Goal: Task Accomplishment & Management: Use online tool/utility

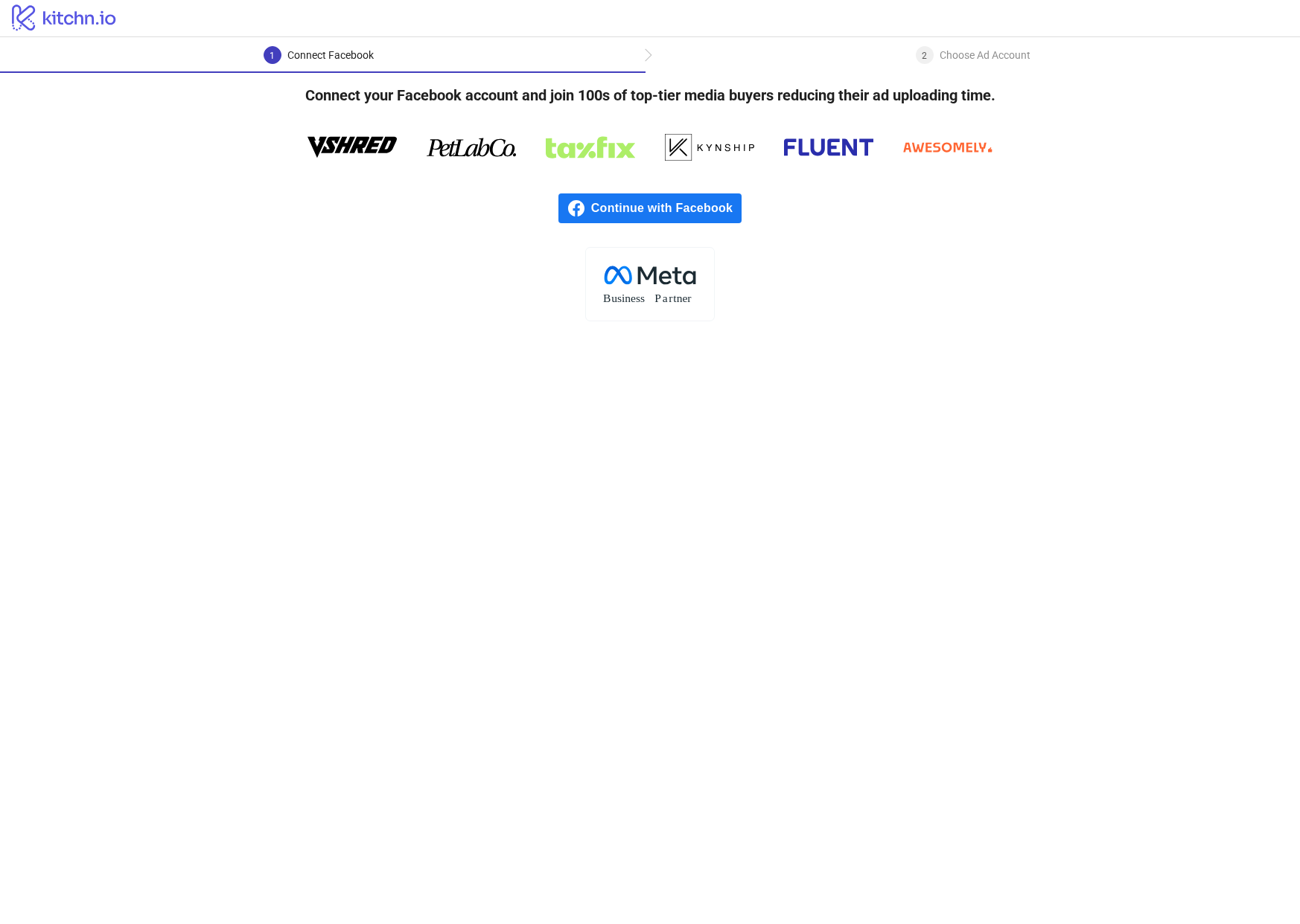
click at [606, 202] on span "Continue with Facebook" at bounding box center [666, 208] width 151 height 30
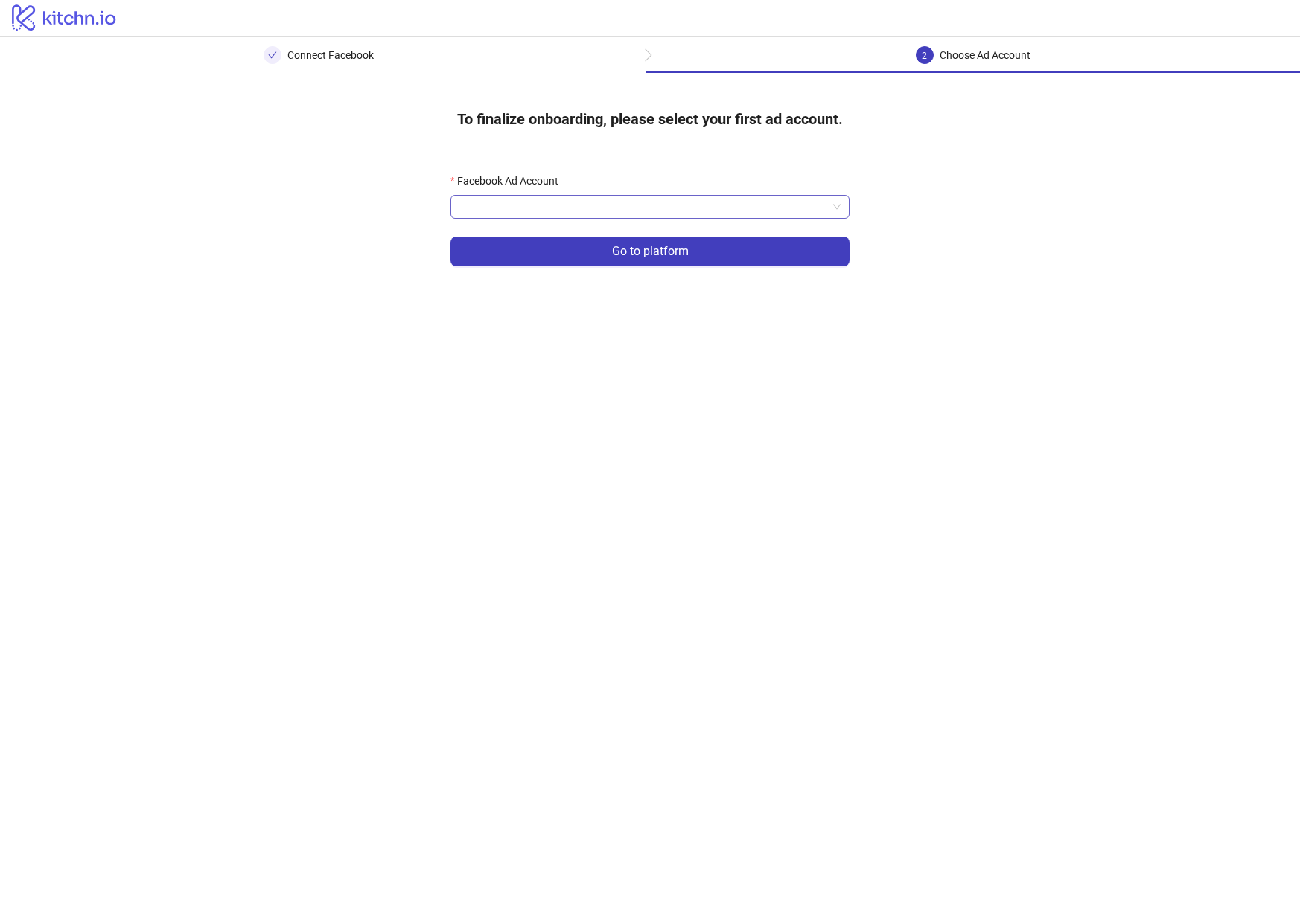
click at [619, 209] on input "Facebook Ad Account" at bounding box center [643, 207] width 368 height 23
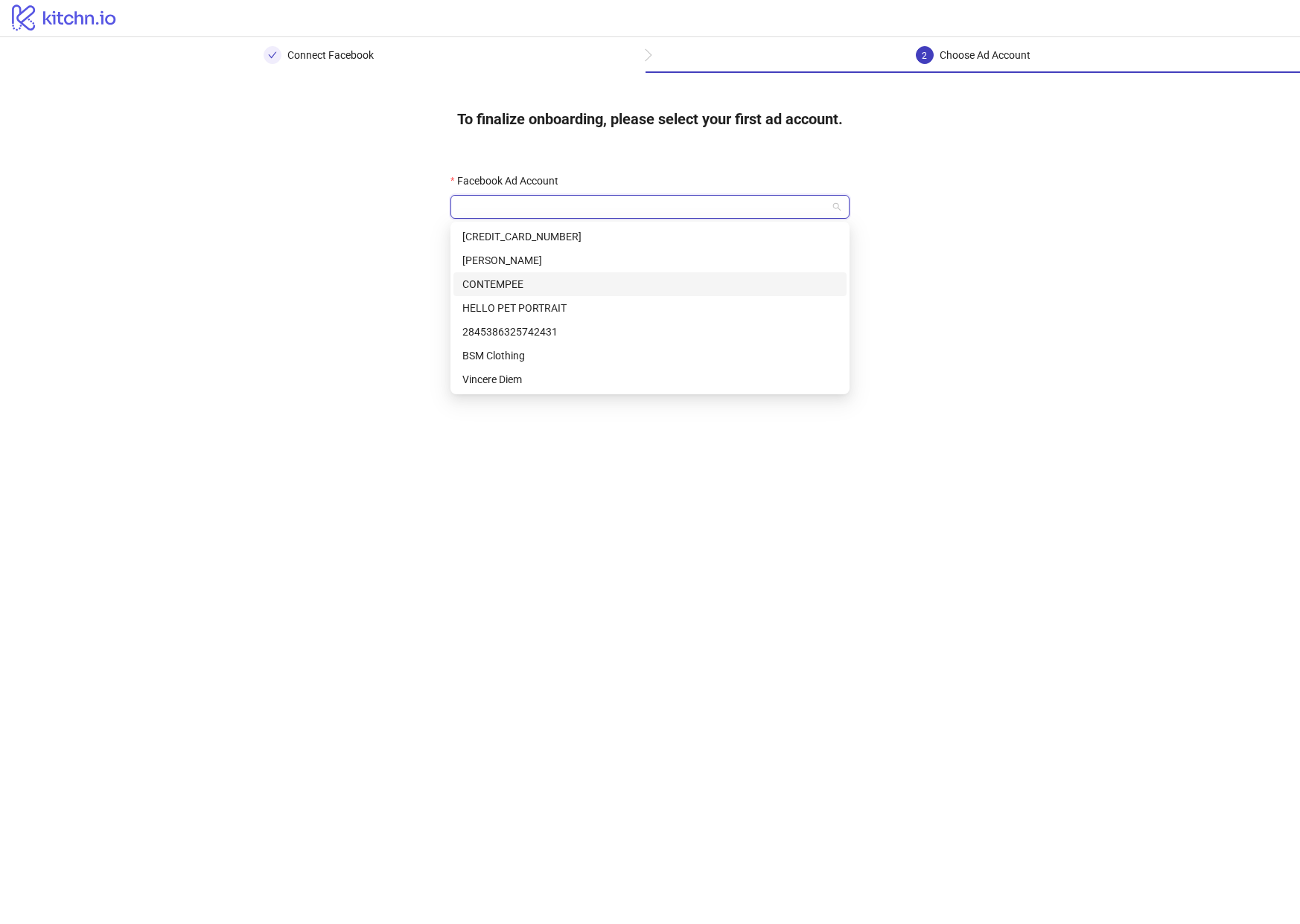
click at [533, 279] on div "CONTEMPEE" at bounding box center [649, 284] width 375 height 16
click at [555, 210] on span "CONTEMPEE" at bounding box center [650, 207] width 381 height 23
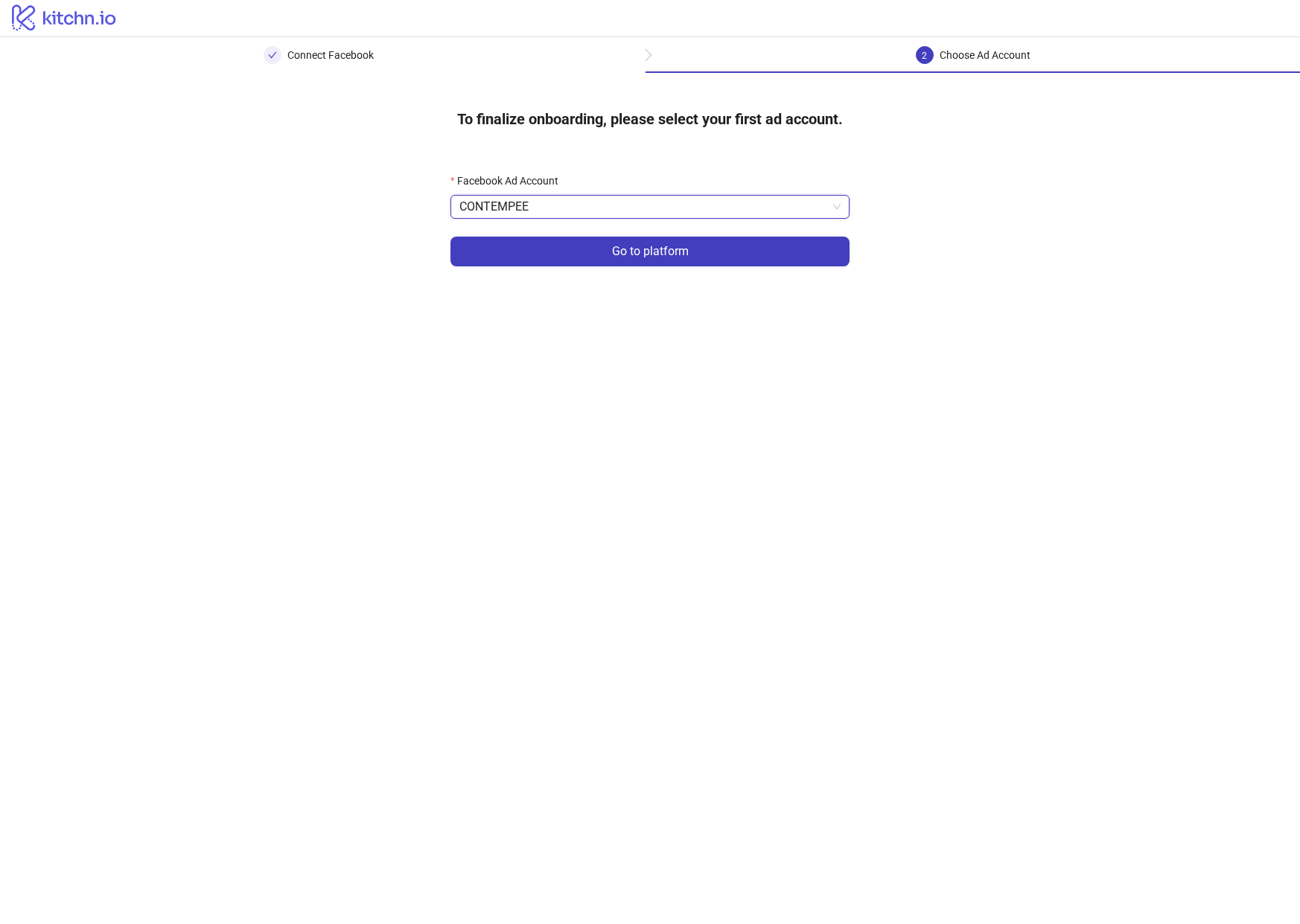
click at [555, 210] on span "CONTEMPEE" at bounding box center [650, 207] width 381 height 23
click at [555, 211] on span "CONTEMPEE" at bounding box center [650, 207] width 381 height 23
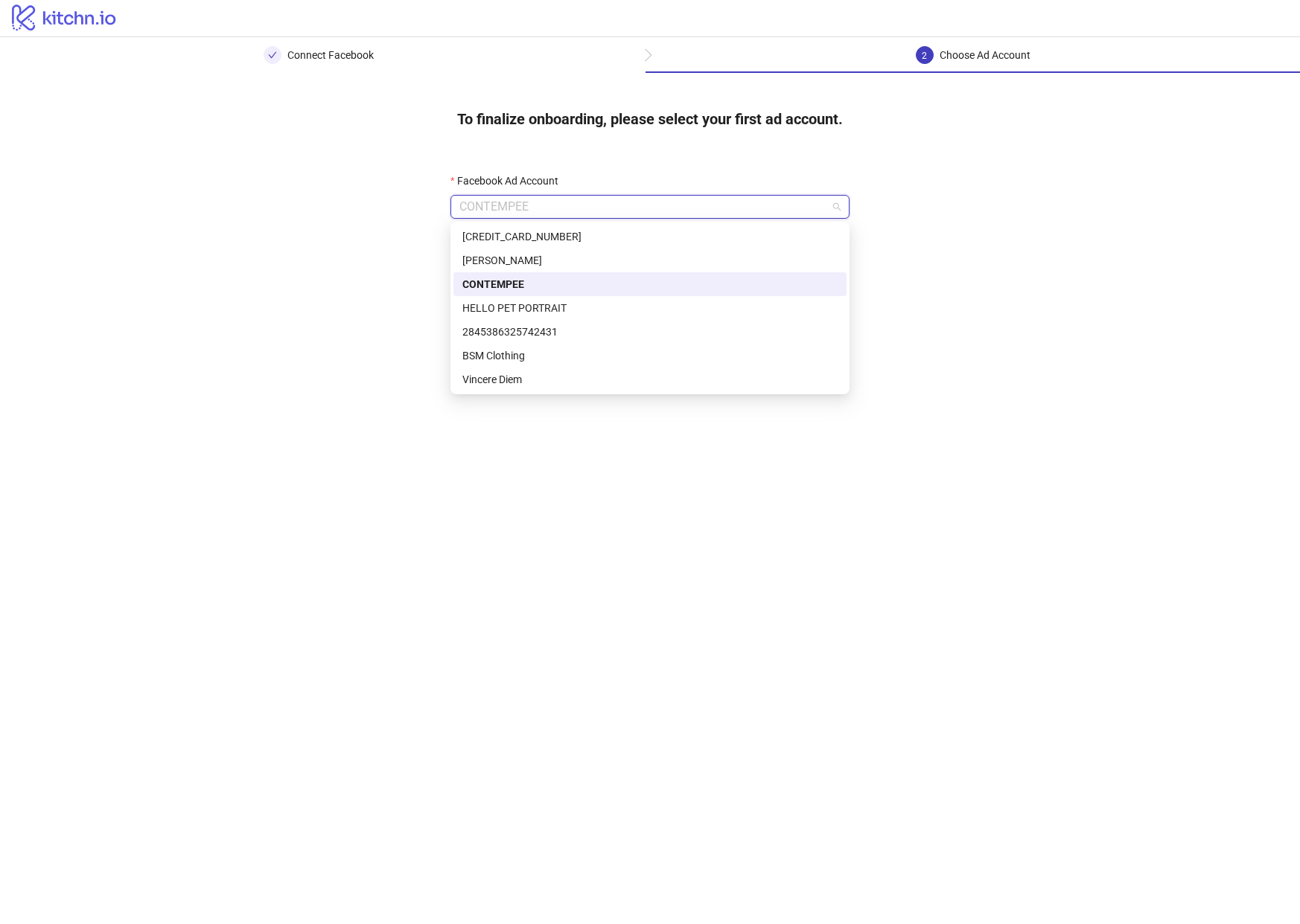
click at [555, 211] on span "CONTEMPEE" at bounding box center [650, 207] width 381 height 23
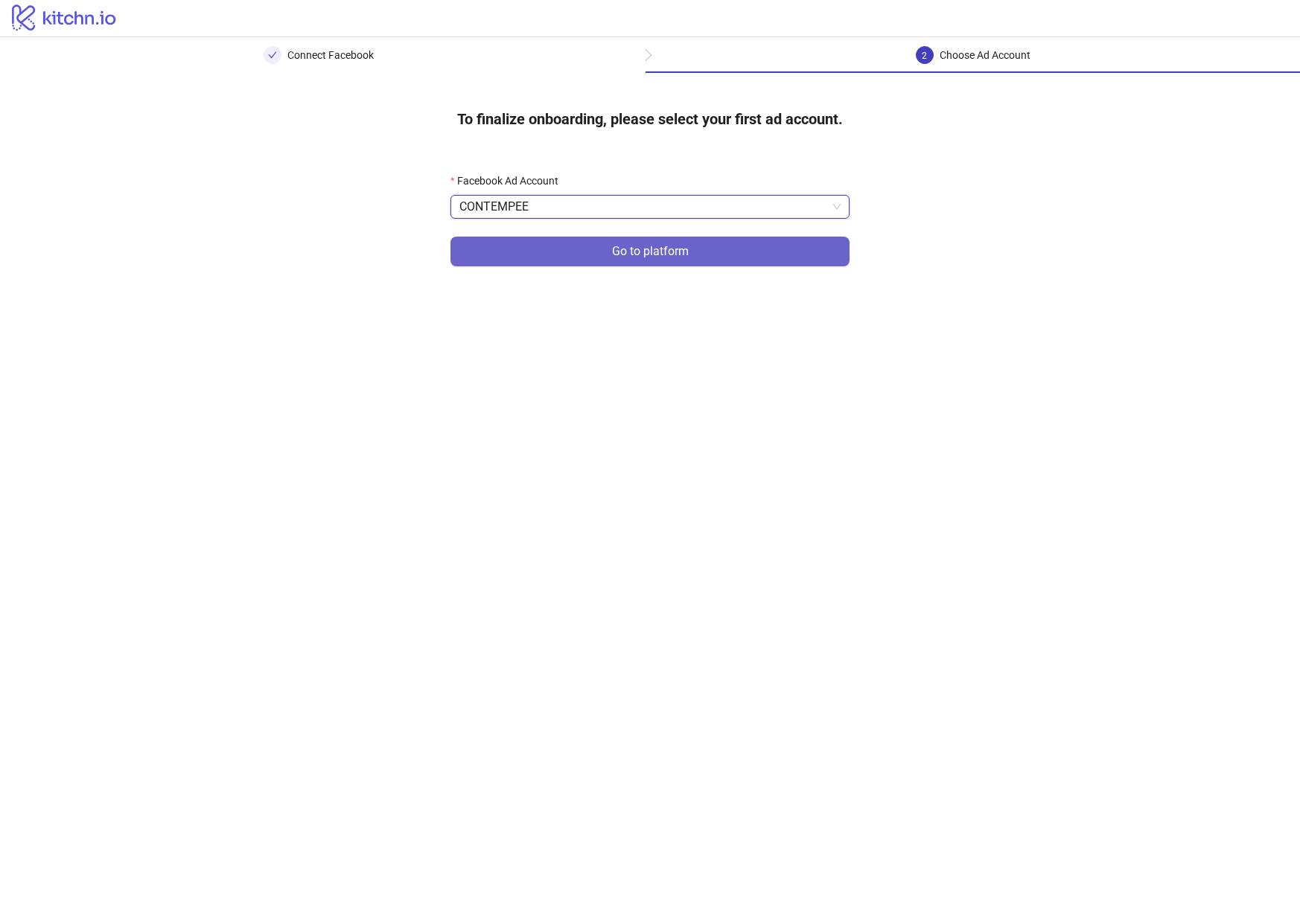
click at [560, 257] on button "Go to platform" at bounding box center [650, 251] width 399 height 30
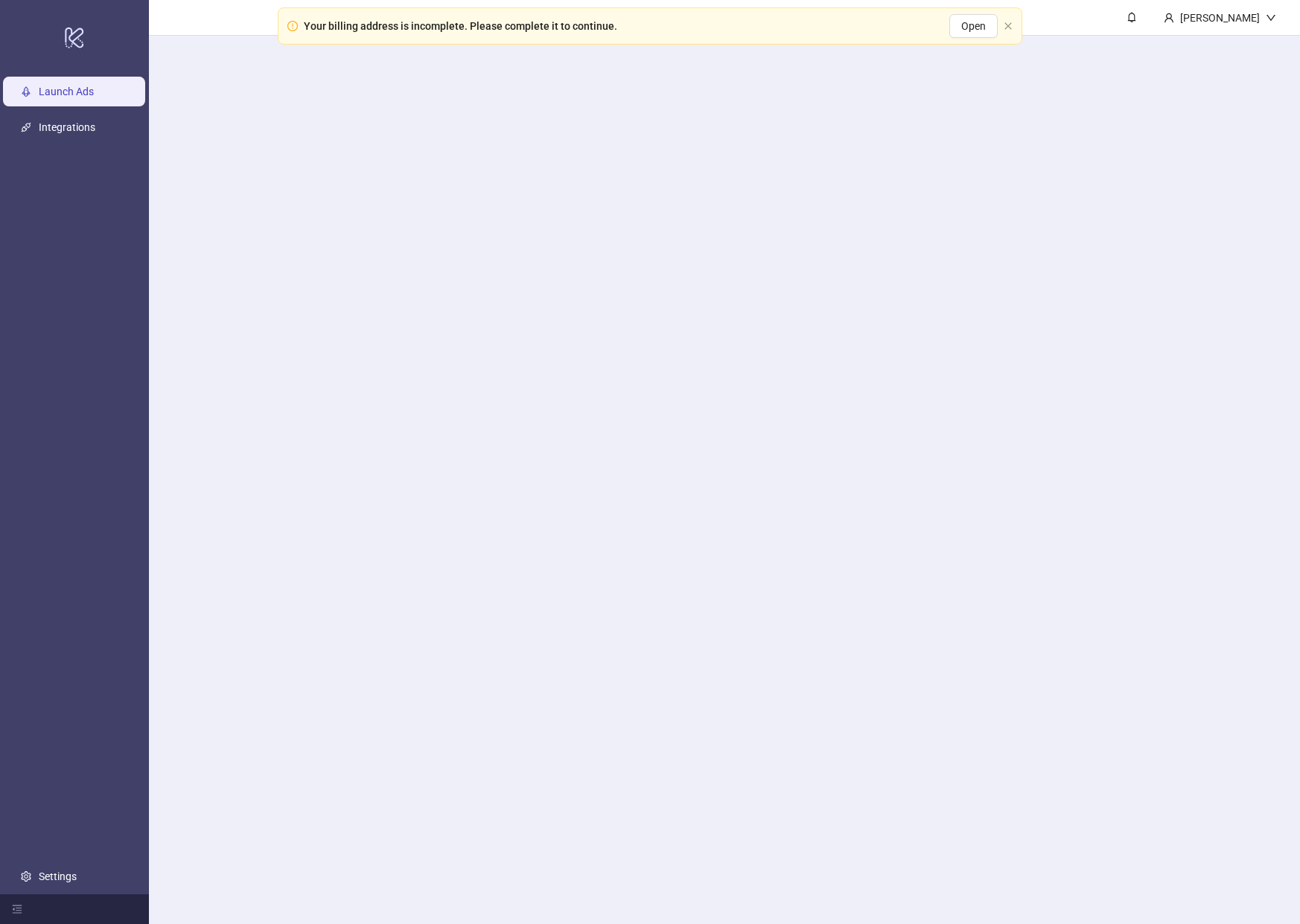
click at [566, 212] on main "[PERSON_NAME]" at bounding box center [724, 462] width 1151 height 924
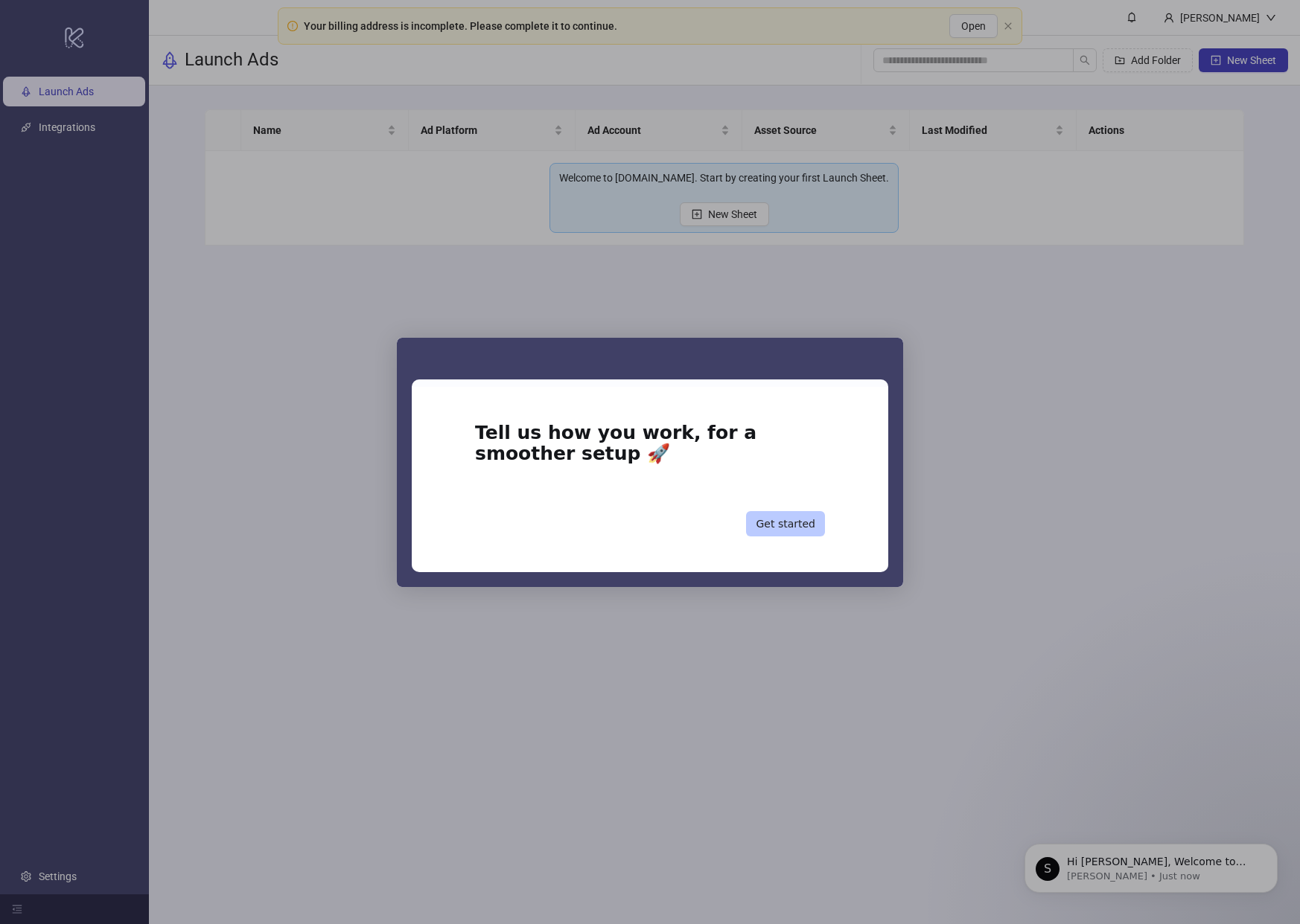
click at [812, 523] on button "Get started" at bounding box center [785, 524] width 79 height 25
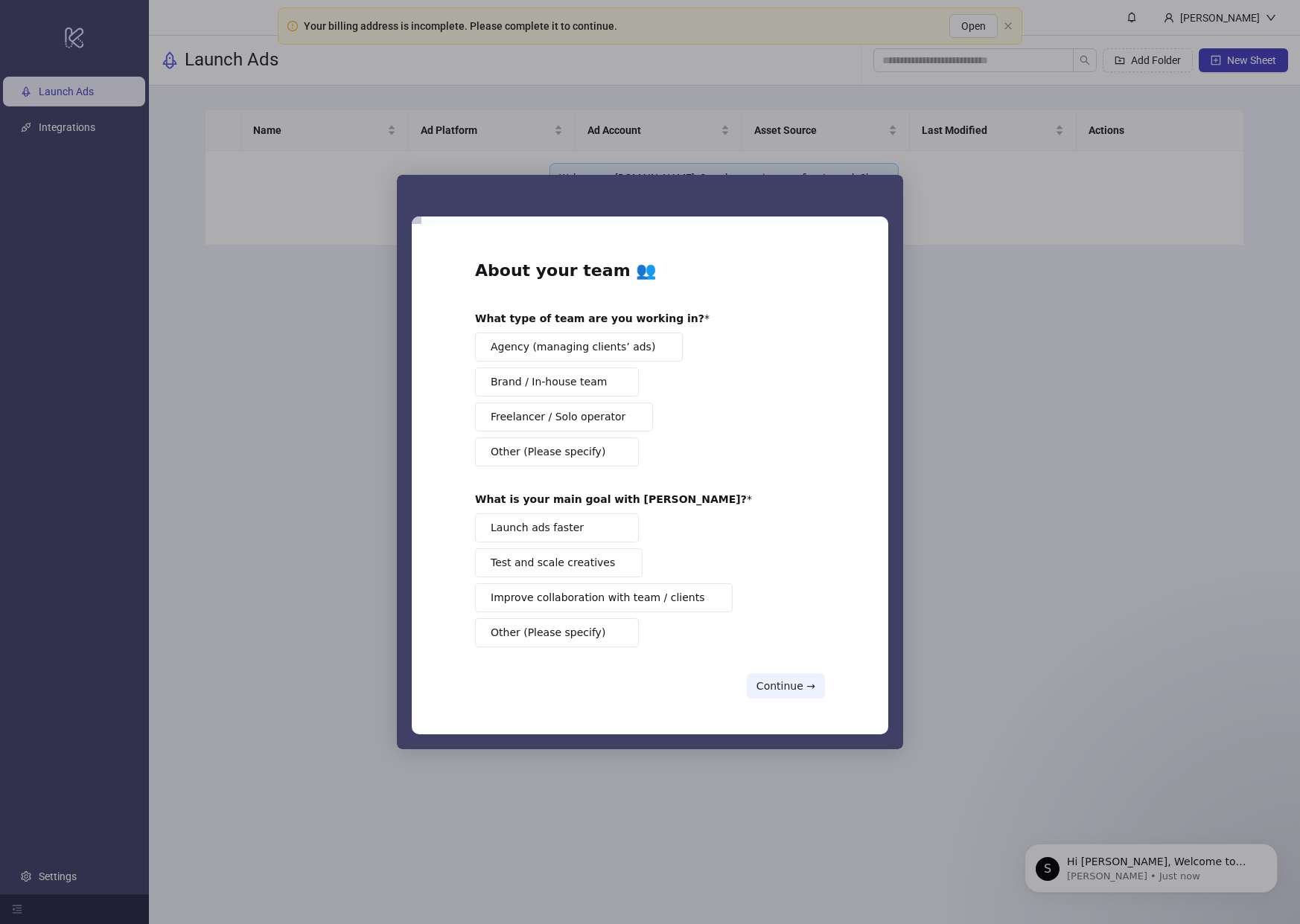
click at [601, 383] on button "Brand / In-house team" at bounding box center [556, 382] width 163 height 29
click at [594, 526] on button "Launch ads faster" at bounding box center [556, 528] width 163 height 29
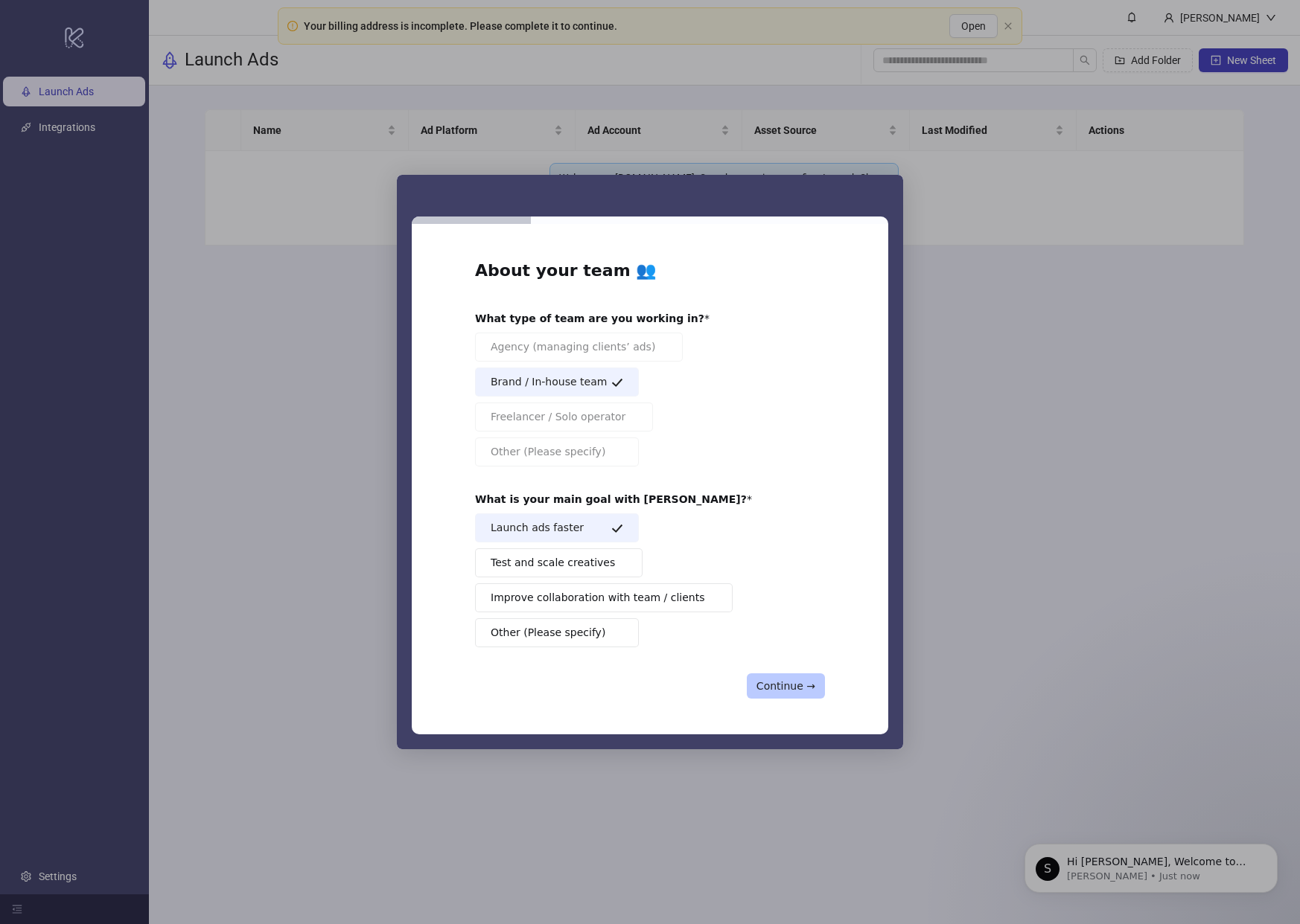
click at [773, 682] on button "Continue →" at bounding box center [786, 686] width 78 height 25
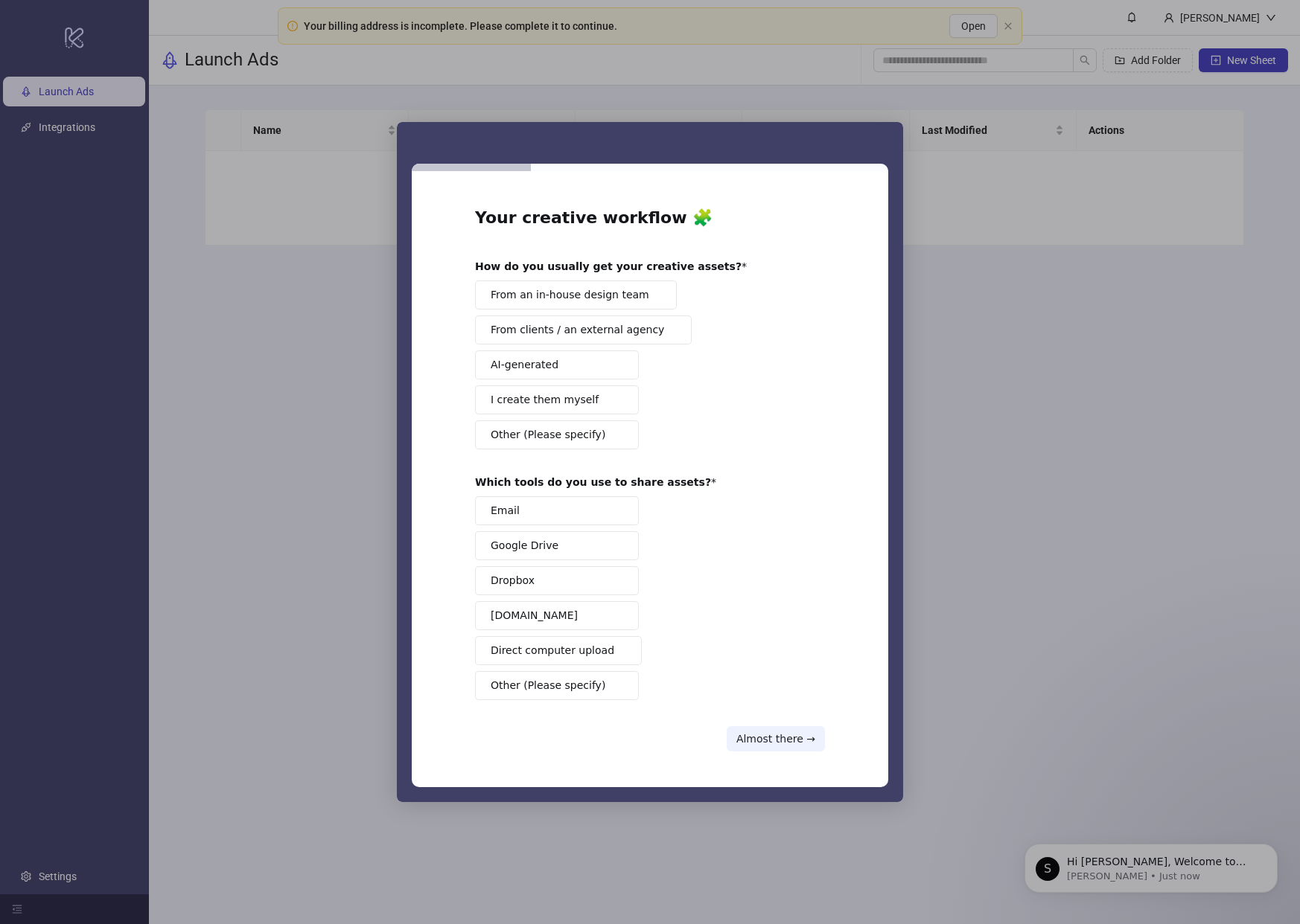
click at [594, 297] on span "From an in-house design team" at bounding box center [569, 295] width 159 height 15
click at [546, 581] on button "Dropbox" at bounding box center [556, 581] width 163 height 29
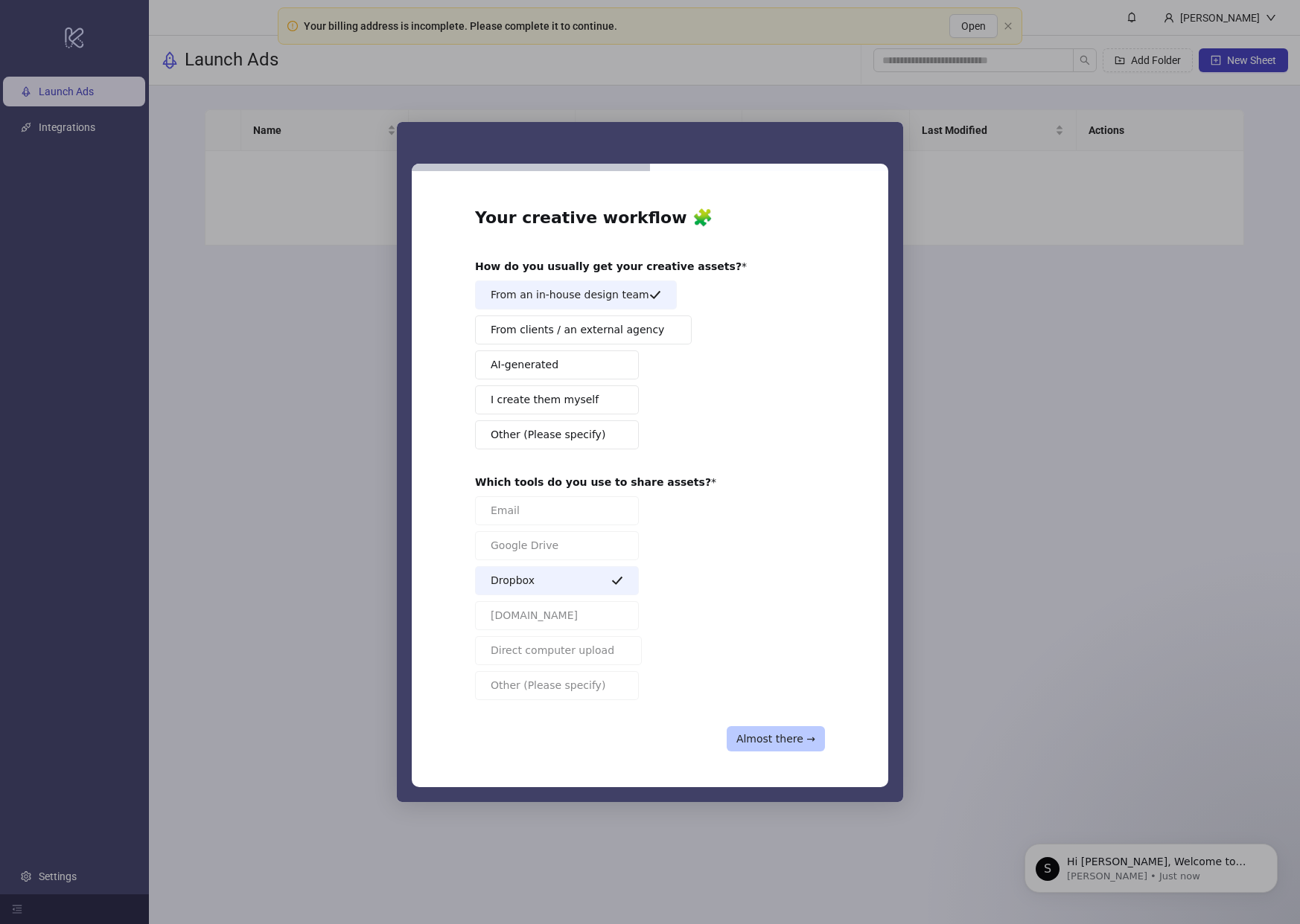
click at [798, 740] on button "Almost there →" at bounding box center [775, 739] width 98 height 25
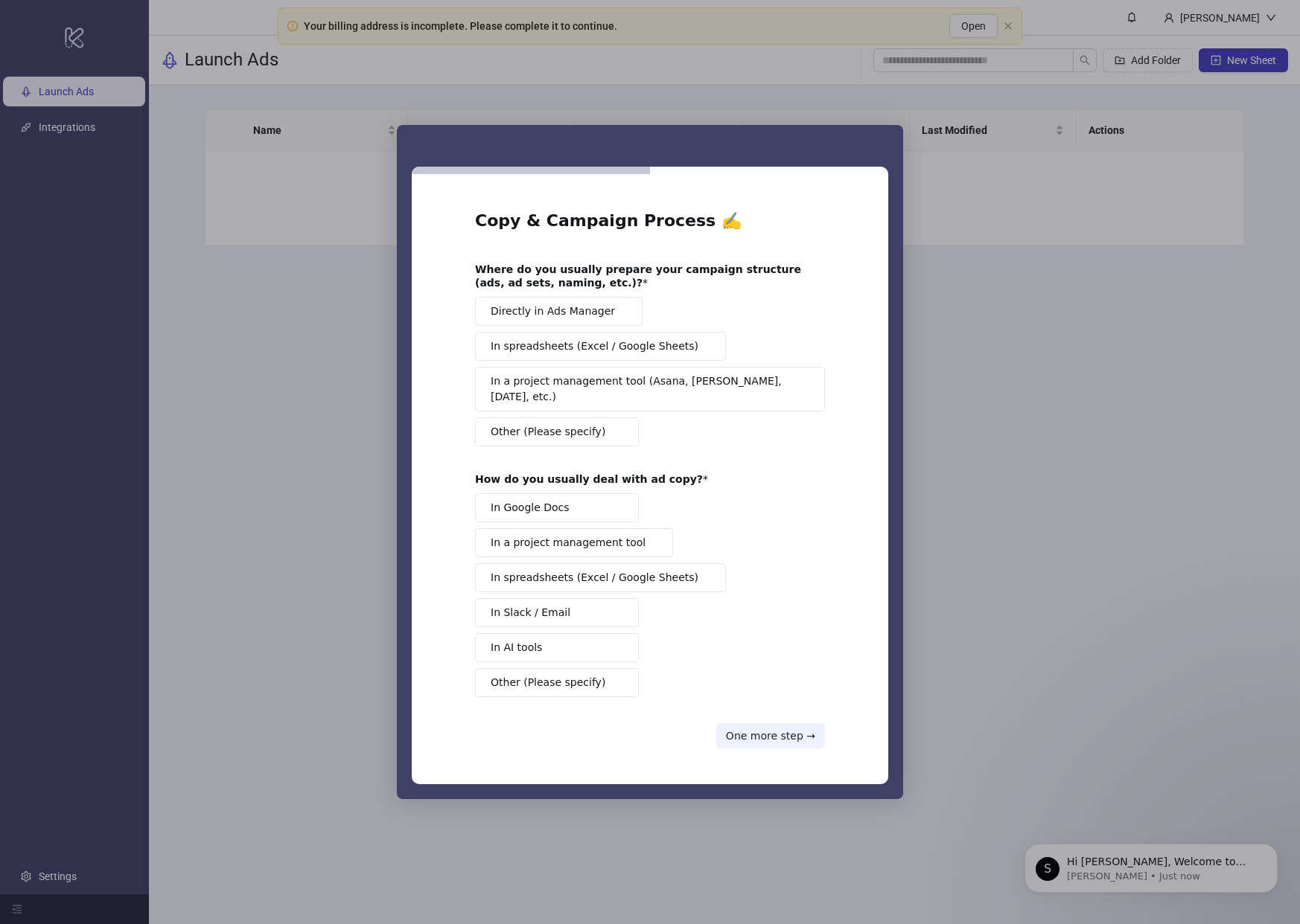
click at [579, 319] on span "Directly in Ads Manager" at bounding box center [552, 311] width 124 height 15
click at [583, 681] on span "Other (Please specify)" at bounding box center [547, 683] width 114 height 15
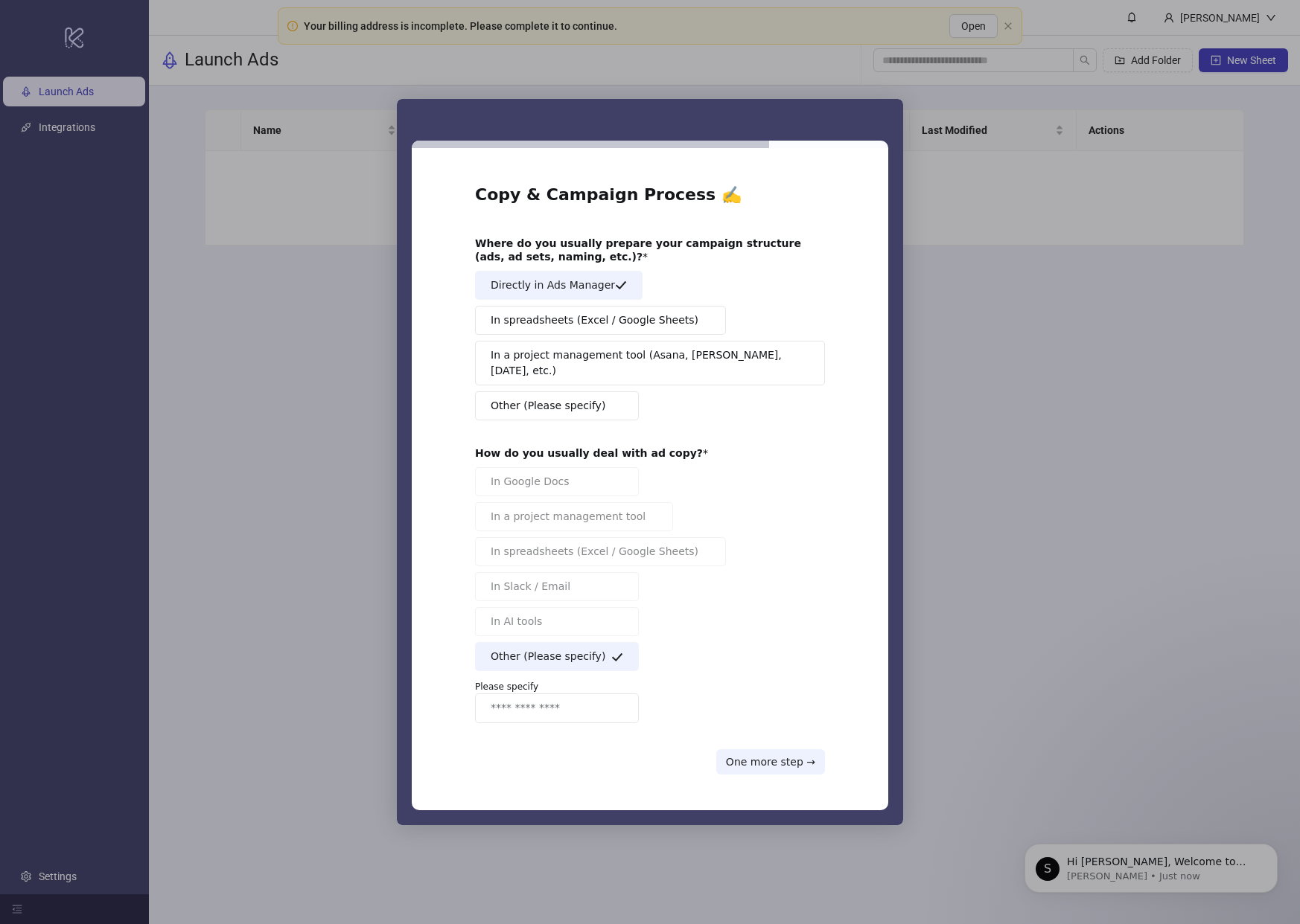
click at [584, 694] on input "Enter response" at bounding box center [556, 708] width 163 height 30
type input "******"
click at [788, 741] on div "Copy & Campaign Process ✍️ Where do you usually prepare your campaign structure…" at bounding box center [649, 479] width 350 height 591
click at [787, 750] on button "One more step →" at bounding box center [771, 762] width 109 height 25
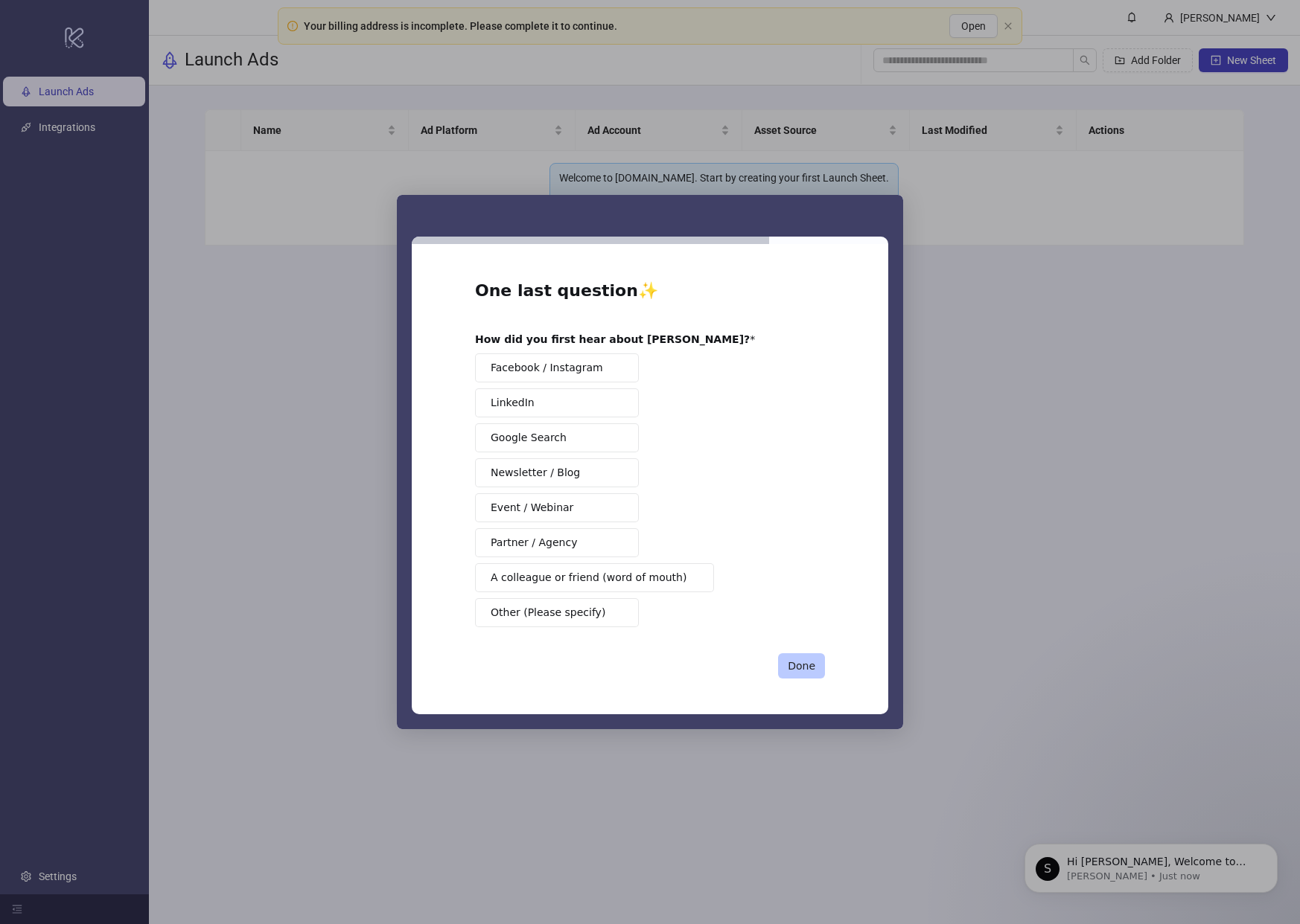
click at [802, 660] on button "Done" at bounding box center [802, 666] width 47 height 25
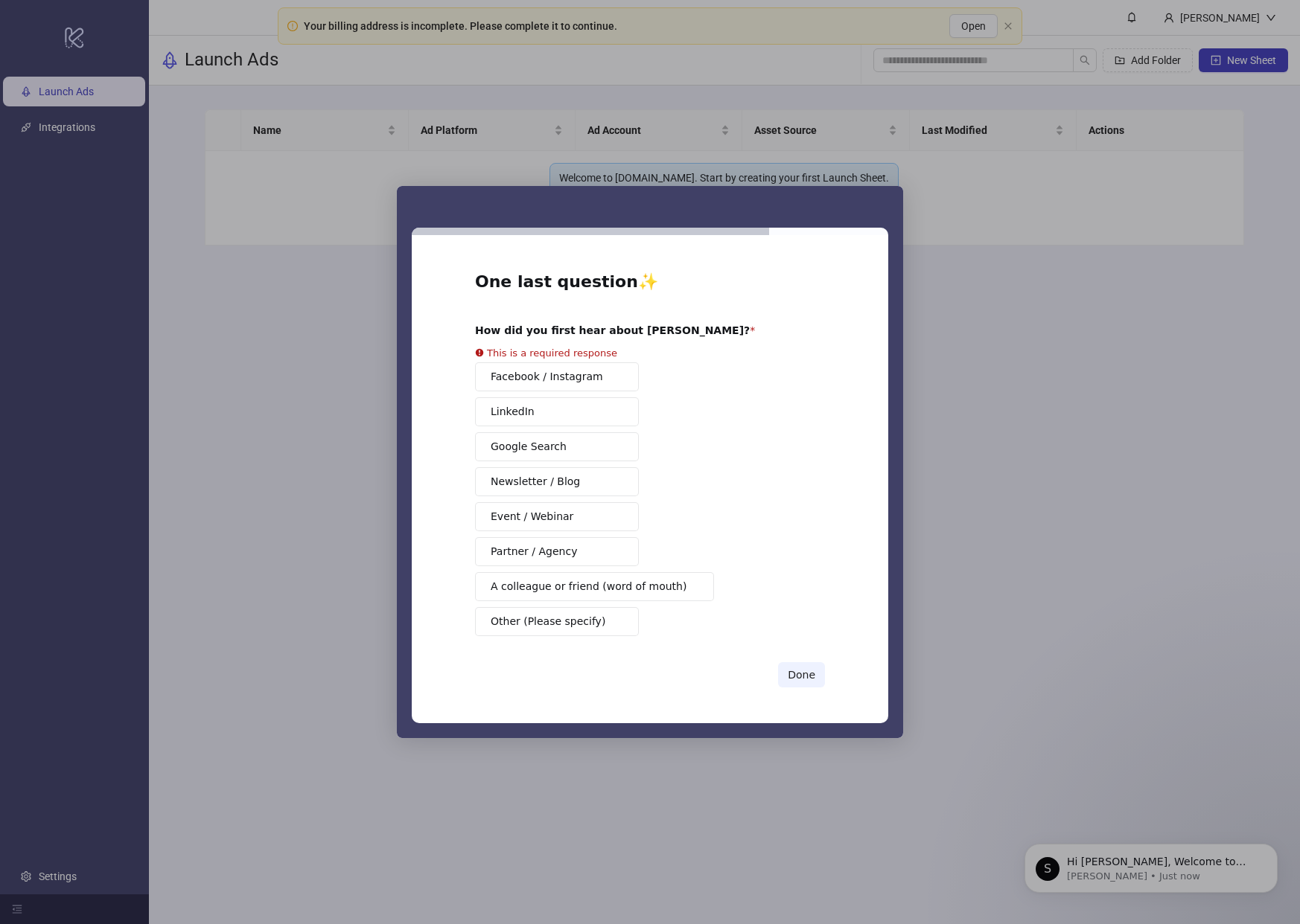
click at [538, 461] on div "Facebook / Instagram LinkedIn Google Search Newsletter / Blog Event / Webinar P…" at bounding box center [649, 499] width 350 height 274
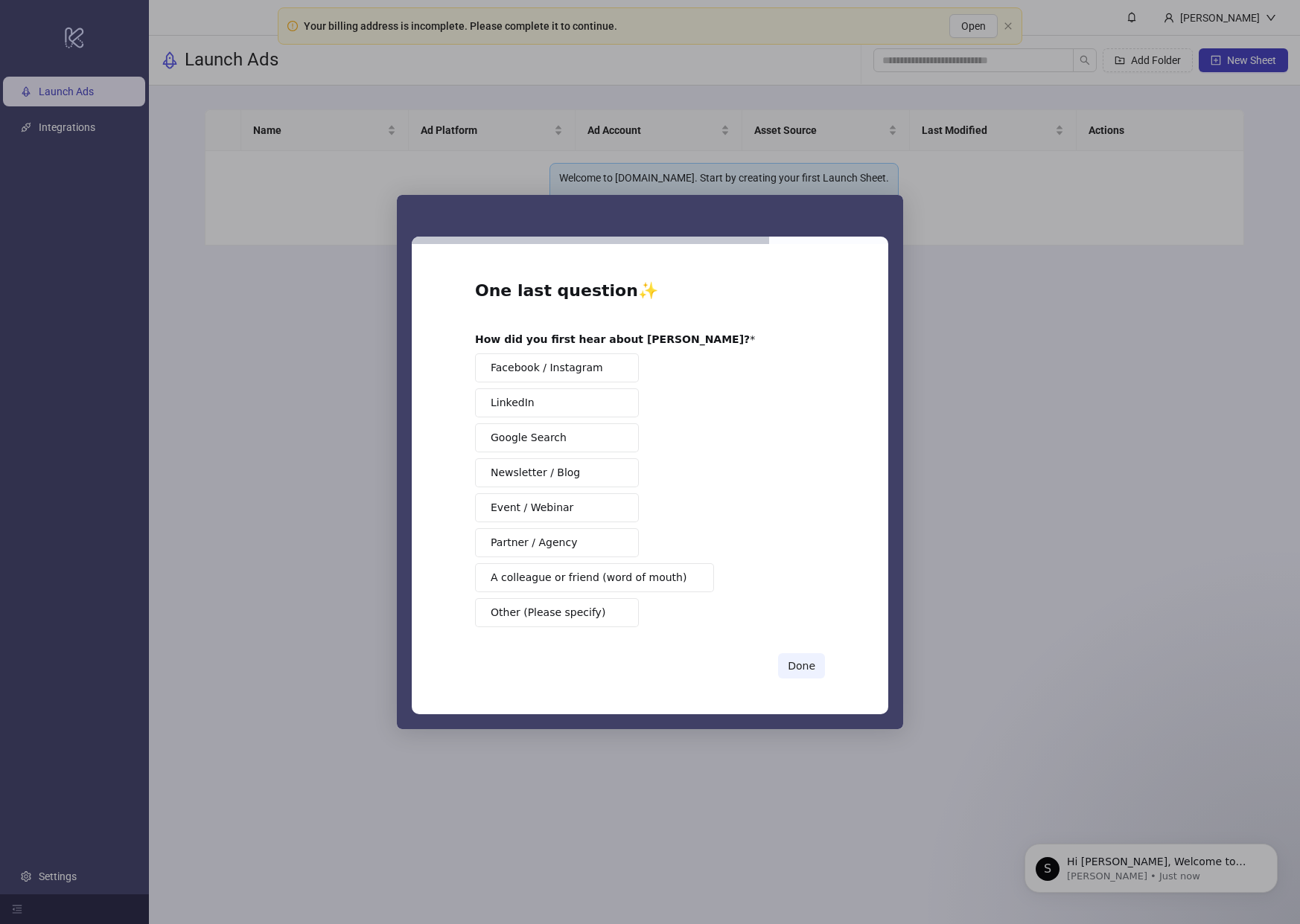
click at [537, 450] on button "Google Search" at bounding box center [556, 438] width 163 height 29
click at [811, 652] on div "One last question ✨ How did you first hear about Kitchn? Facebook / Instagram L…" at bounding box center [649, 479] width 350 height 399
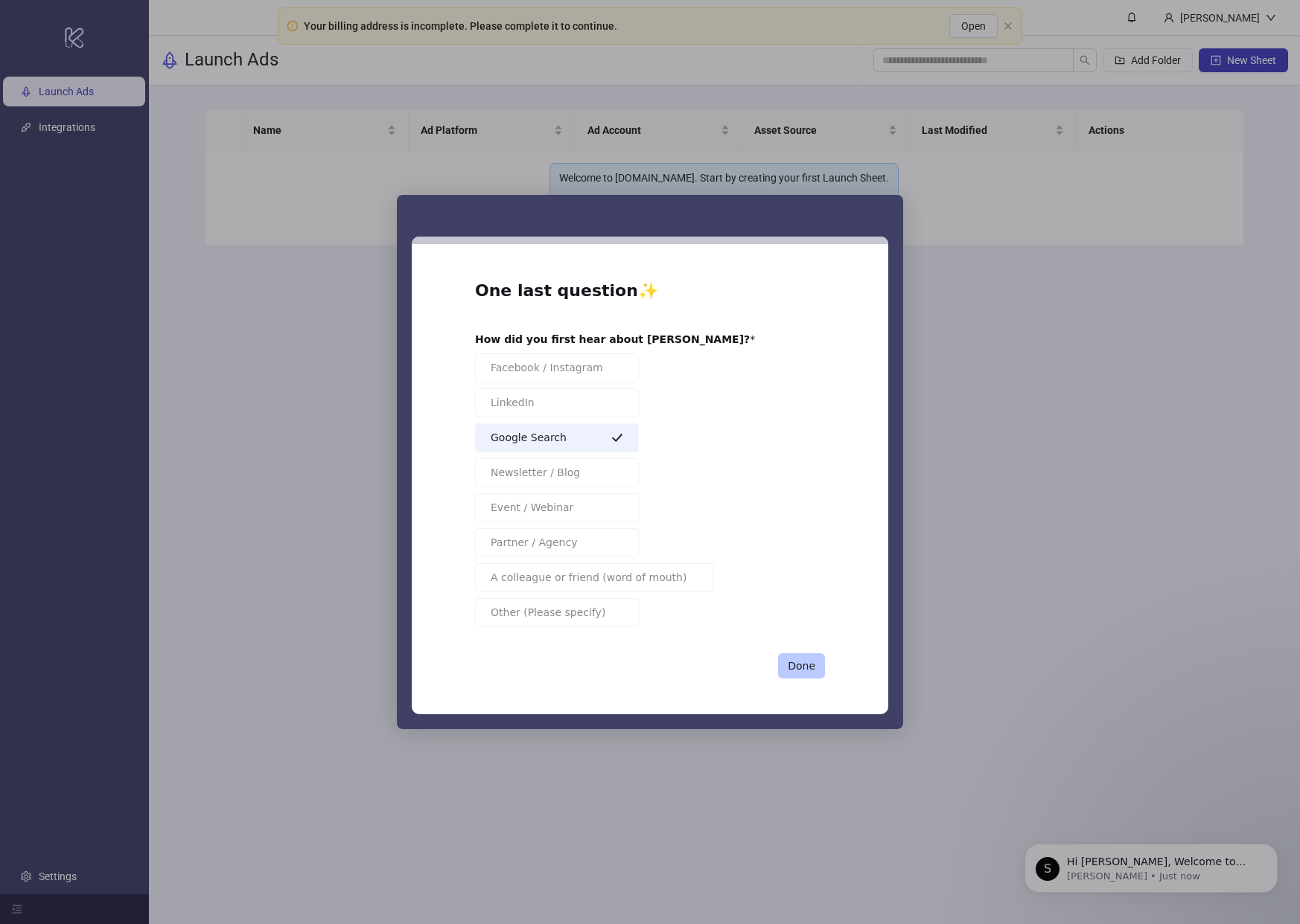
click at [806, 661] on button "Done" at bounding box center [802, 666] width 47 height 25
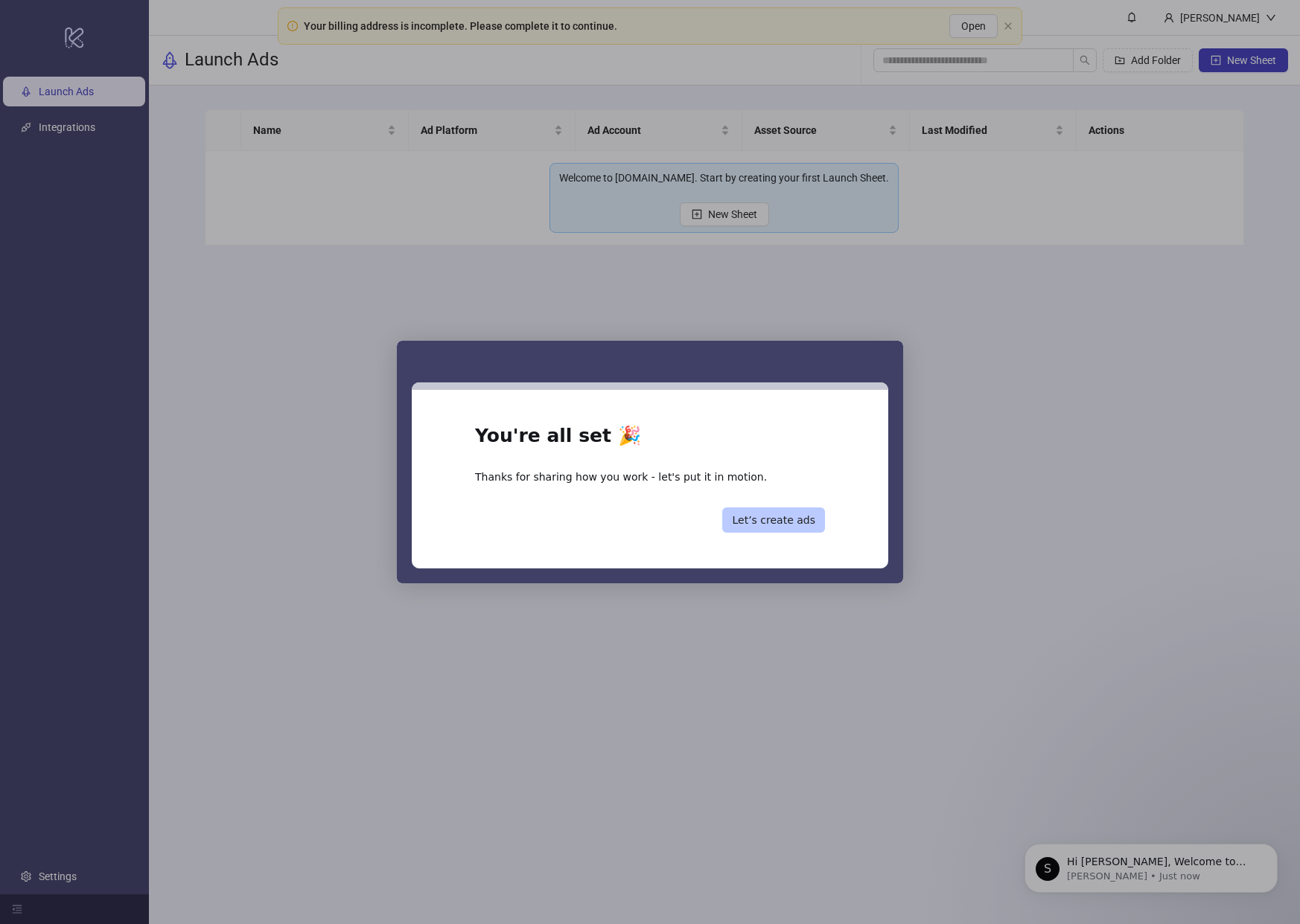
click at [793, 523] on button "Let’s create ads" at bounding box center [773, 520] width 103 height 25
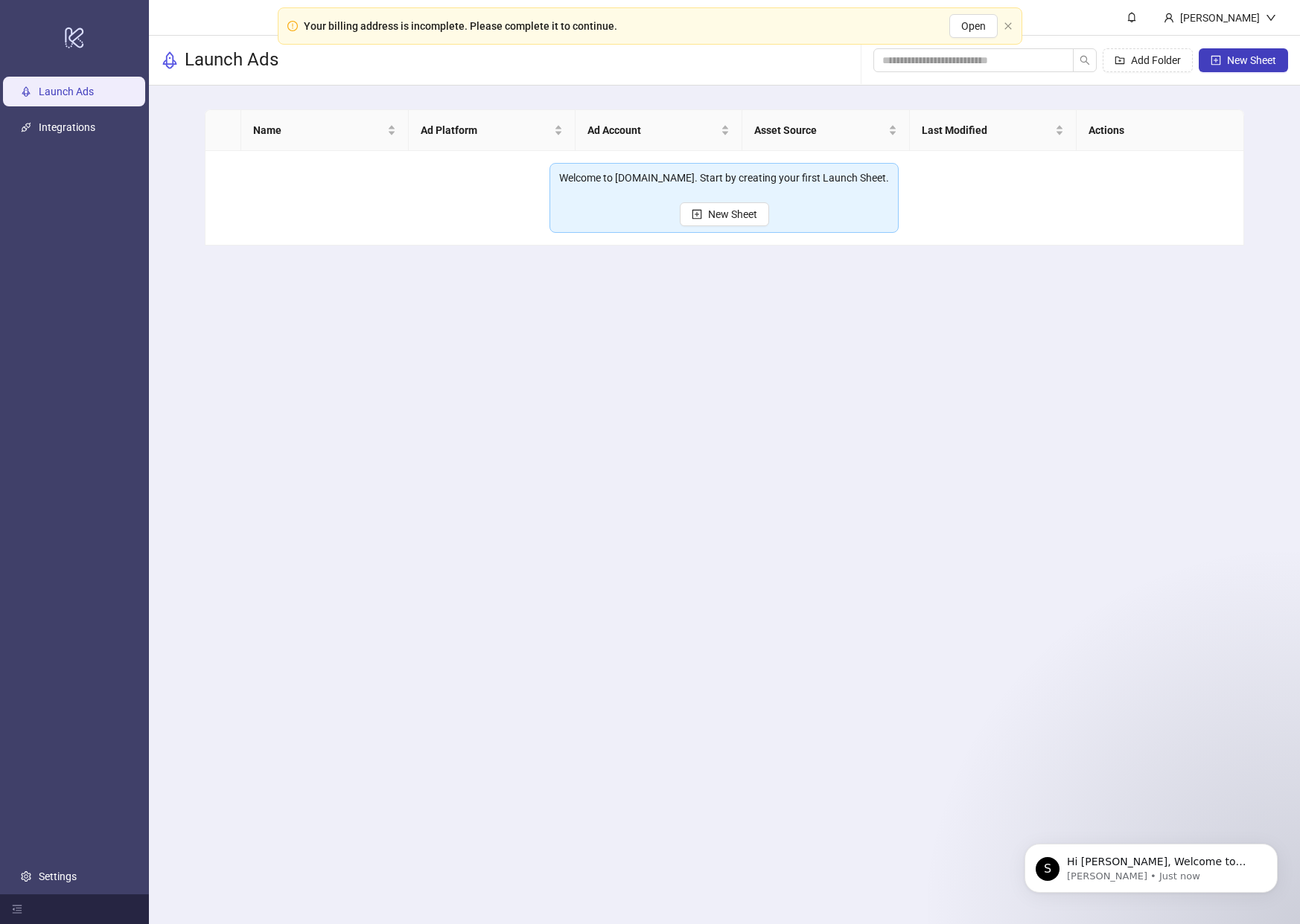
click at [934, 212] on td "Welcome to [DOMAIN_NAME]. Start by creating your first Launch Sheet. New Sheet" at bounding box center [724, 198] width 1038 height 94
click at [982, 33] on button "Open" at bounding box center [973, 26] width 48 height 24
click at [1174, 13] on icon "user" at bounding box center [1168, 17] width 10 height 10
click at [1174, 15] on icon "user" at bounding box center [1168, 17] width 10 height 10
click at [76, 875] on link "Settings" at bounding box center [58, 876] width 38 height 12
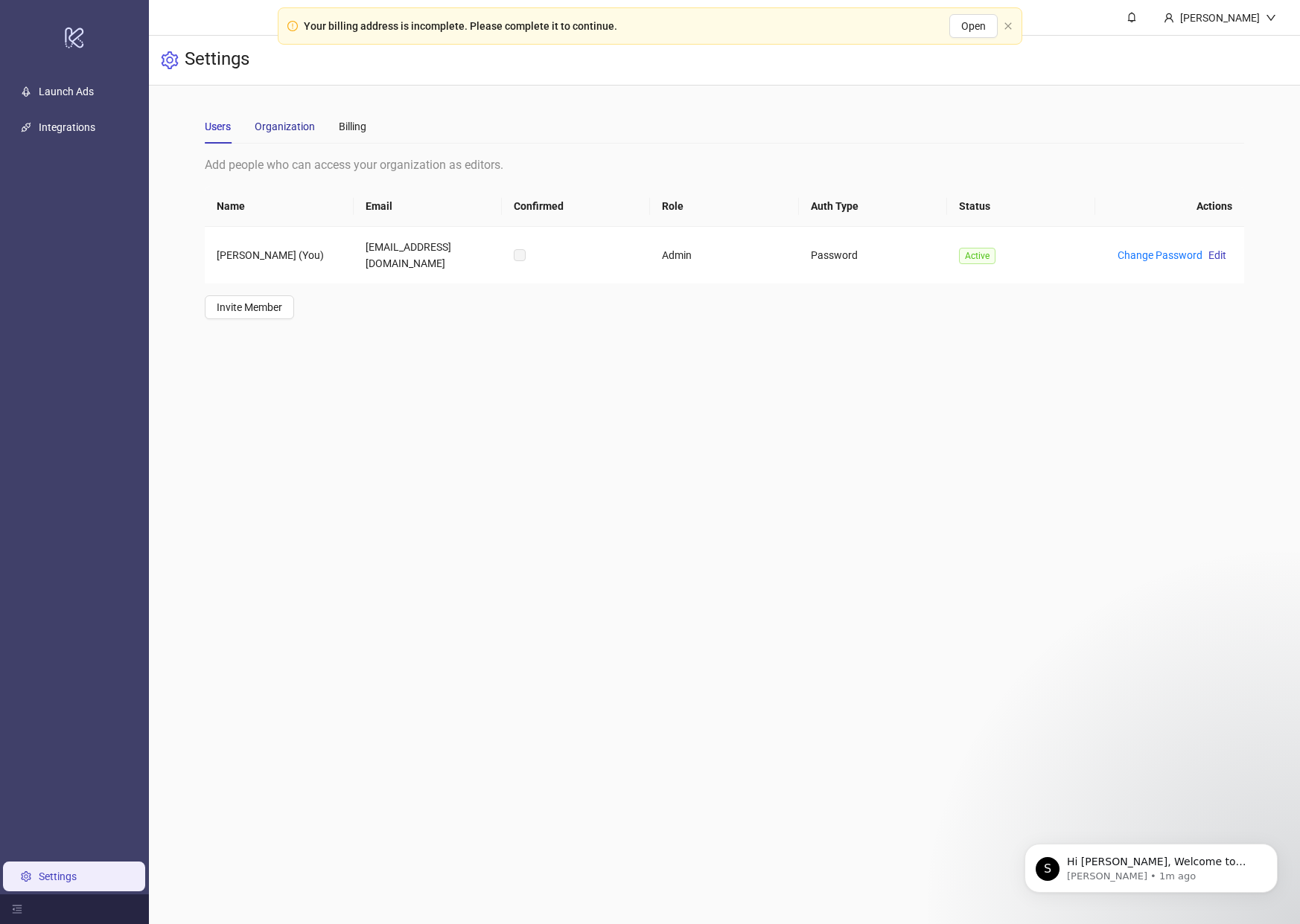
click at [295, 126] on div "Organization" at bounding box center [284, 126] width 60 height 16
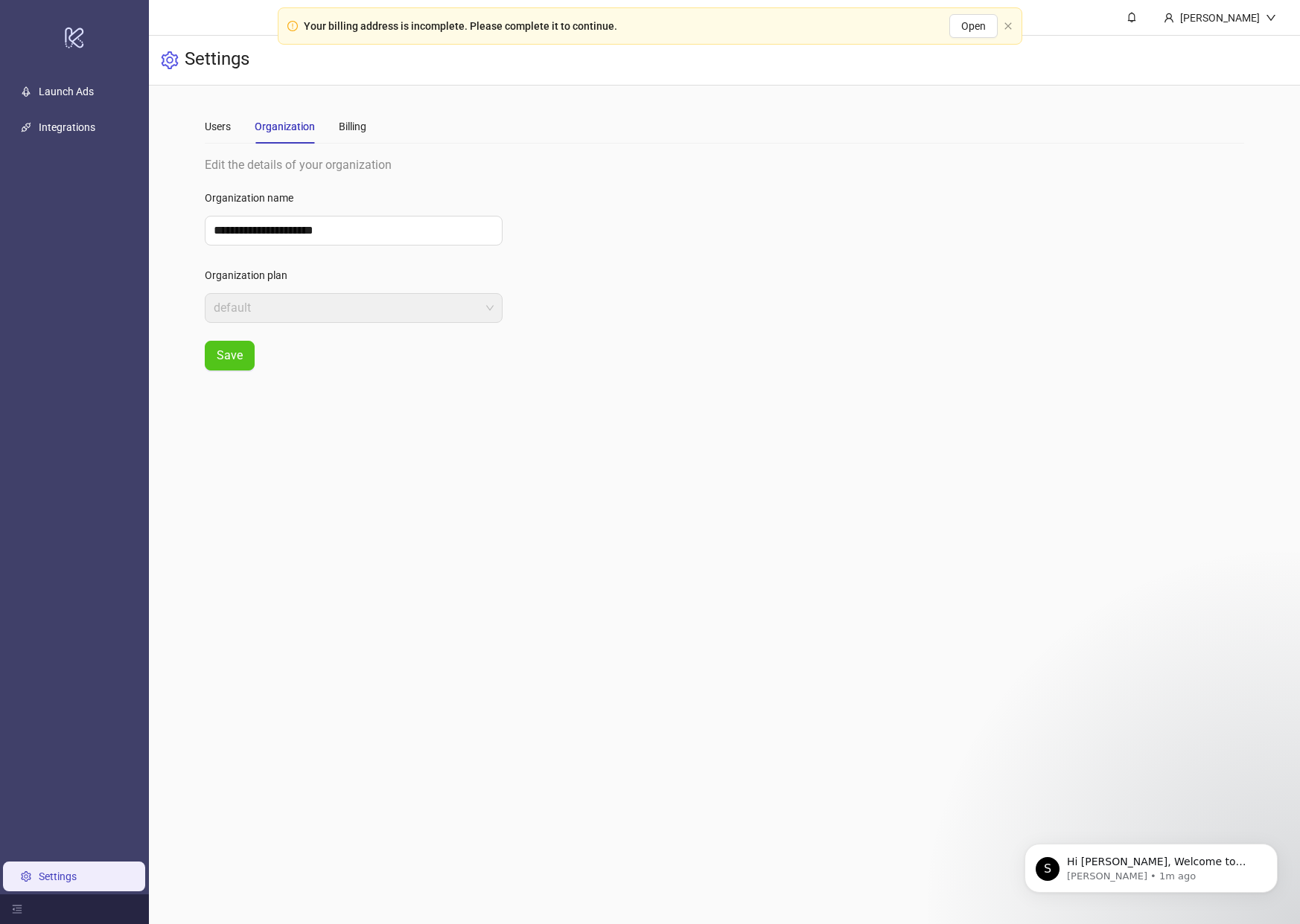
click at [231, 128] on div "Users Organization Billing" at bounding box center [286, 127] width 162 height 34
click at [229, 127] on div "Users" at bounding box center [218, 126] width 26 height 16
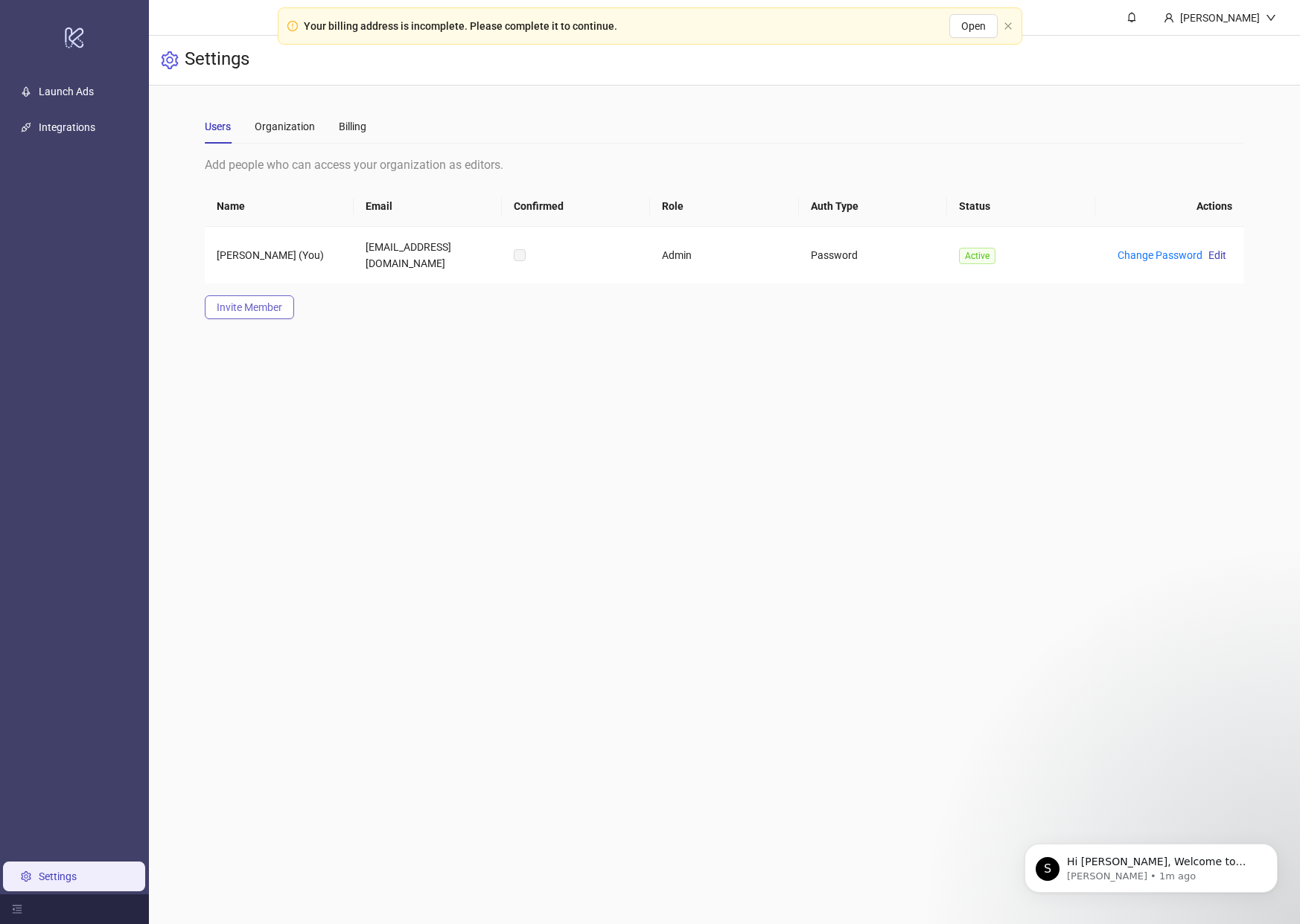
click at [274, 308] on span "Invite Member" at bounding box center [250, 307] width 65 height 12
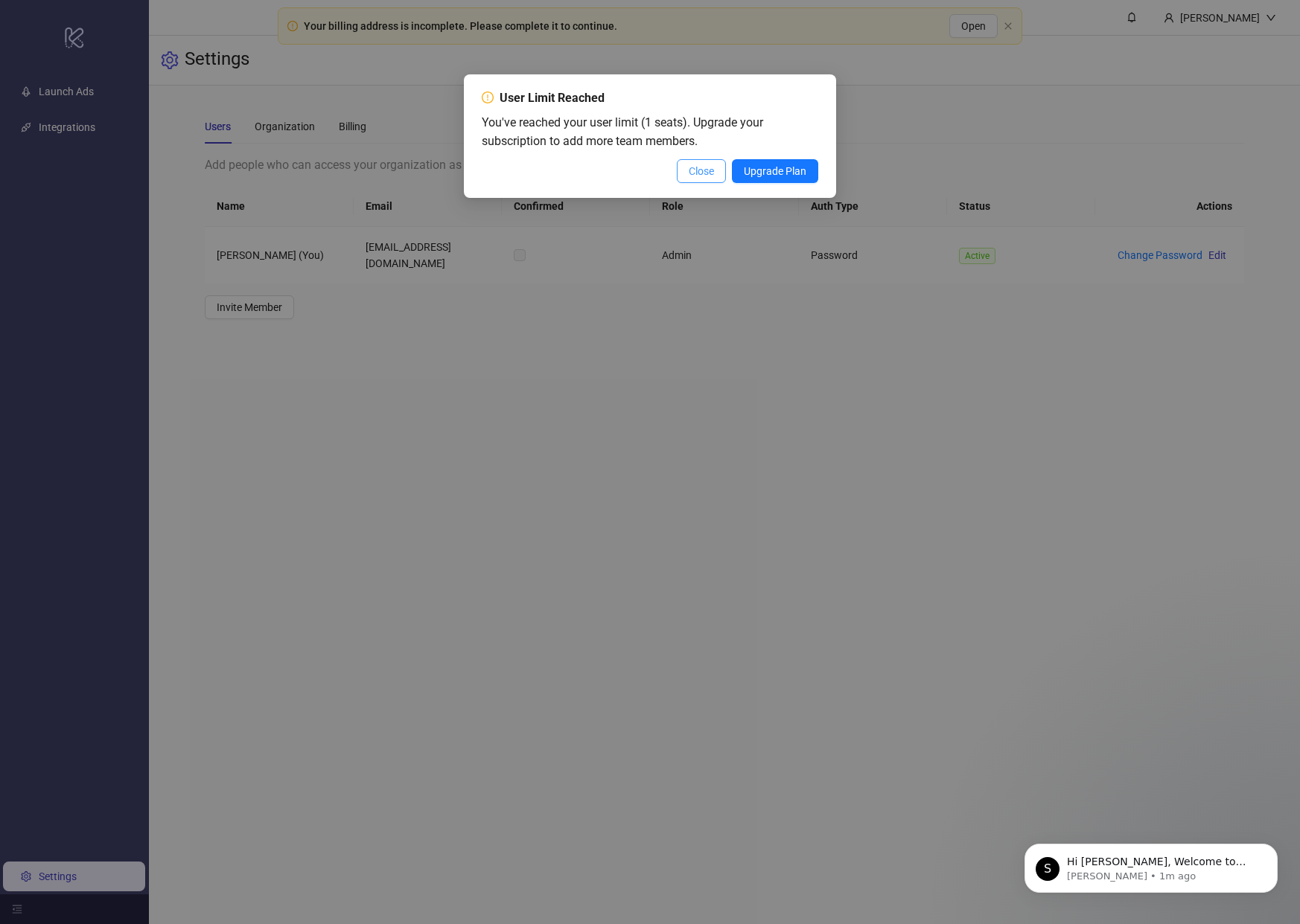
click at [682, 173] on button "Close" at bounding box center [701, 171] width 49 height 24
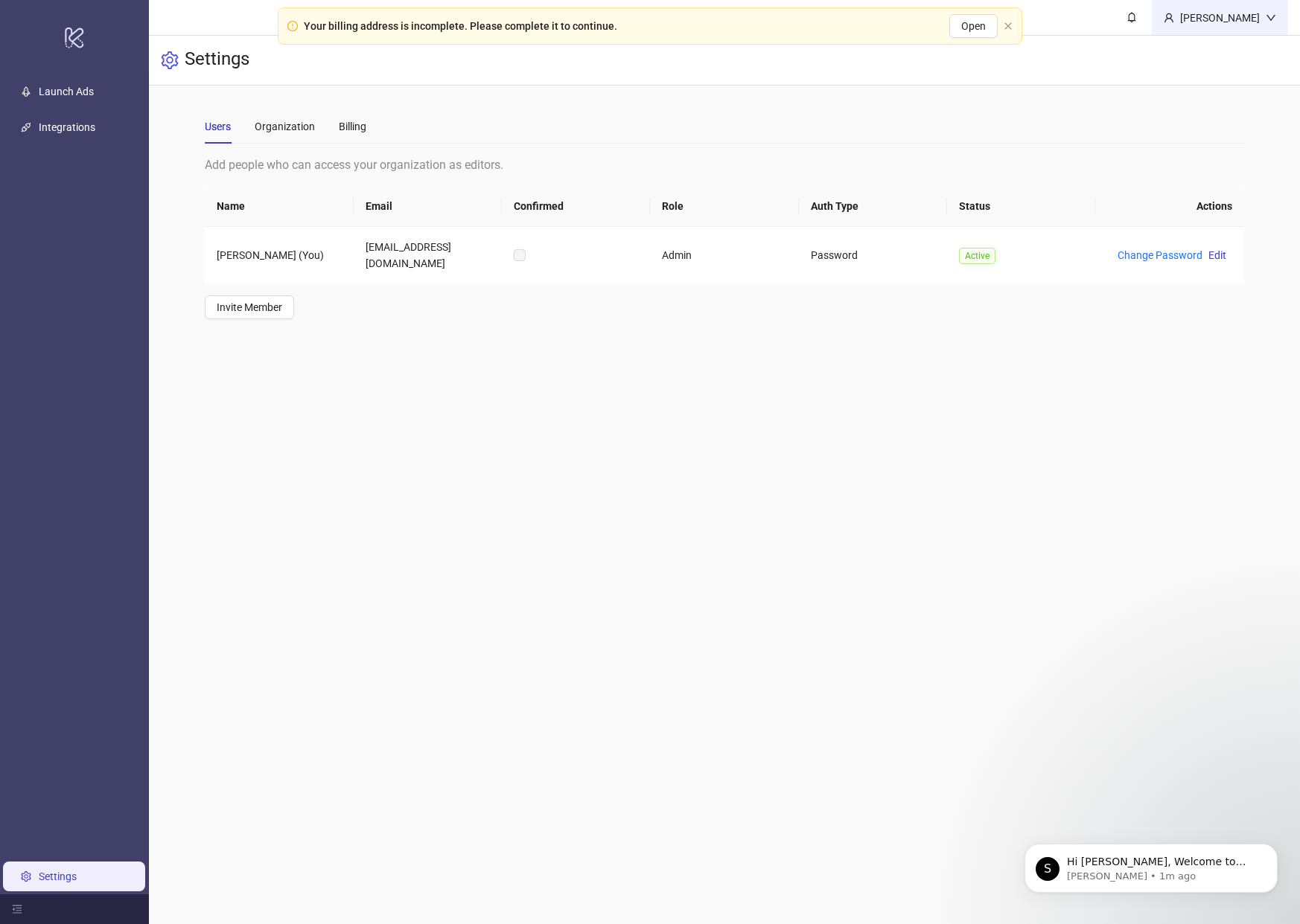
click at [1192, 20] on div "[PERSON_NAME]" at bounding box center [1219, 18] width 92 height 16
click at [84, 98] on link "Launch Ads" at bounding box center [66, 92] width 55 height 12
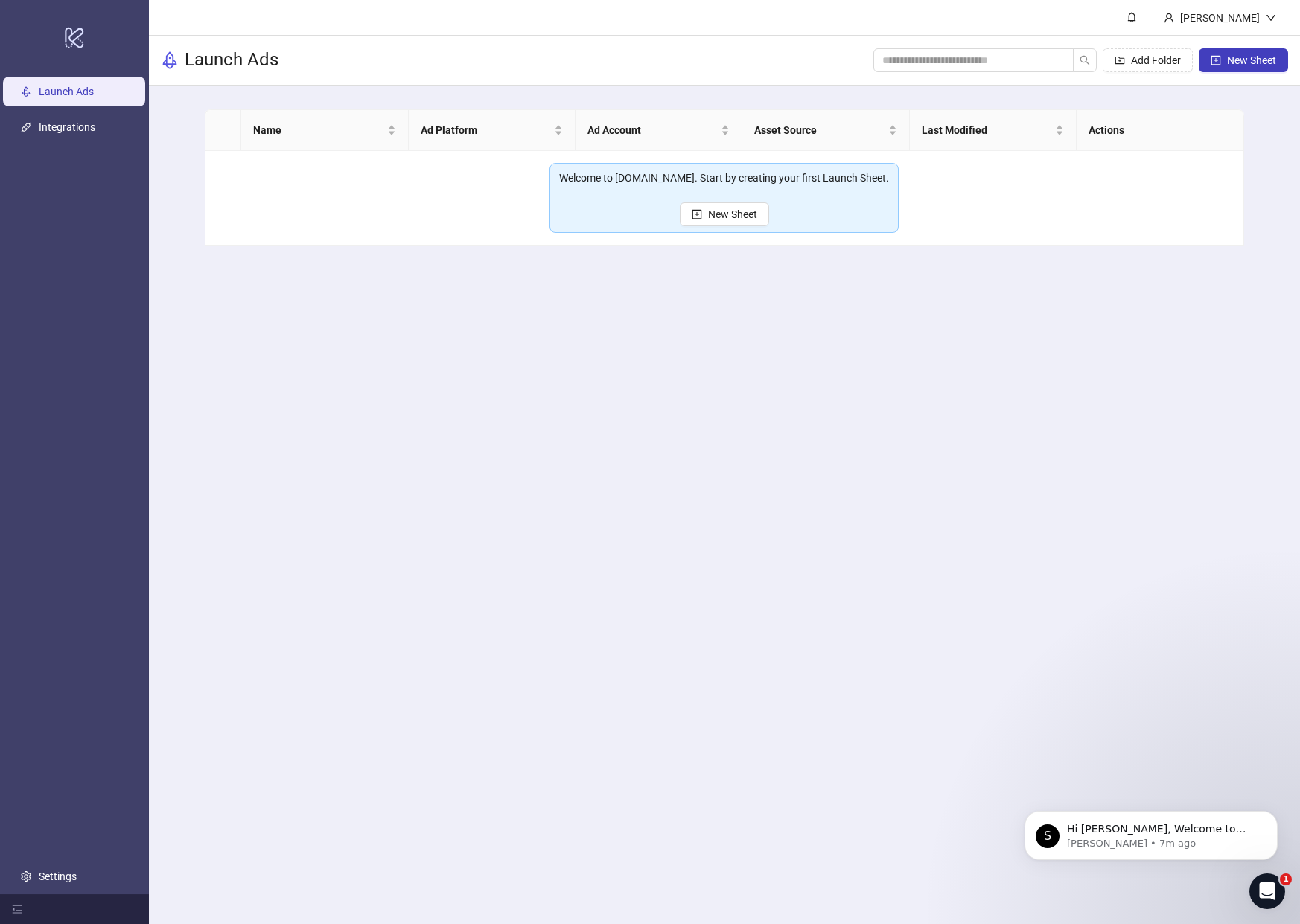
click at [729, 243] on td "Welcome to [DOMAIN_NAME]. Start by creating your first Launch Sheet. New Sheet" at bounding box center [724, 198] width 1038 height 94
click at [708, 322] on main "[PERSON_NAME] Launch Ads Add Folder New Sheet Name Ad Platform Ad Account Asset…" at bounding box center [724, 462] width 1151 height 924
click at [724, 215] on span "New Sheet" at bounding box center [733, 214] width 49 height 12
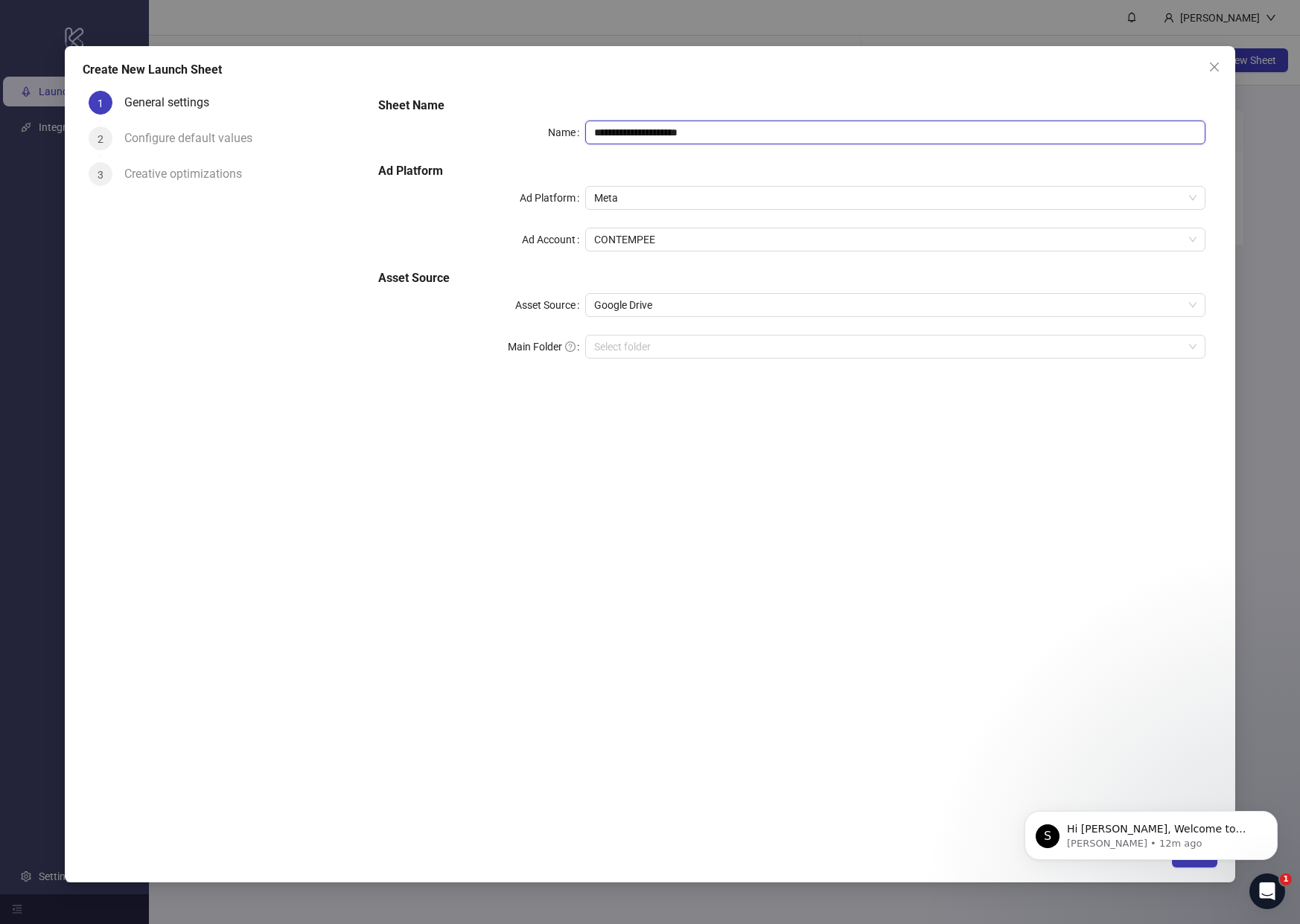
click at [698, 132] on input "**********" at bounding box center [895, 133] width 620 height 24
click at [736, 137] on input "**********" at bounding box center [895, 133] width 620 height 24
click at [673, 195] on span "Meta" at bounding box center [894, 198] width 602 height 23
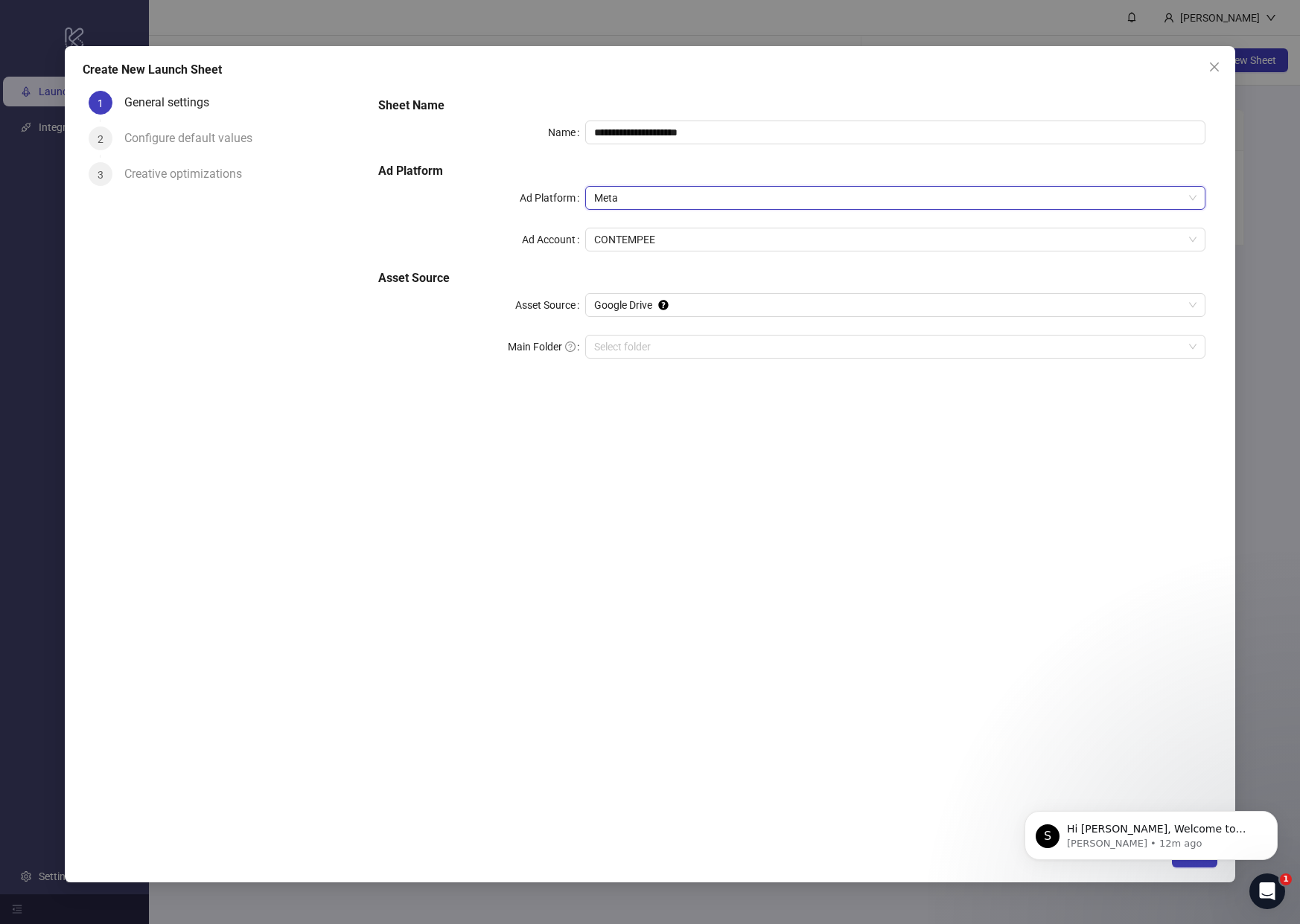
click at [660, 200] on span "Meta" at bounding box center [894, 198] width 602 height 23
click at [647, 161] on div "**********" at bounding box center [792, 236] width 839 height 291
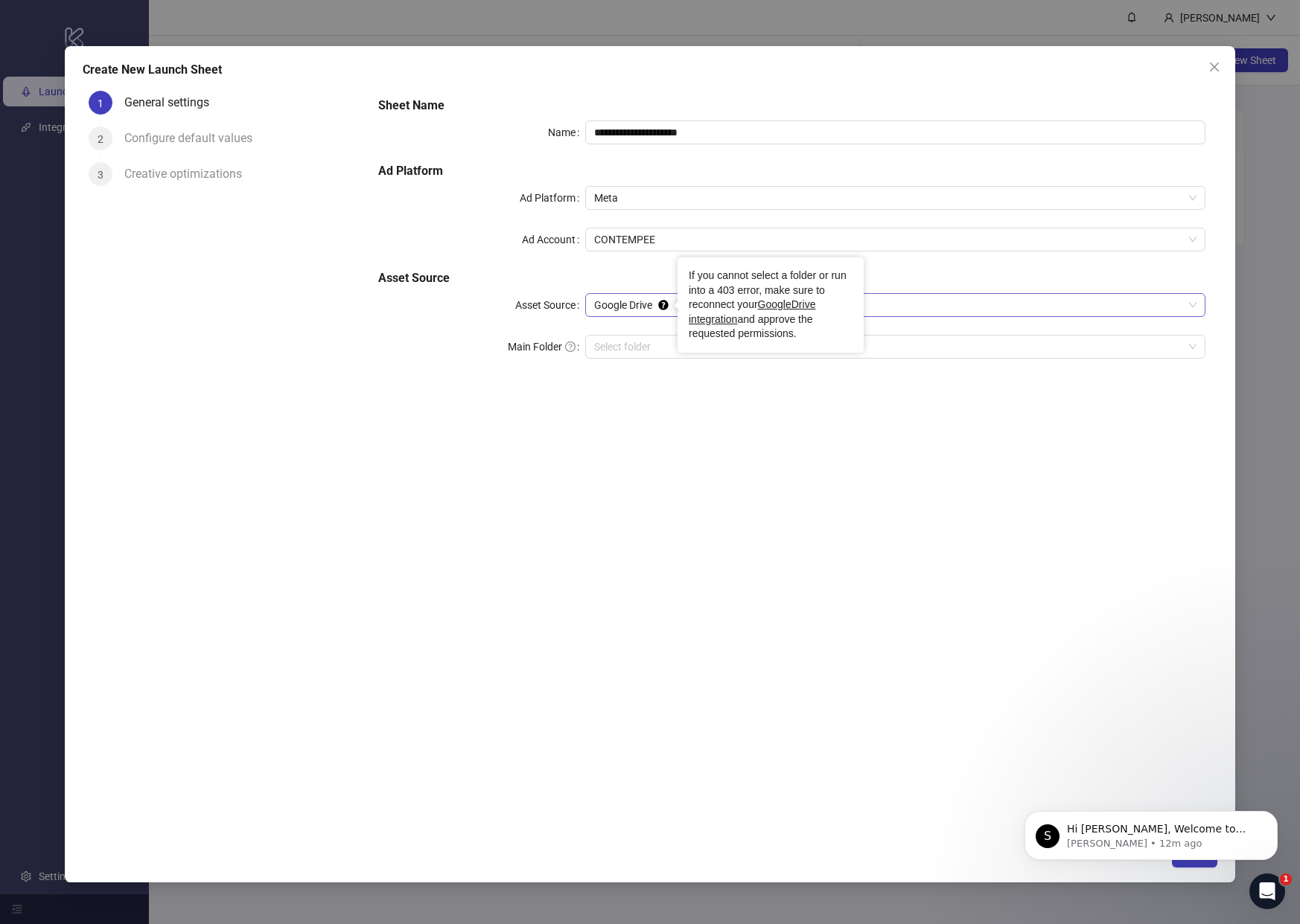
click at [644, 301] on span "Google Drive" at bounding box center [894, 305] width 602 height 23
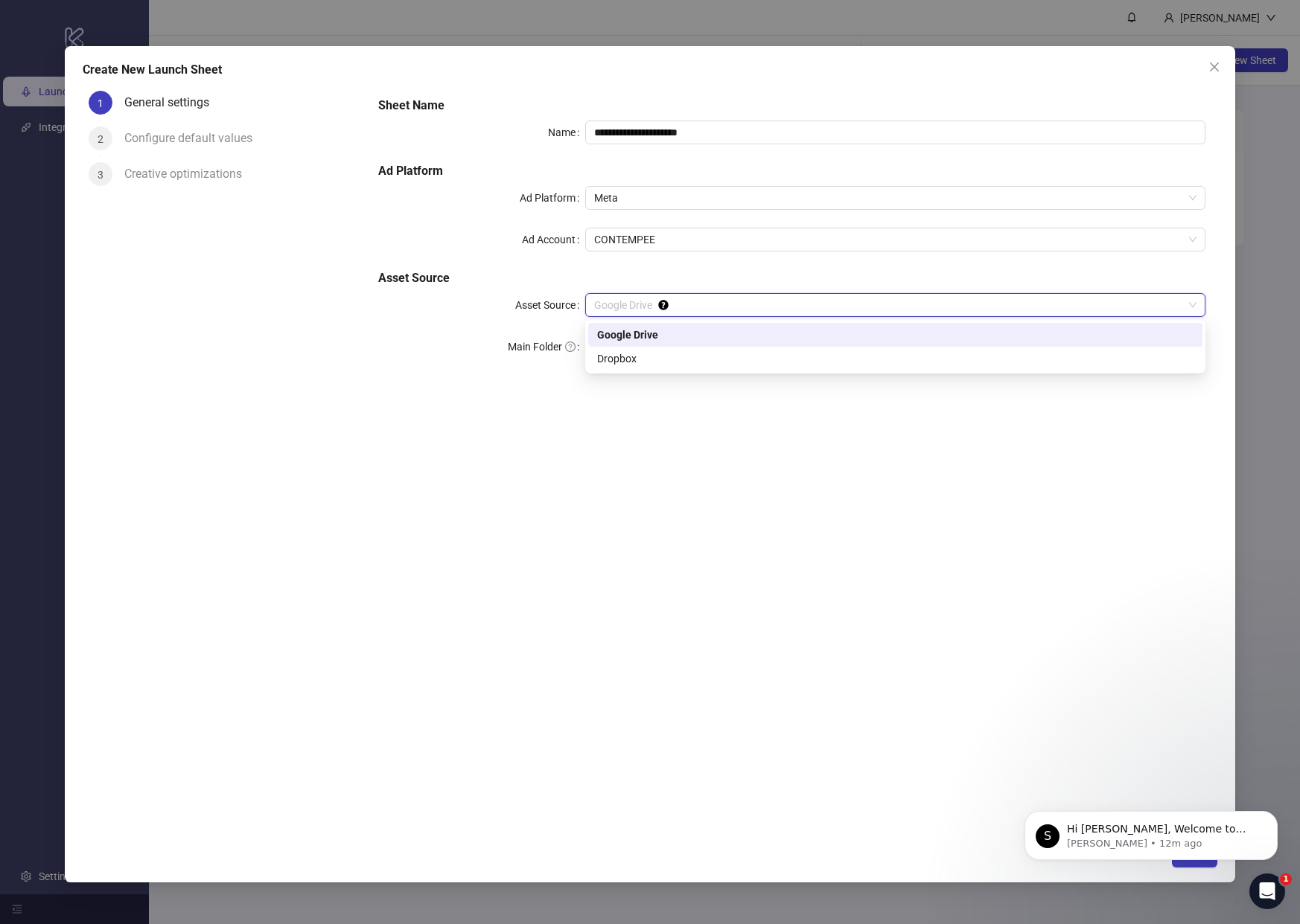
click at [644, 301] on span "Google Drive" at bounding box center [894, 305] width 602 height 23
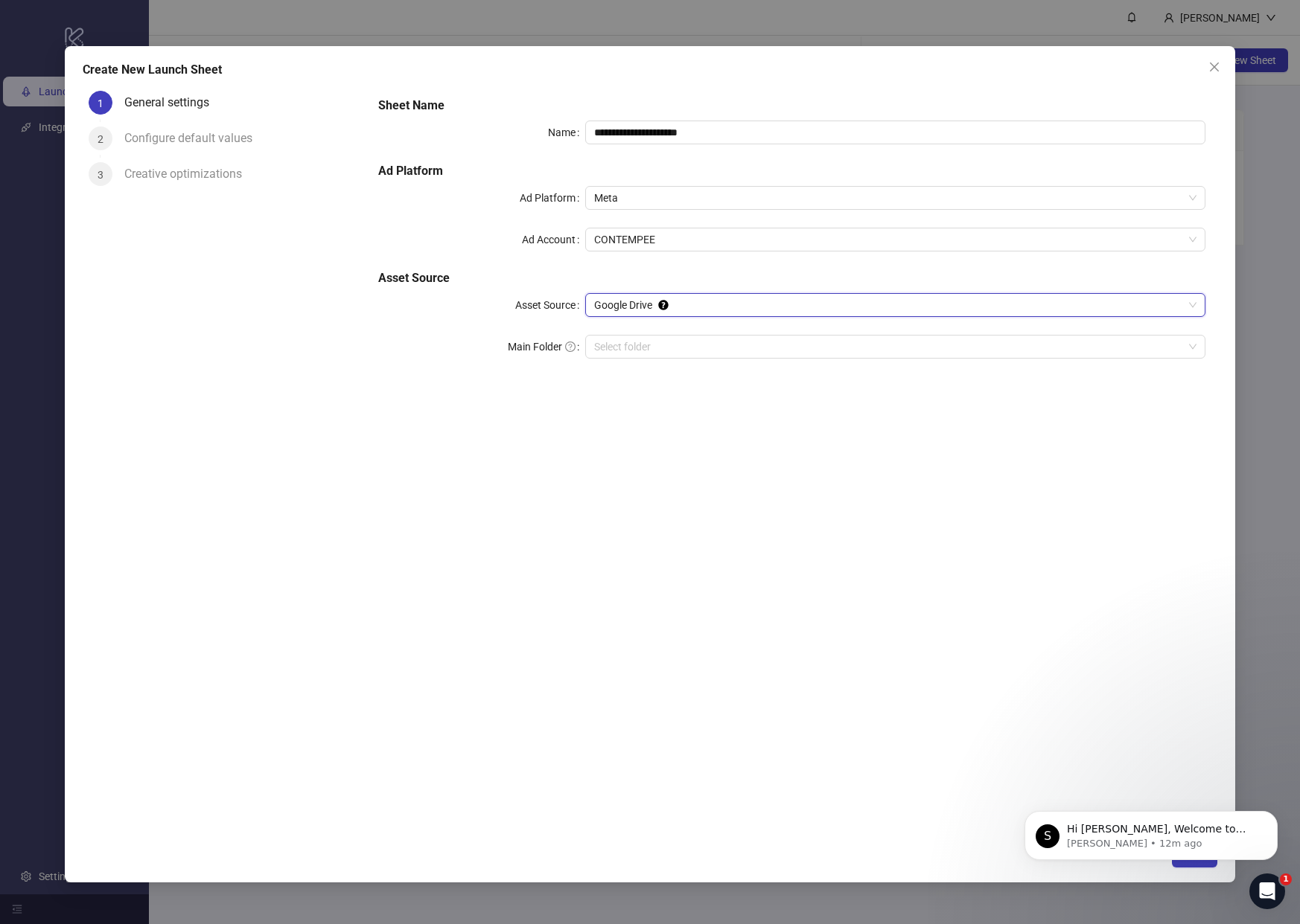
click at [644, 301] on span "Google Drive" at bounding box center [894, 305] width 602 height 23
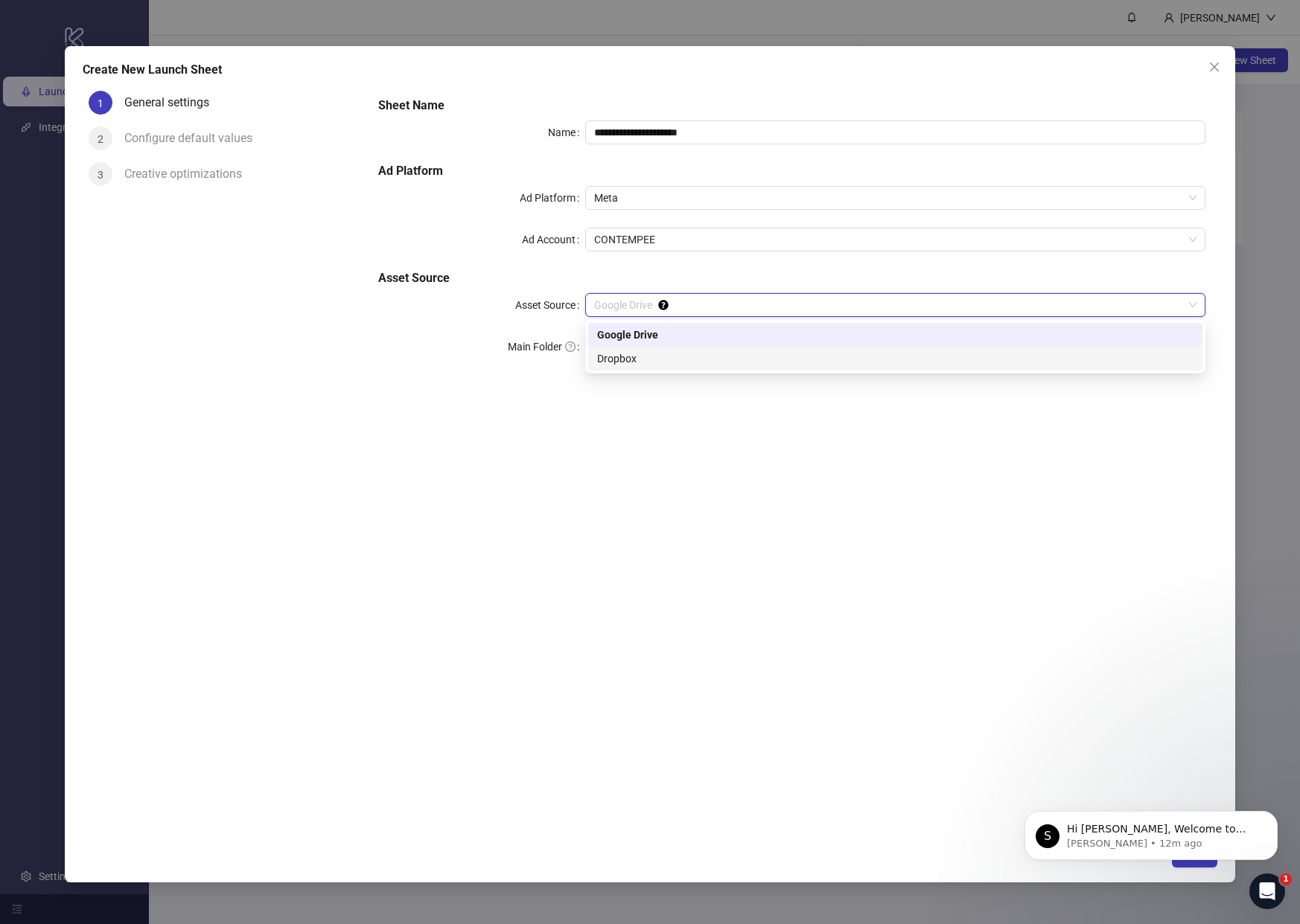
click at [636, 350] on div "Dropbox" at bounding box center [895, 359] width 596 height 16
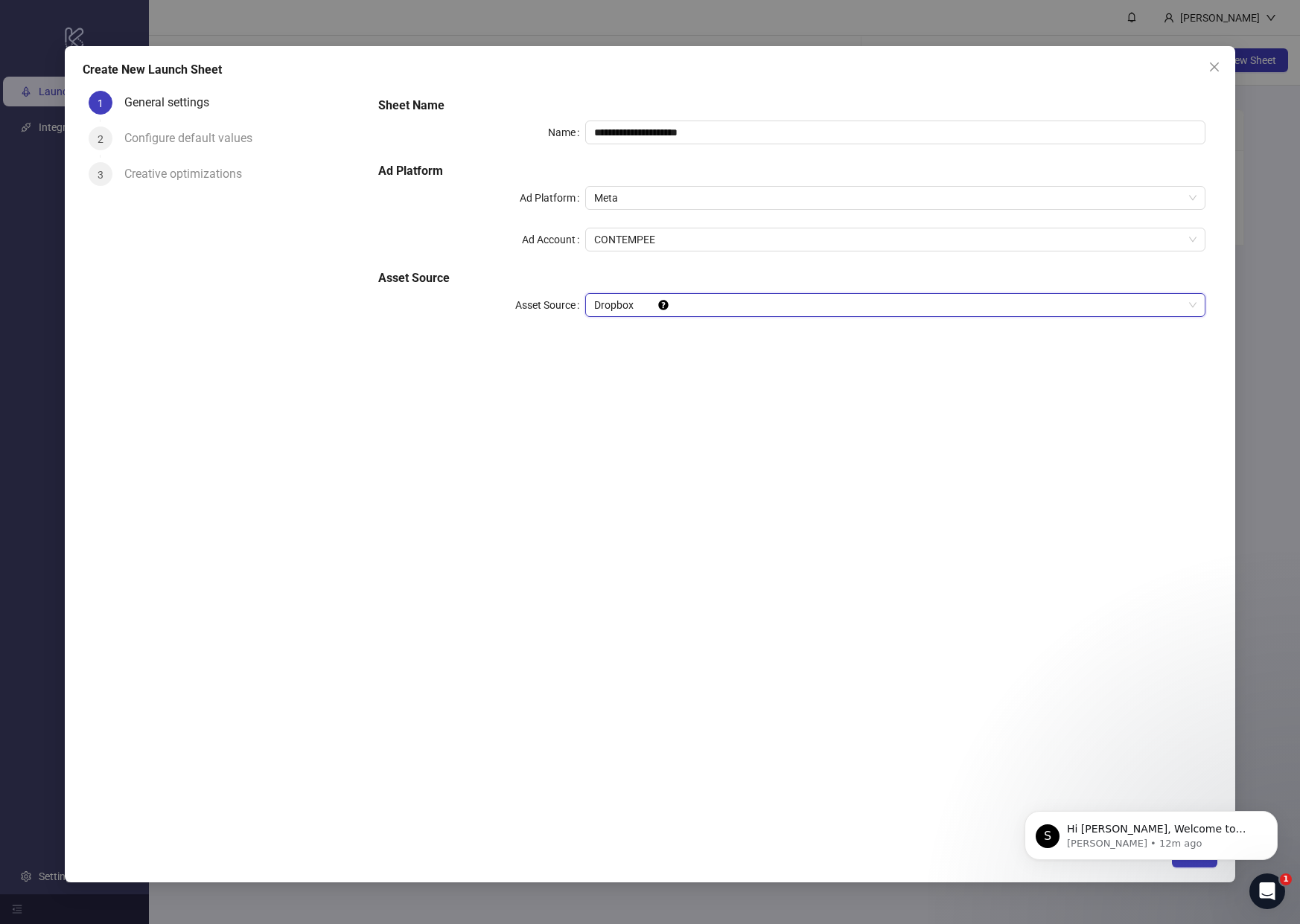
click at [635, 334] on div "**********" at bounding box center [792, 216] width 839 height 251
click at [1275, 819] on icon "Dismiss notification" at bounding box center [1273, 815] width 8 height 8
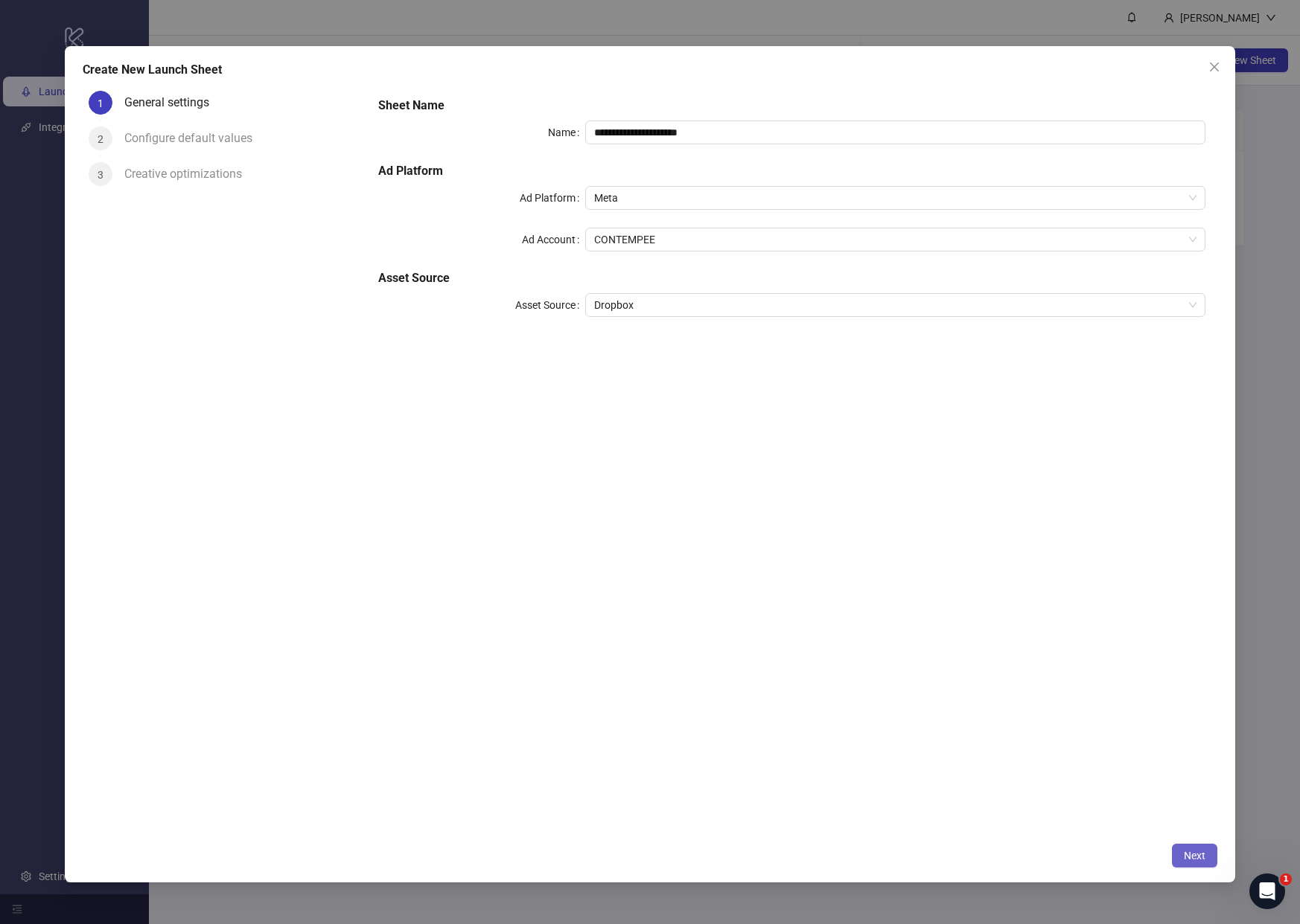
click at [1201, 854] on span "Next" at bounding box center [1195, 855] width 22 height 12
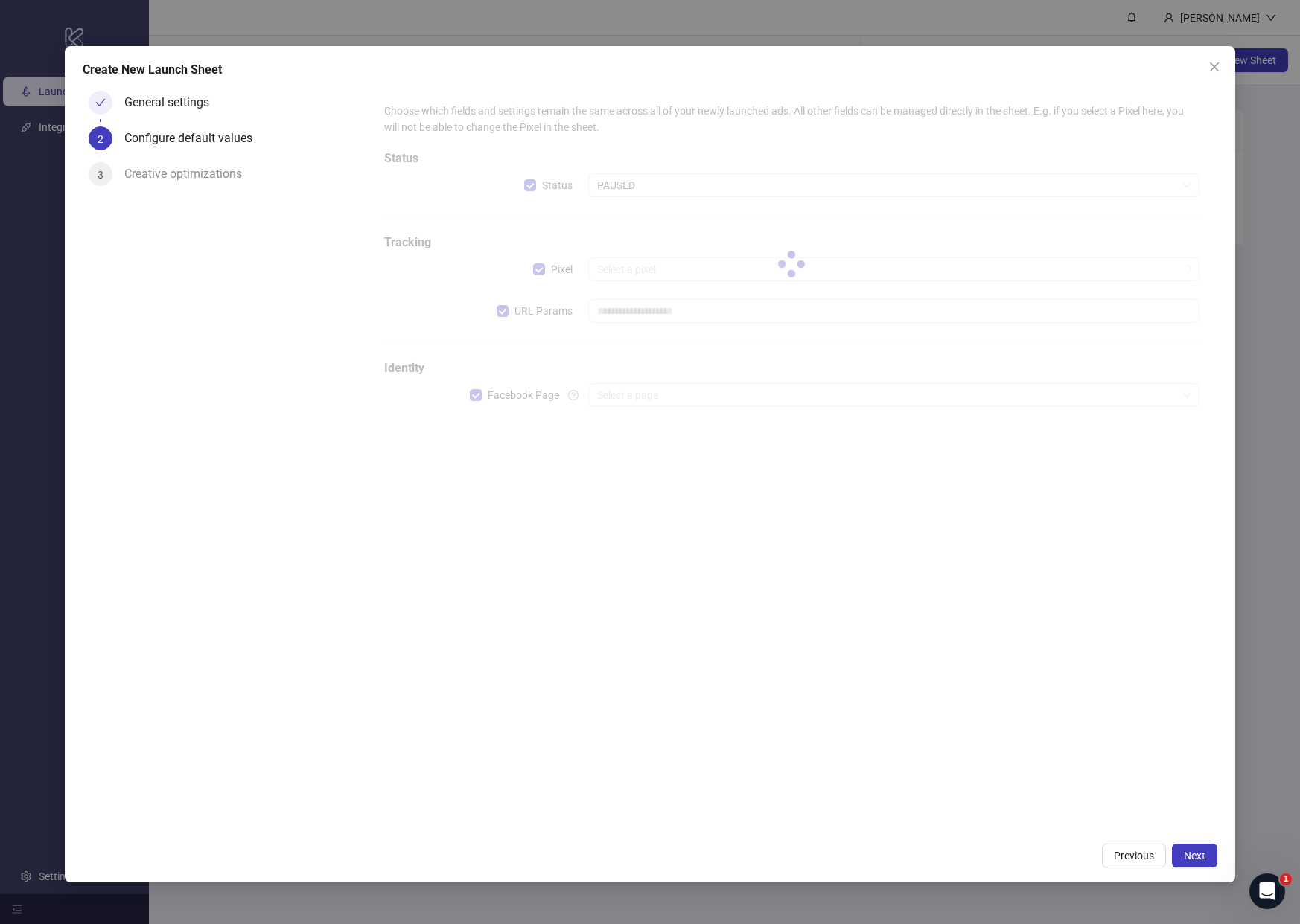
type input "**********"
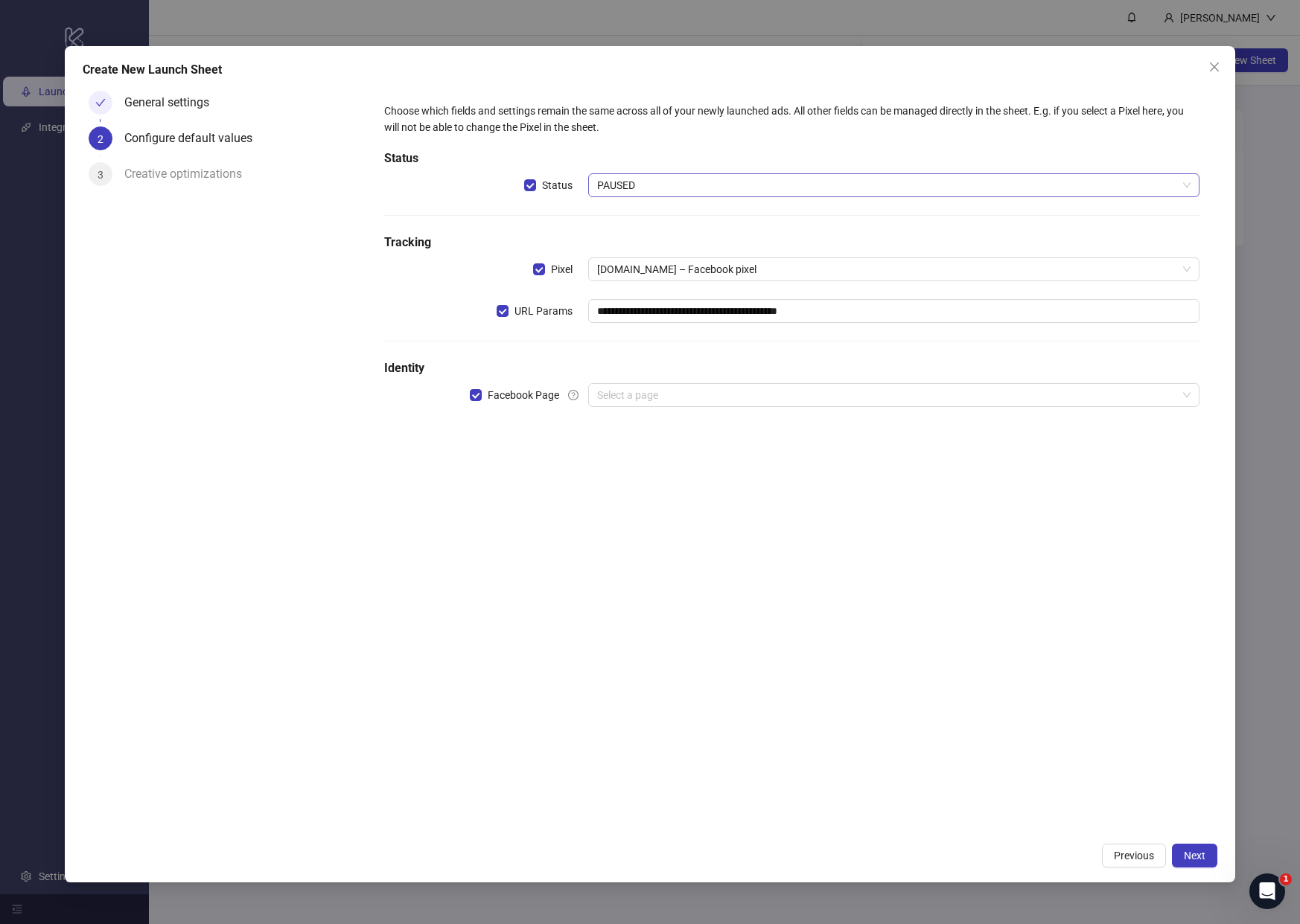
click at [631, 184] on span "PAUSED" at bounding box center [894, 185] width 594 height 23
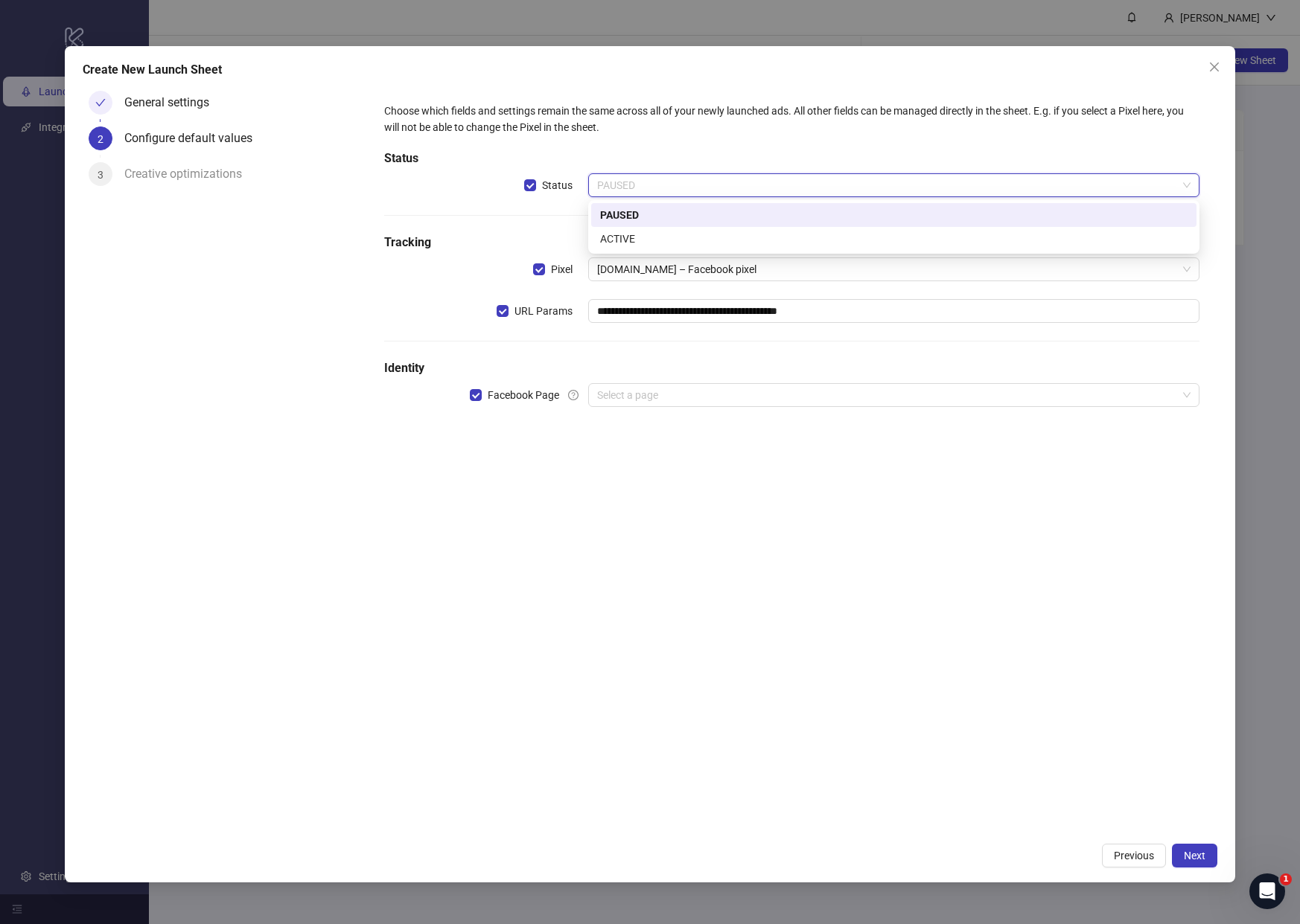
click at [631, 184] on span "PAUSED" at bounding box center [894, 185] width 594 height 23
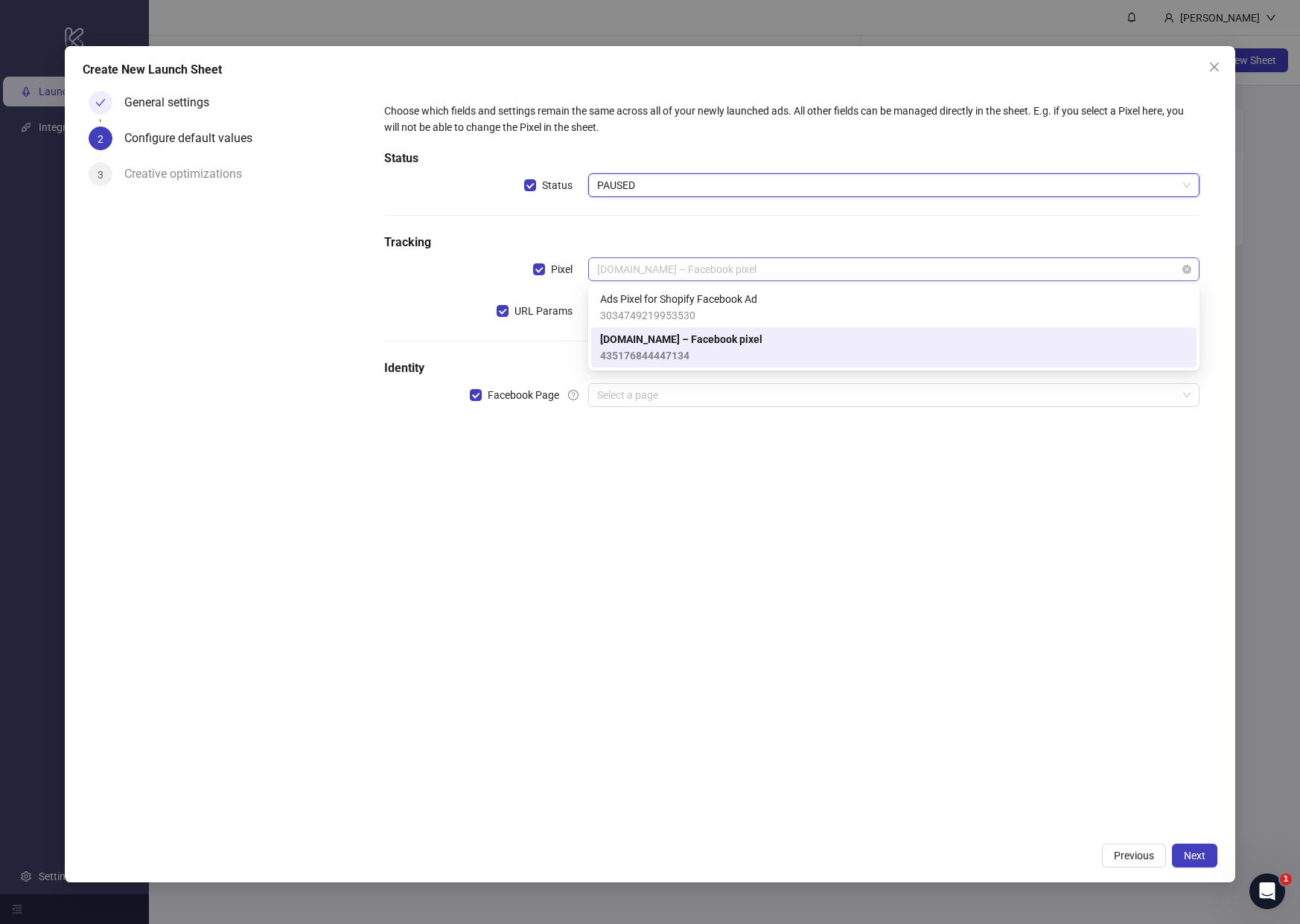
click at [684, 268] on span "[DOMAIN_NAME] – Facebook pixel" at bounding box center [894, 270] width 594 height 23
click at [689, 242] on h5 "Tracking" at bounding box center [792, 242] width 815 height 18
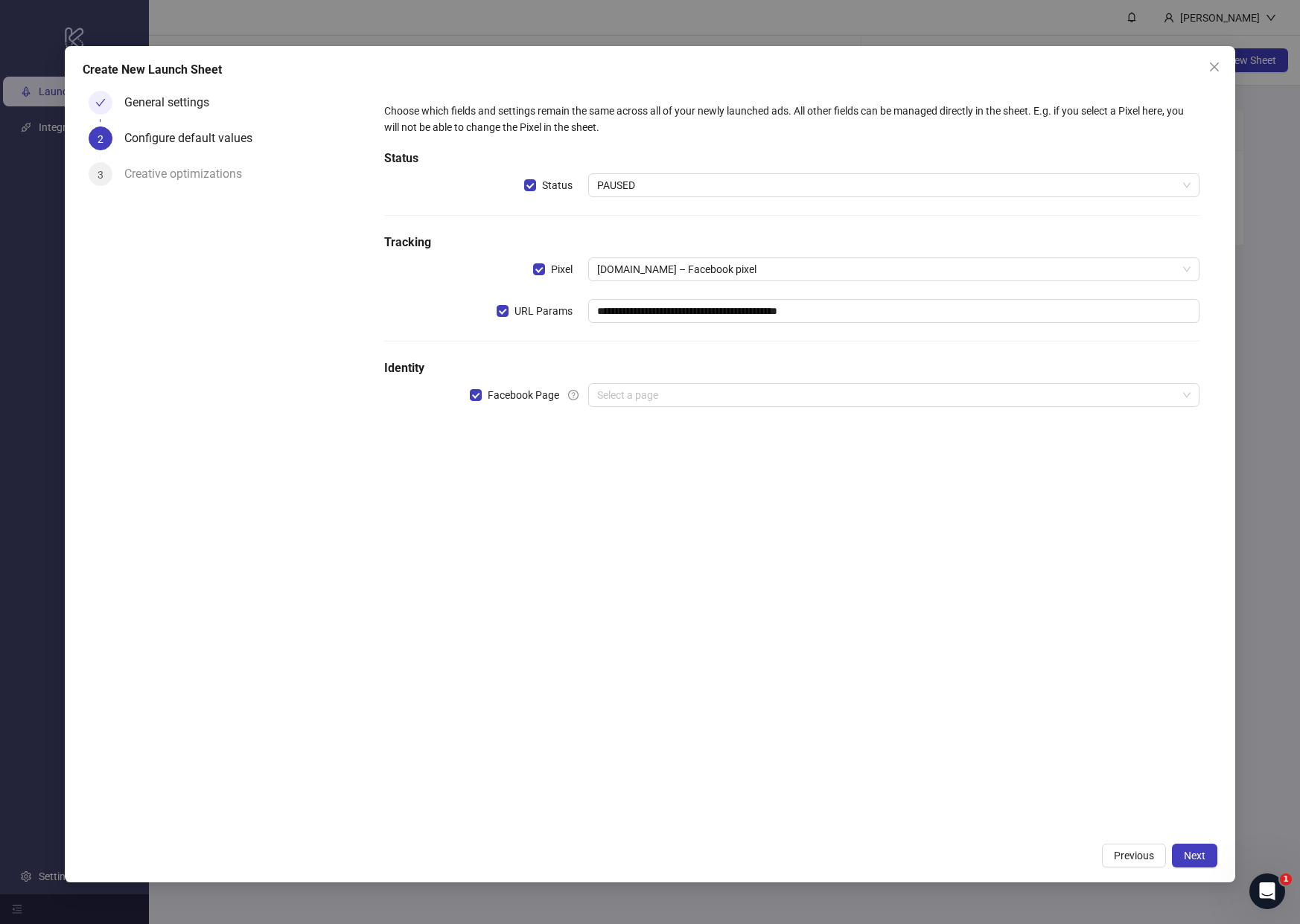
click at [693, 359] on h5 "Identity" at bounding box center [792, 369] width 815 height 18
click at [664, 398] on input "search" at bounding box center [887, 395] width 580 height 23
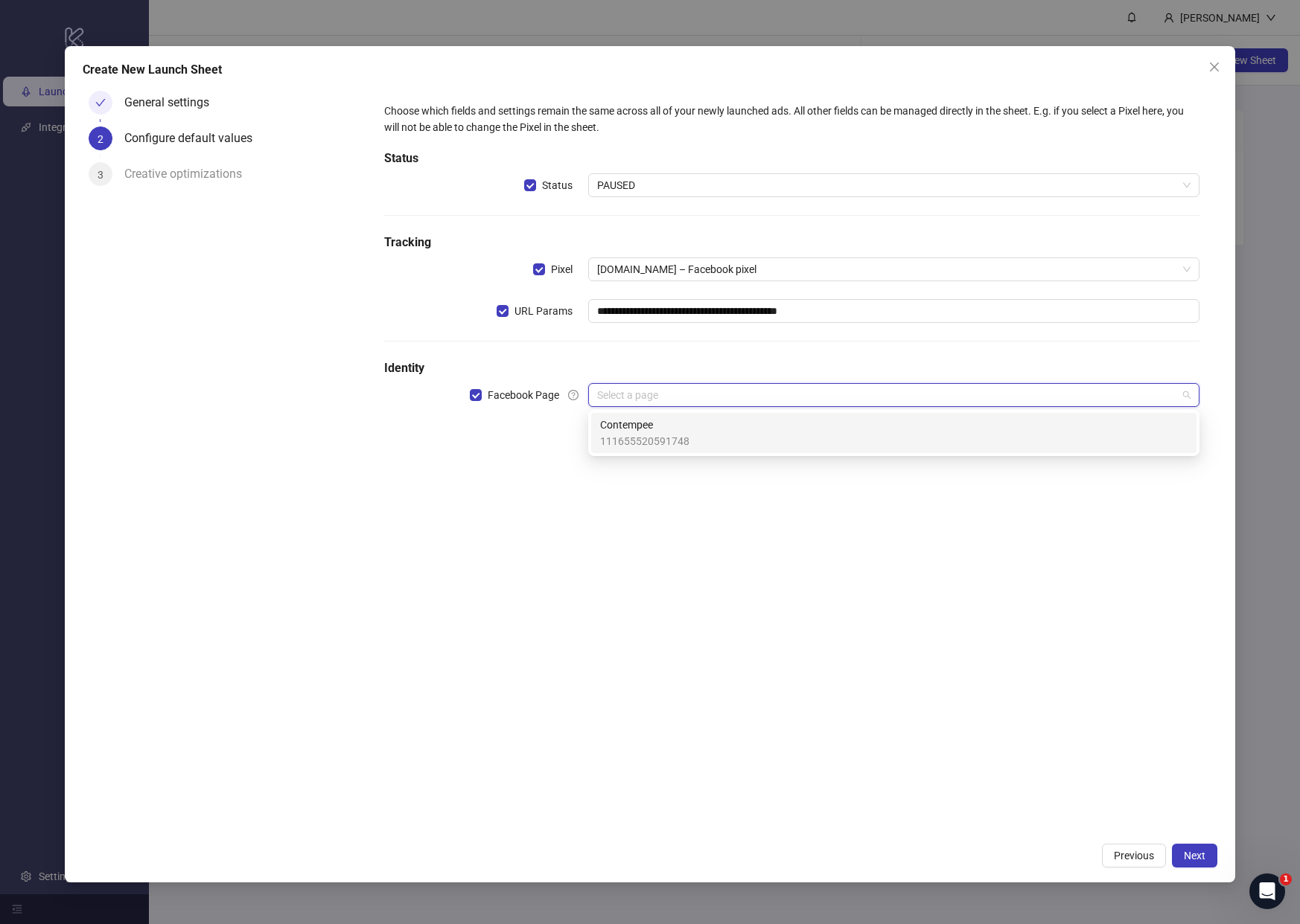
click at [655, 428] on span "Contempee" at bounding box center [645, 425] width 89 height 16
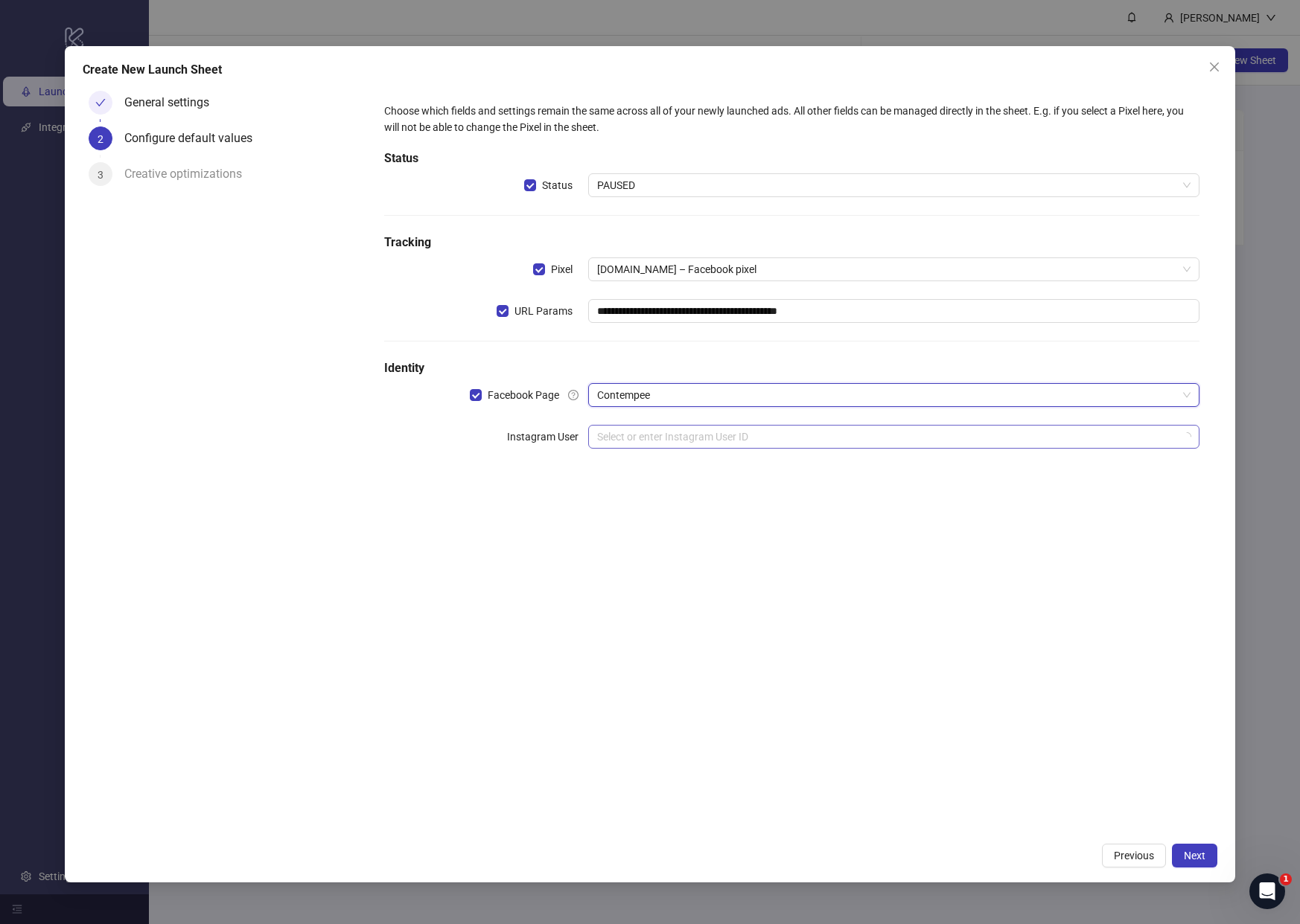
drag, startPoint x: 714, startPoint y: 456, endPoint x: 704, endPoint y: 447, distance: 13.5
click at [714, 456] on div "**********" at bounding box center [792, 285] width 827 height 376
click at [694, 438] on input "search" at bounding box center [887, 437] width 580 height 23
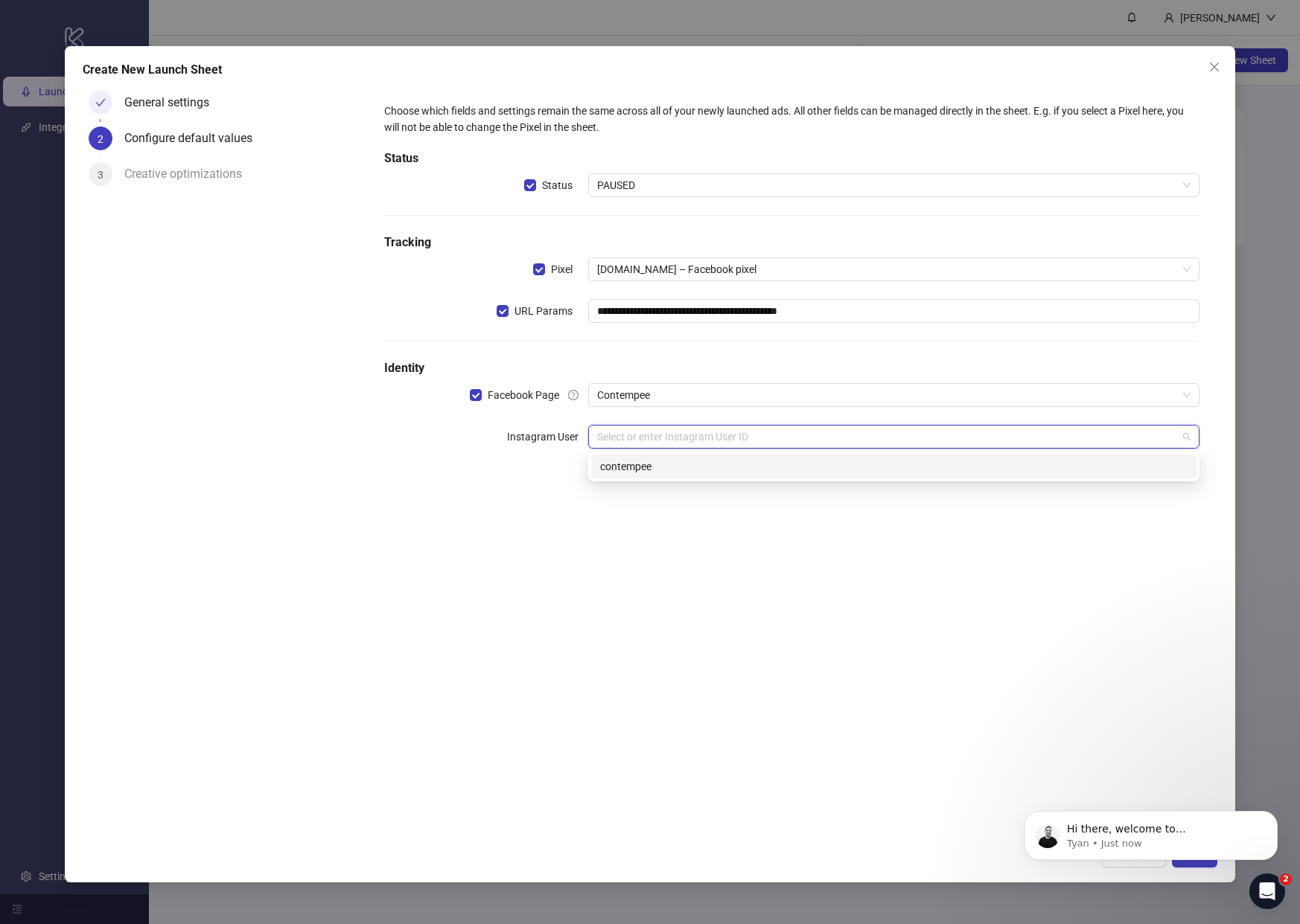
click at [659, 458] on div "contempee" at bounding box center [893, 467] width 587 height 16
click at [623, 484] on input "search" at bounding box center [887, 478] width 580 height 23
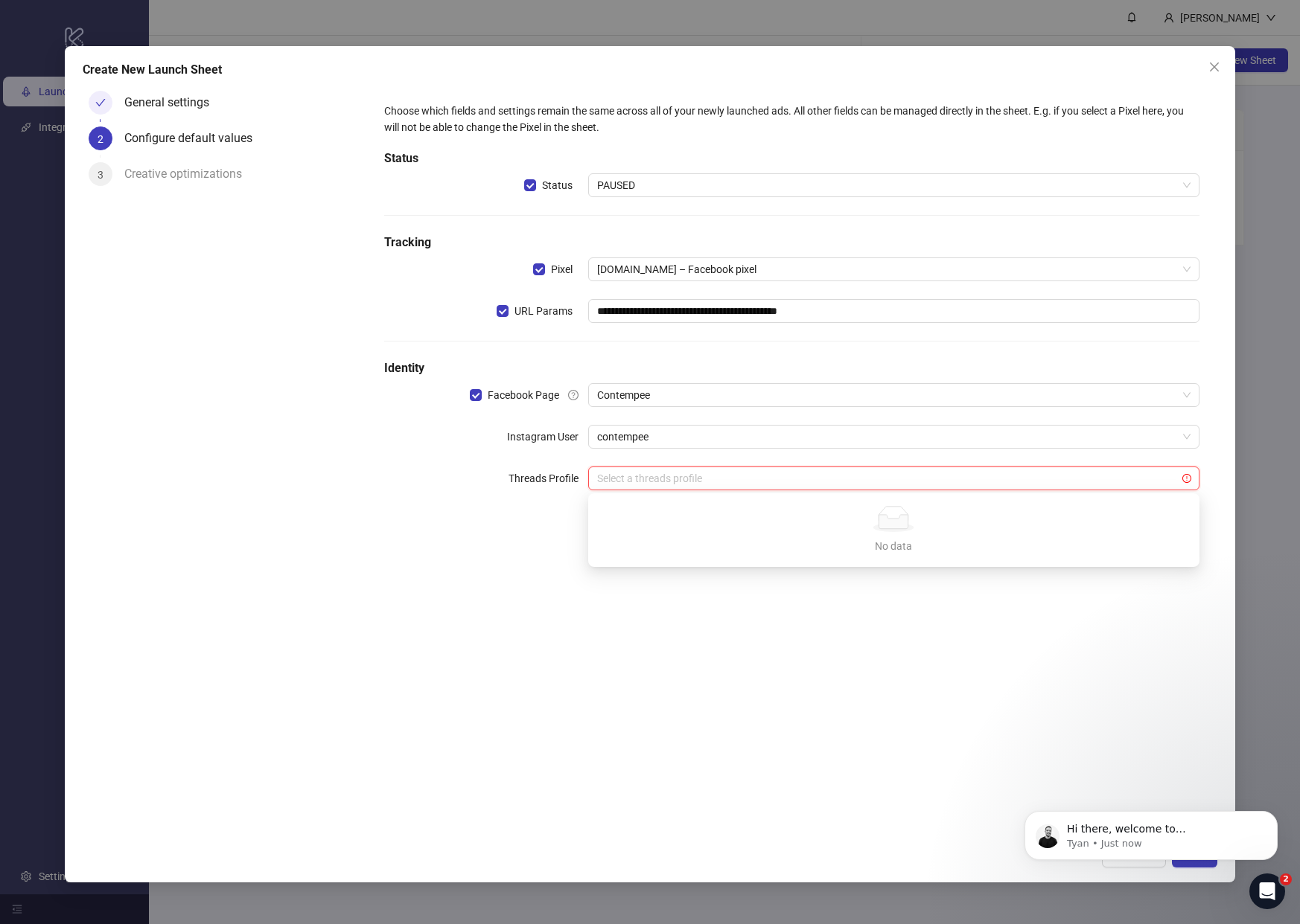
drag, startPoint x: 470, startPoint y: 506, endPoint x: 538, endPoint y: 519, distance: 69.2
click at [470, 506] on div "**********" at bounding box center [792, 306] width 827 height 418
click at [1192, 867] on body "Hi there, welcome to [DOMAIN_NAME]. I'll reach out via e-mail separately, but j…" at bounding box center [1150, 832] width 286 height 93
click at [1272, 817] on icon "Dismiss notification" at bounding box center [1273, 815] width 5 height 5
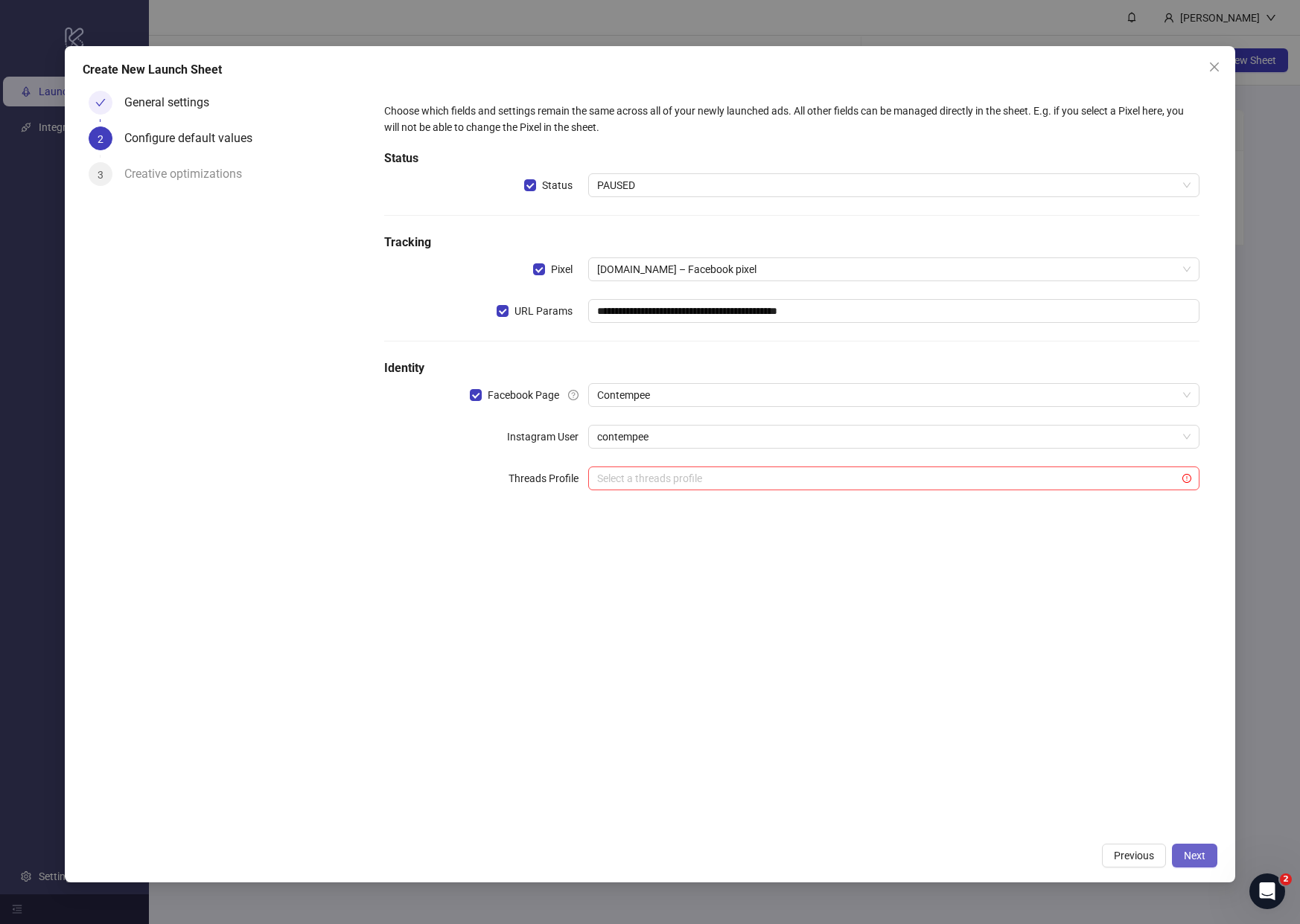
click at [1193, 860] on span "Next" at bounding box center [1195, 855] width 22 height 12
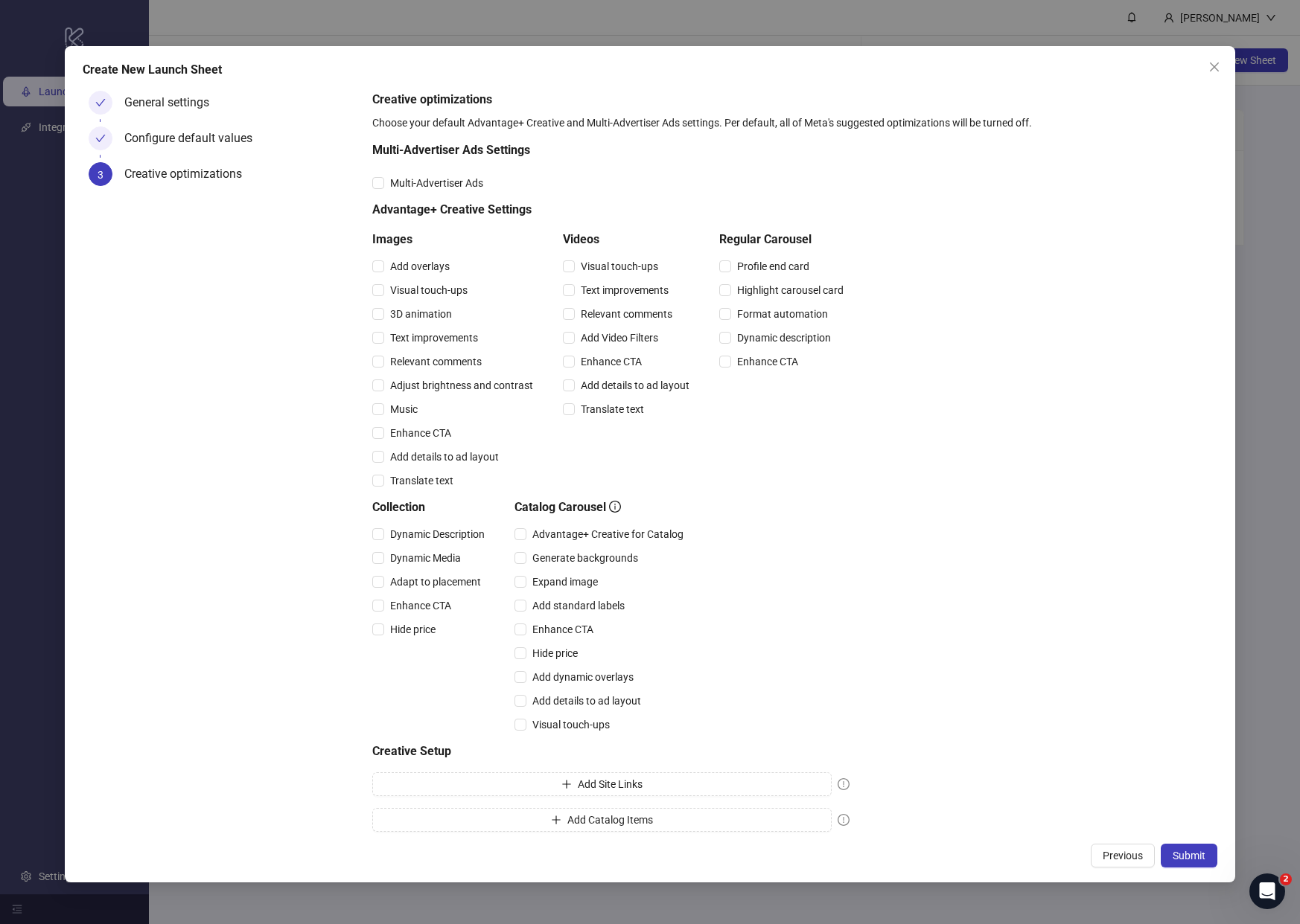
scroll to position [9, 0]
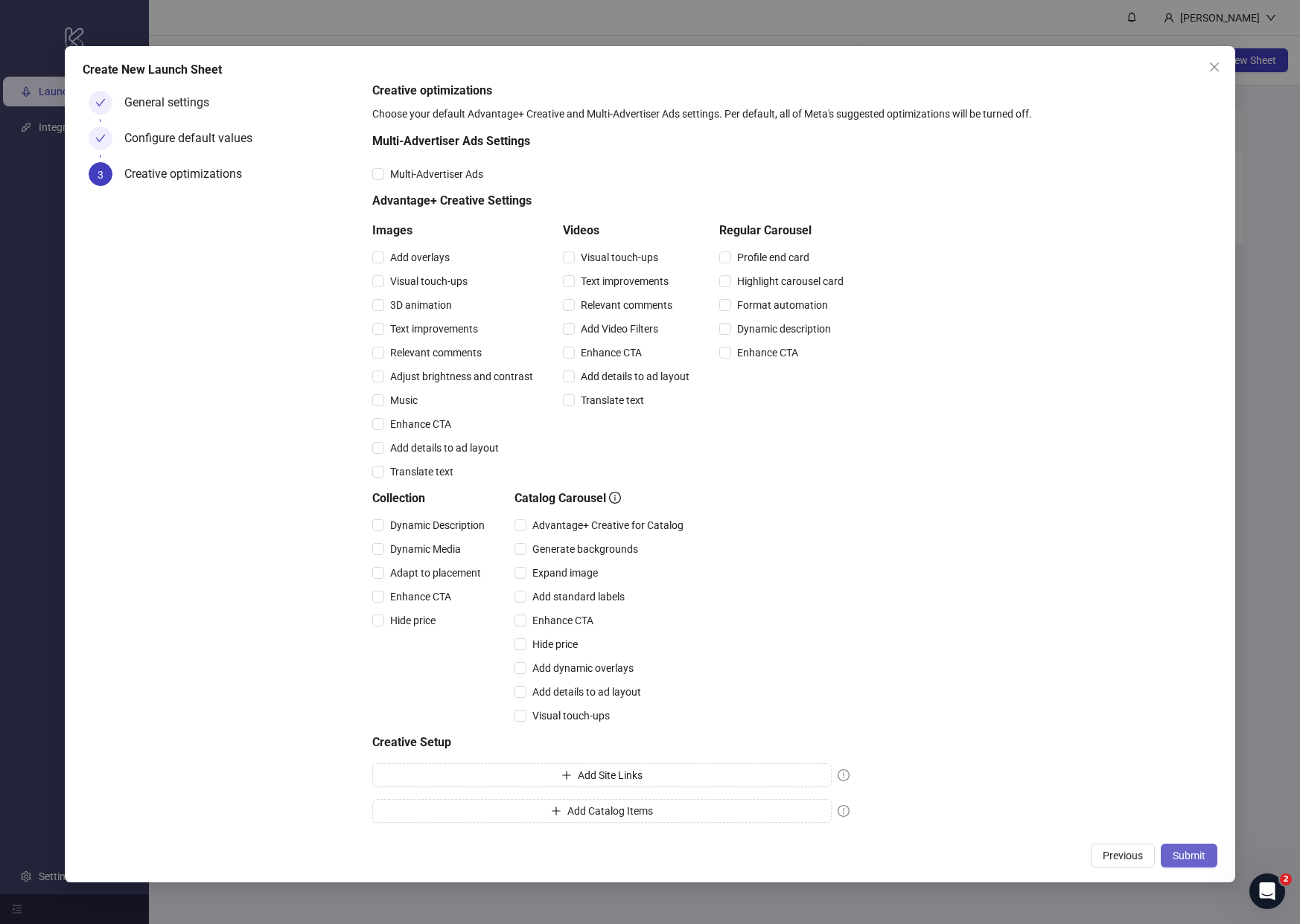
click at [1194, 857] on span "Submit" at bounding box center [1189, 855] width 33 height 12
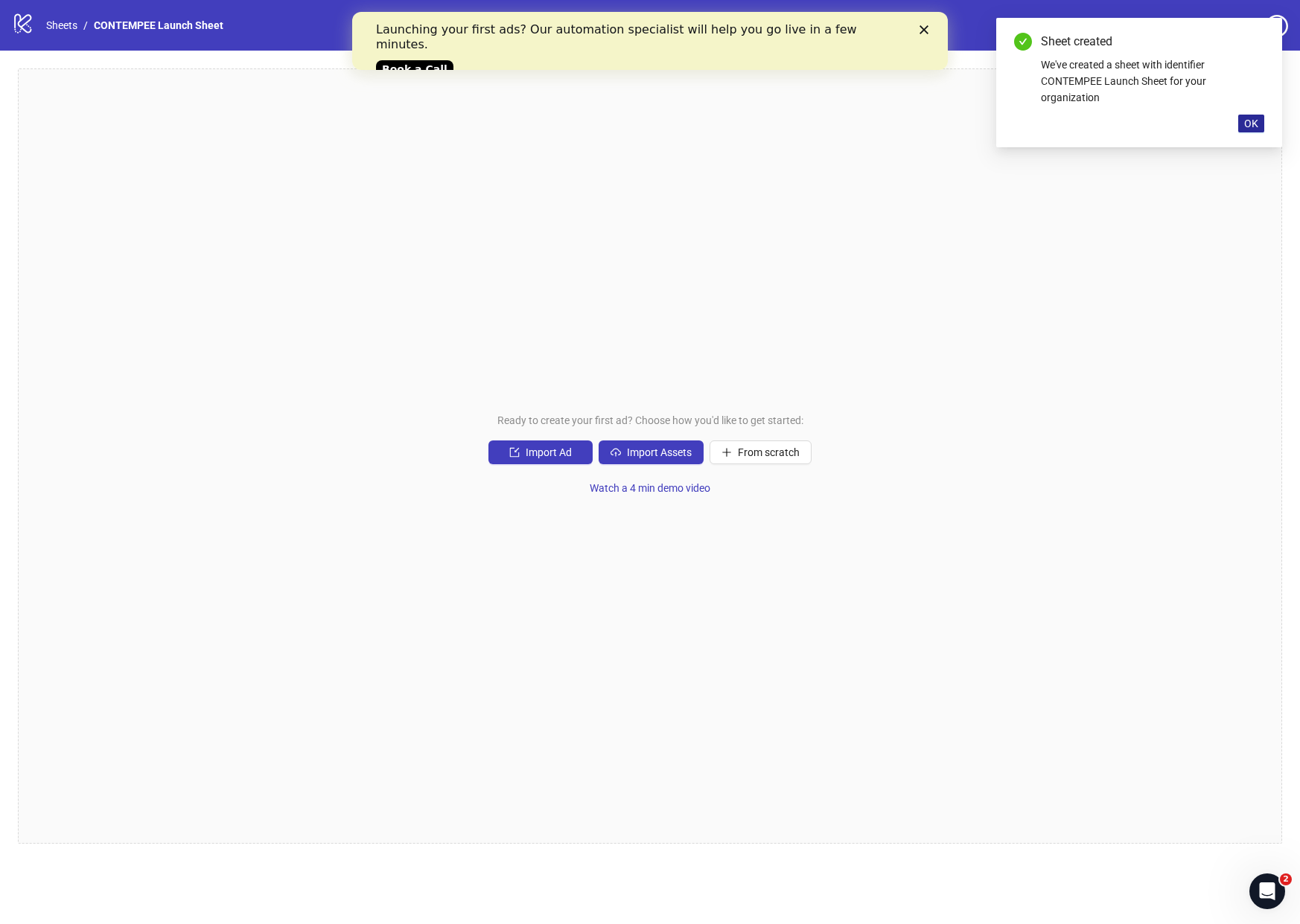
click at [1244, 122] on span "OK" at bounding box center [1251, 123] width 15 height 12
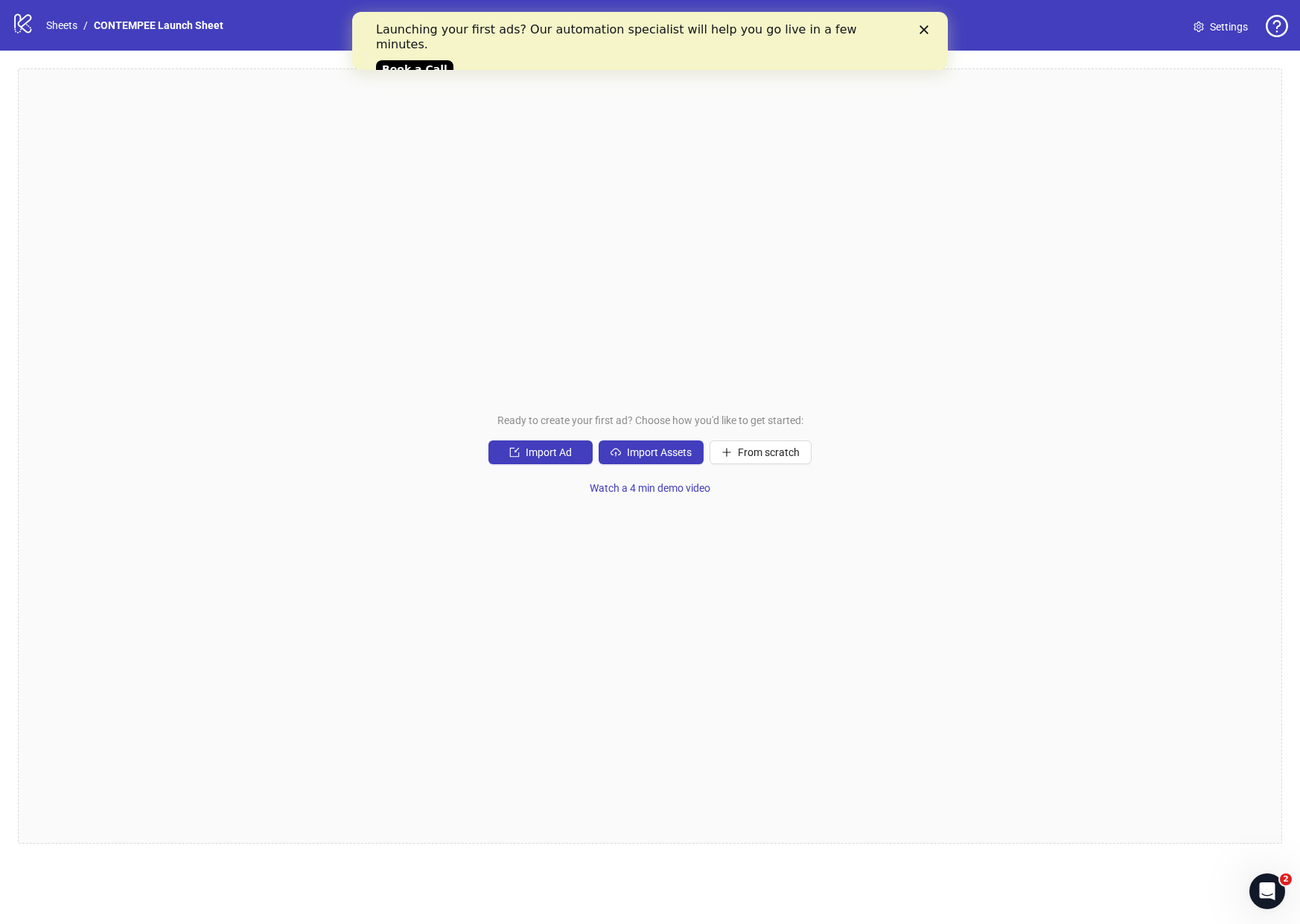
click at [702, 241] on div "Ready to create your first ad? Choose how you'd like to get started: Import Ad …" at bounding box center [650, 456] width 1264 height 775
click at [654, 450] on span "Import Assets" at bounding box center [658, 452] width 64 height 12
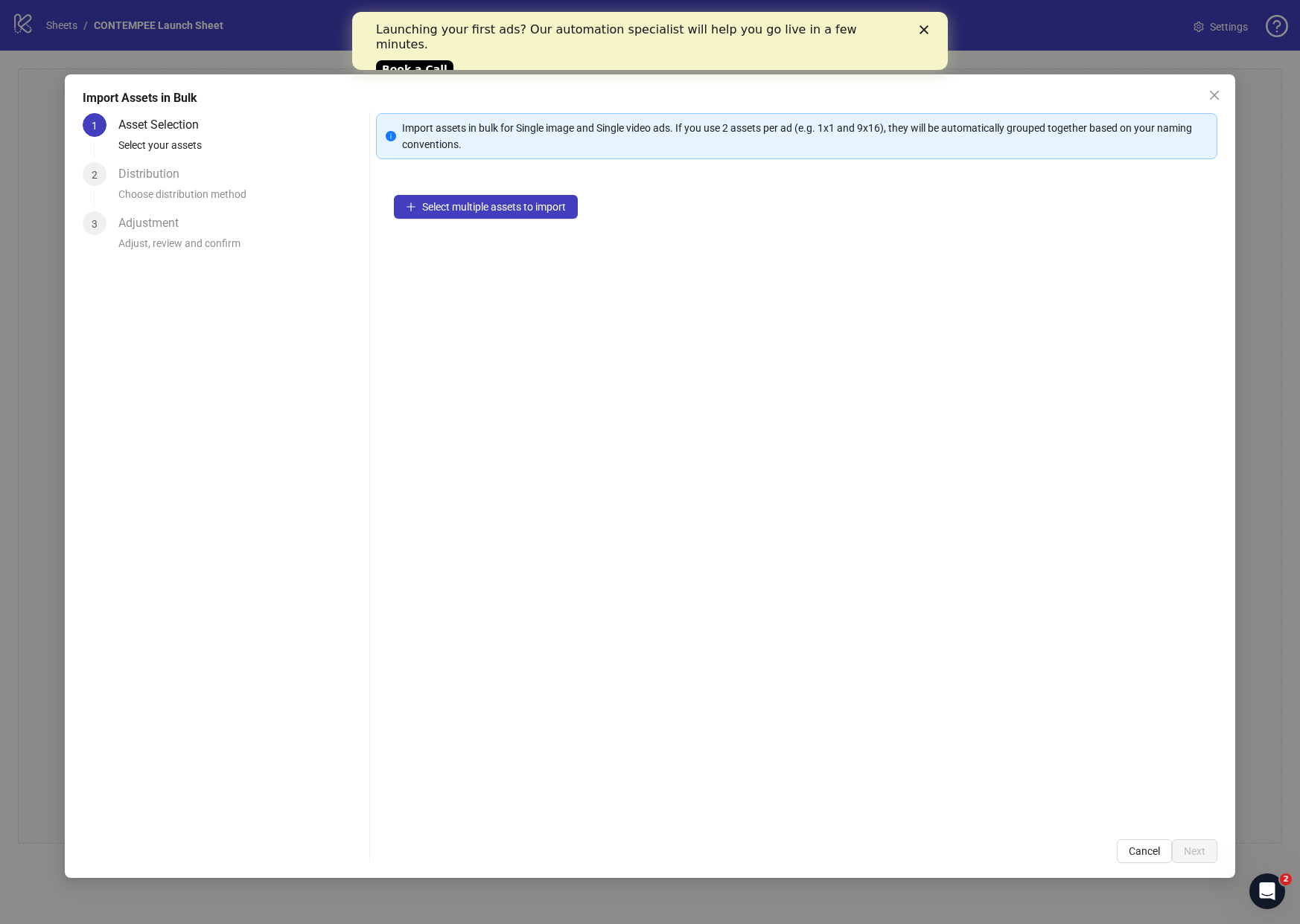
click at [478, 221] on div "Select multiple assets to import" at bounding box center [796, 499] width 842 height 644
click at [478, 215] on button "Select multiple assets to import" at bounding box center [486, 207] width 184 height 24
click at [545, 214] on button "Select multiple assets to import" at bounding box center [486, 207] width 184 height 24
click at [424, 213] on span "4" at bounding box center [427, 213] width 6 height 16
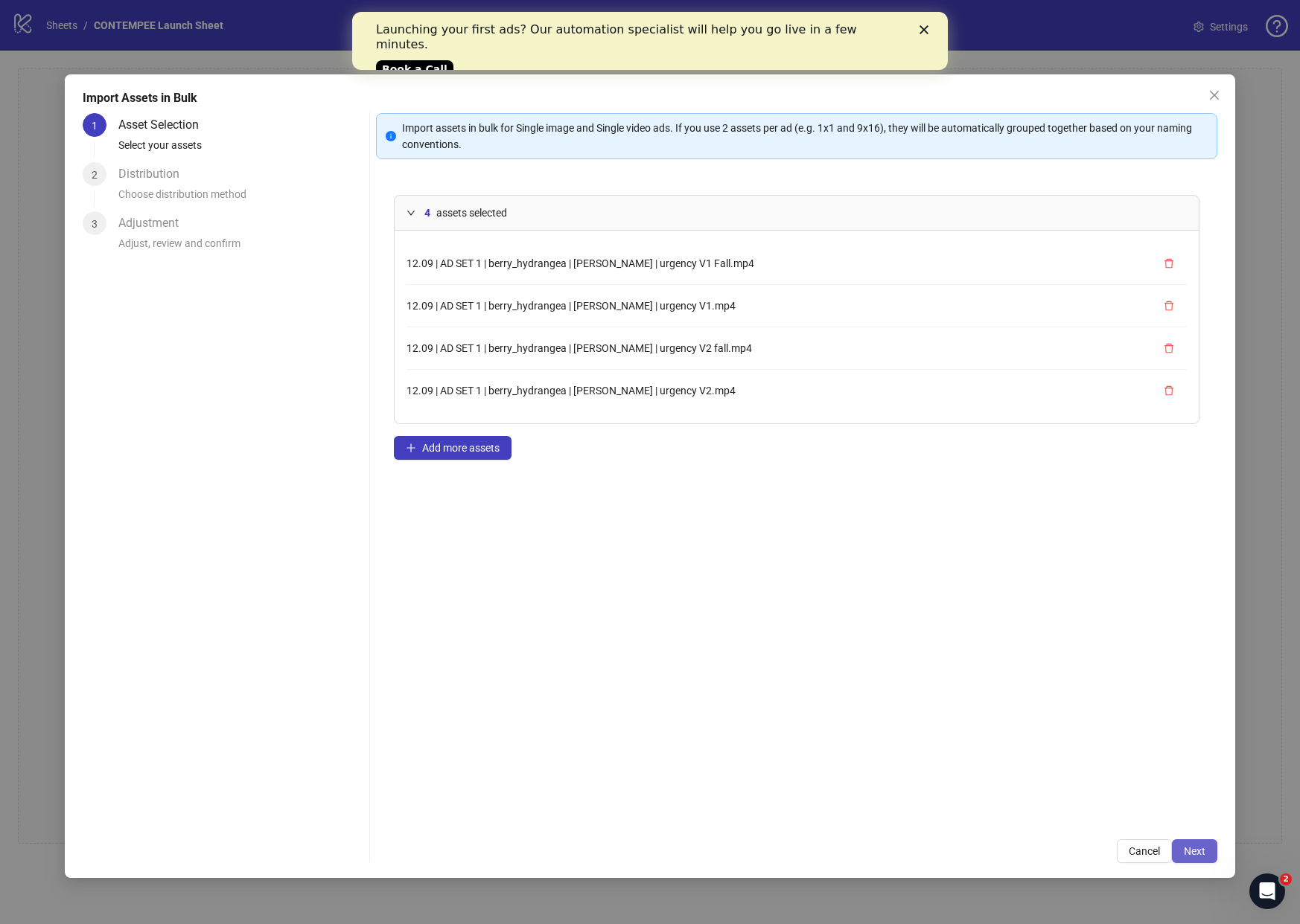
click at [1191, 848] on span "Next" at bounding box center [1195, 851] width 22 height 12
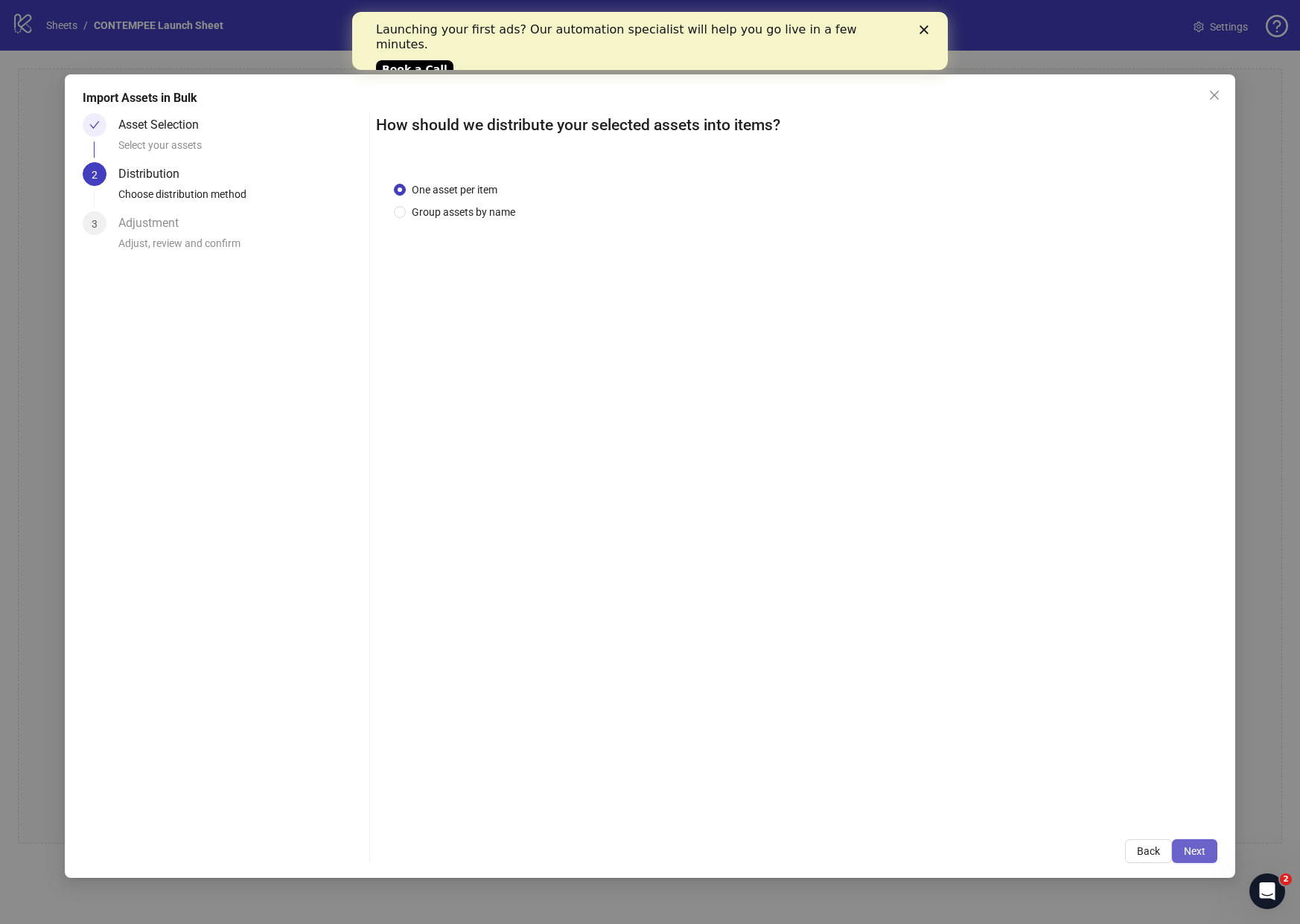
click at [1202, 848] on span "Next" at bounding box center [1195, 851] width 22 height 12
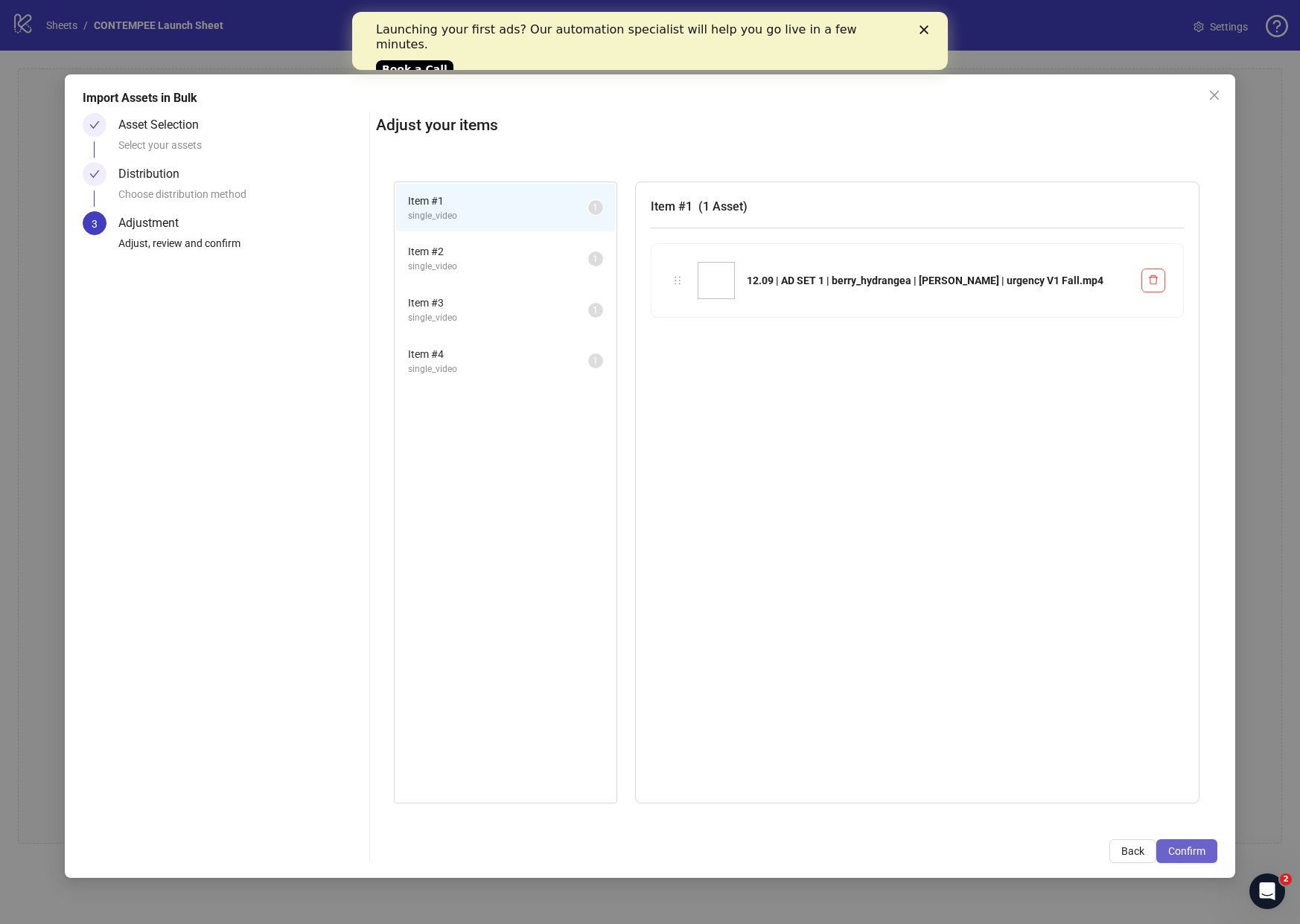
click at [1192, 850] on span "Confirm" at bounding box center [1187, 851] width 37 height 12
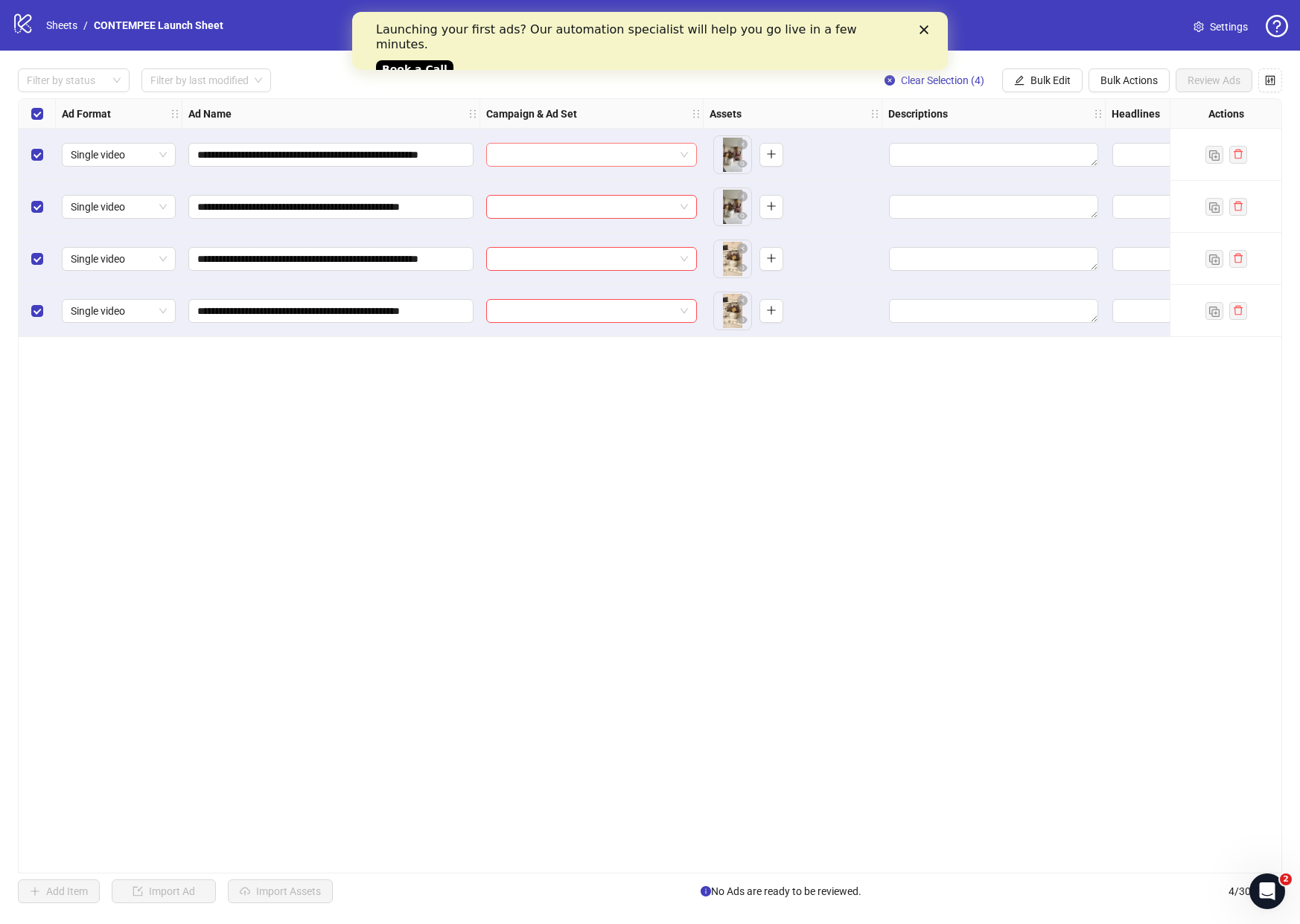
click at [597, 161] on input "search" at bounding box center [585, 154] width 180 height 23
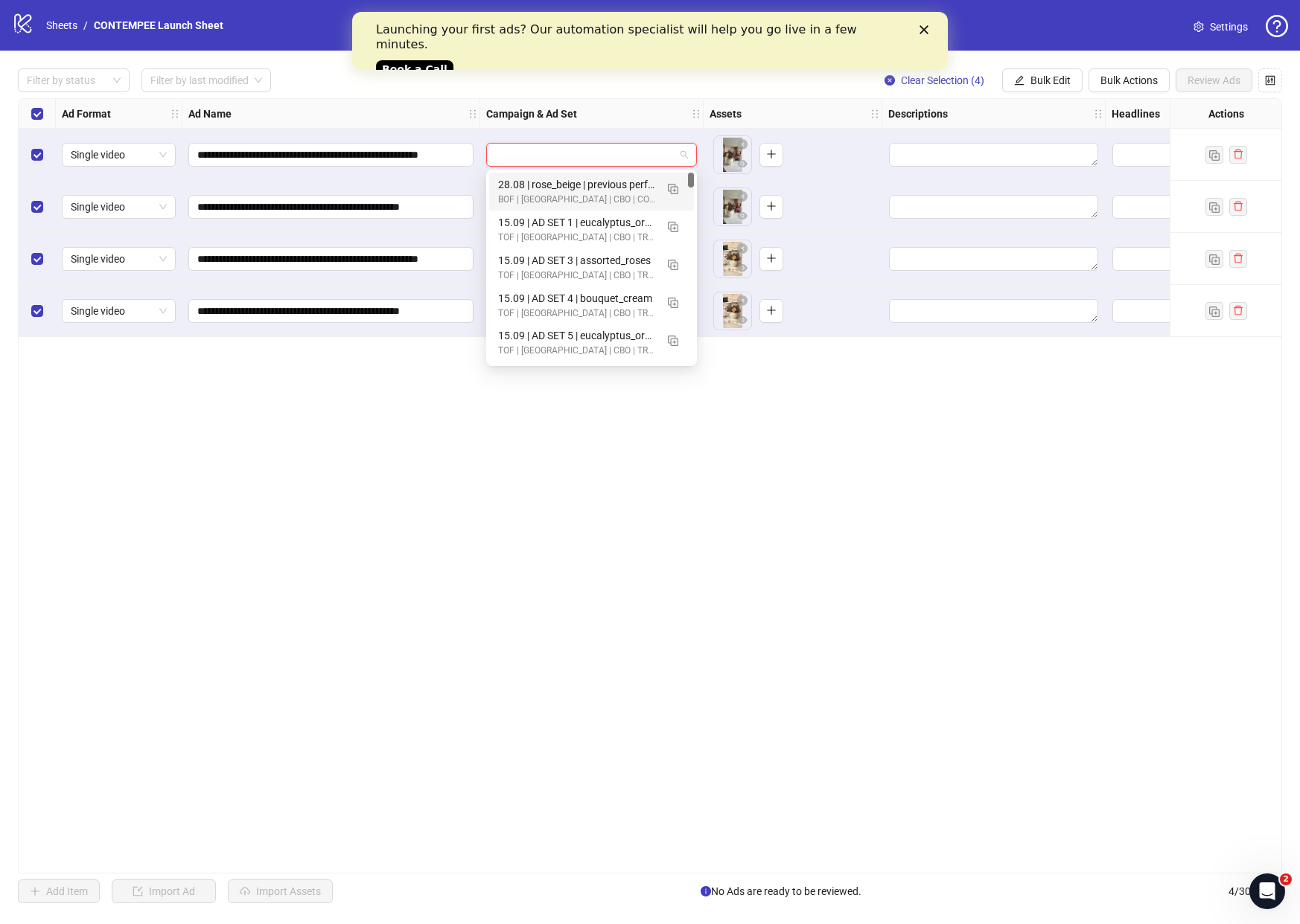
click at [931, 26] on div "Close" at bounding box center [927, 30] width 15 height 9
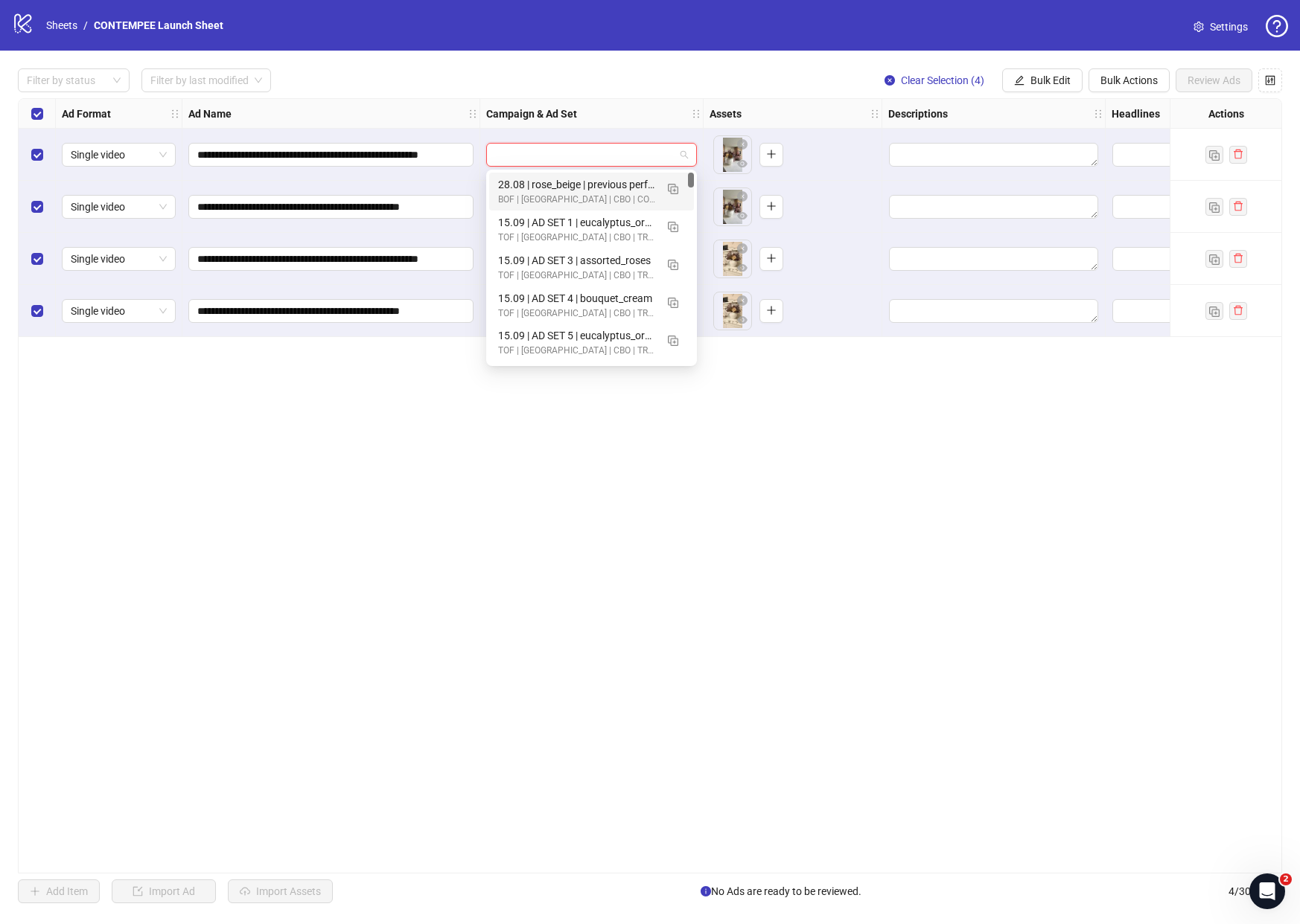
click at [665, 156] on input "search" at bounding box center [585, 154] width 180 height 23
click at [621, 407] on div "**********" at bounding box center [650, 486] width 1264 height 775
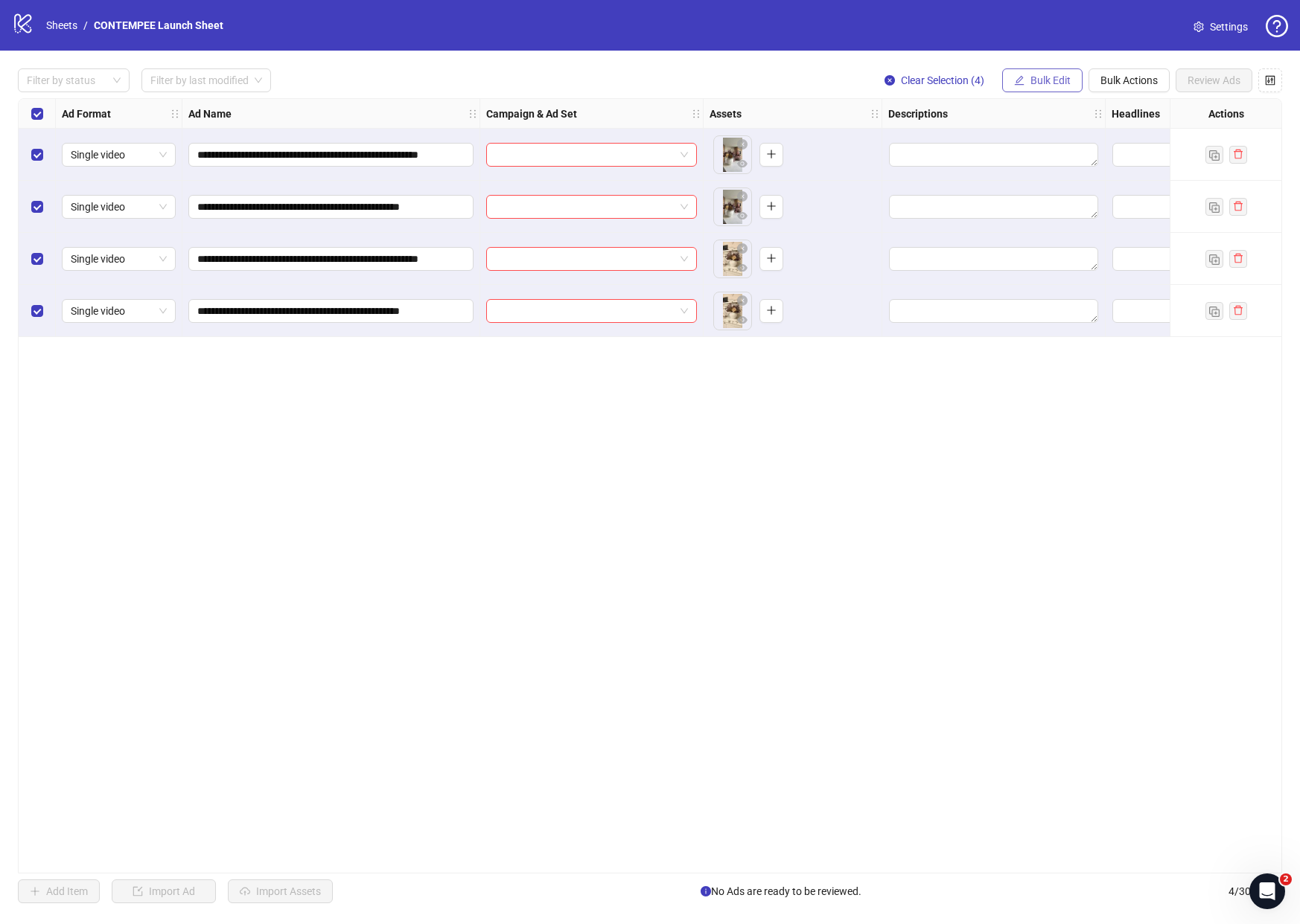
click at [1037, 77] on span "Bulk Edit" at bounding box center [1050, 80] width 40 height 12
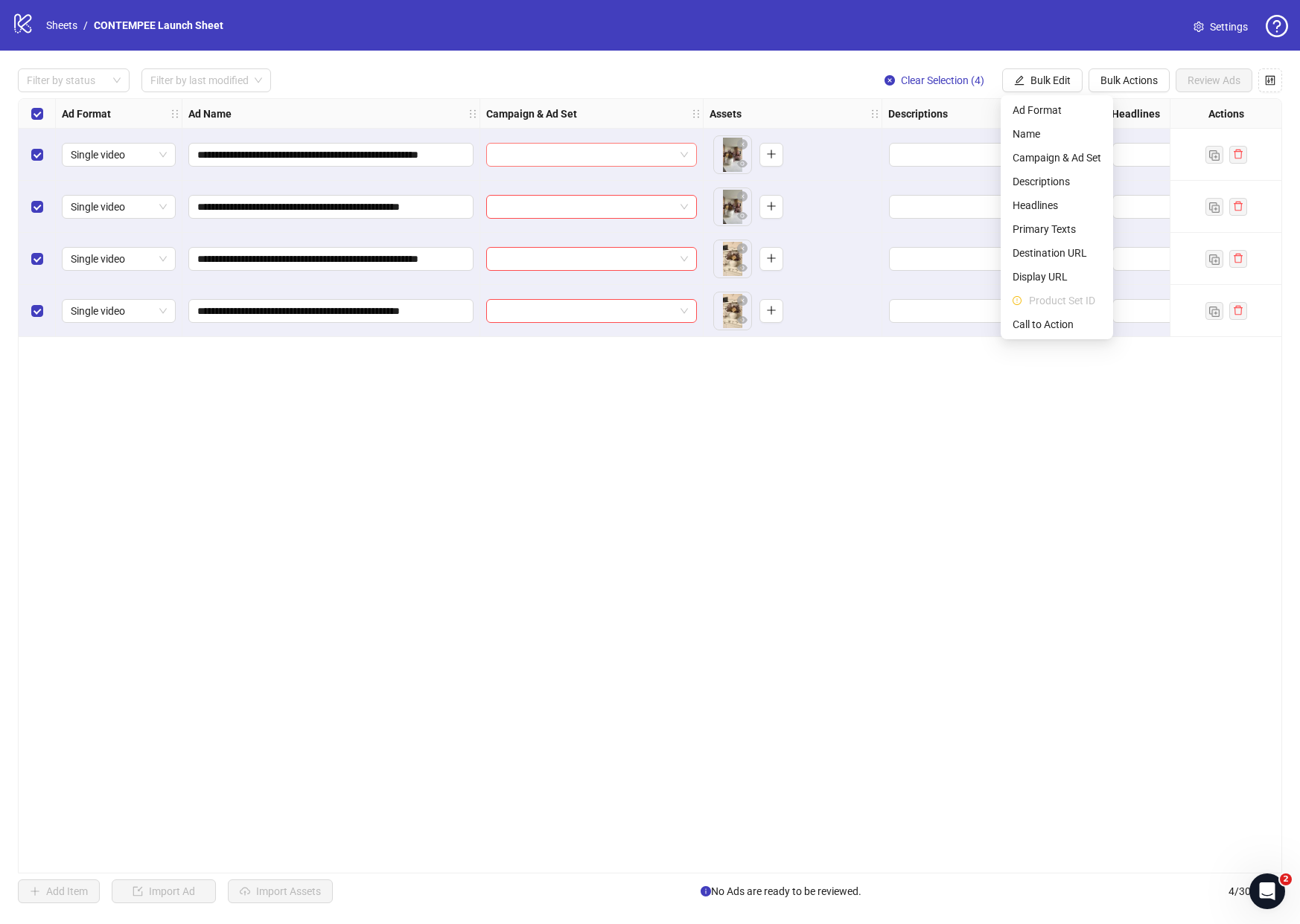
click at [655, 148] on input "search" at bounding box center [585, 154] width 180 height 23
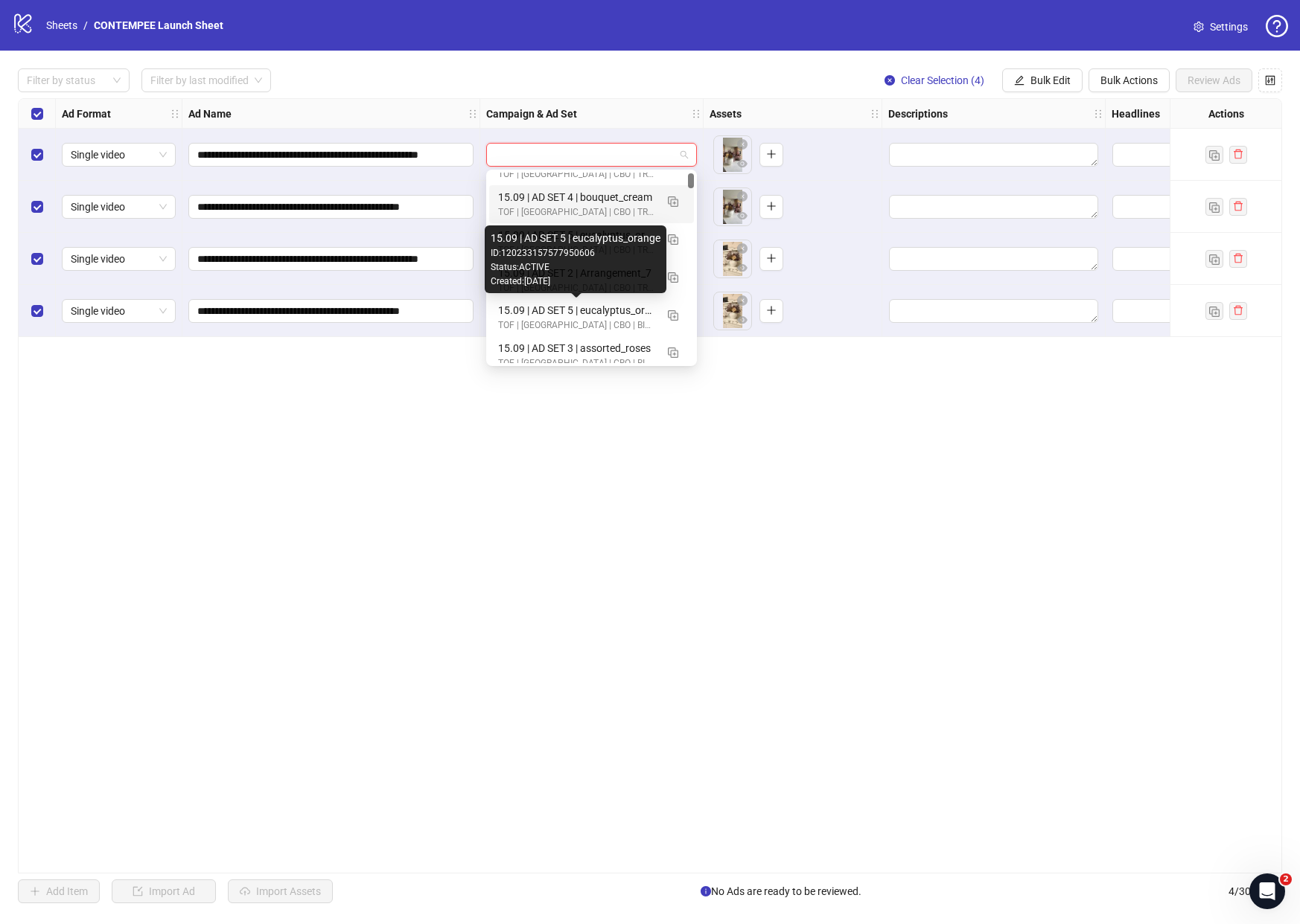
scroll to position [102, 0]
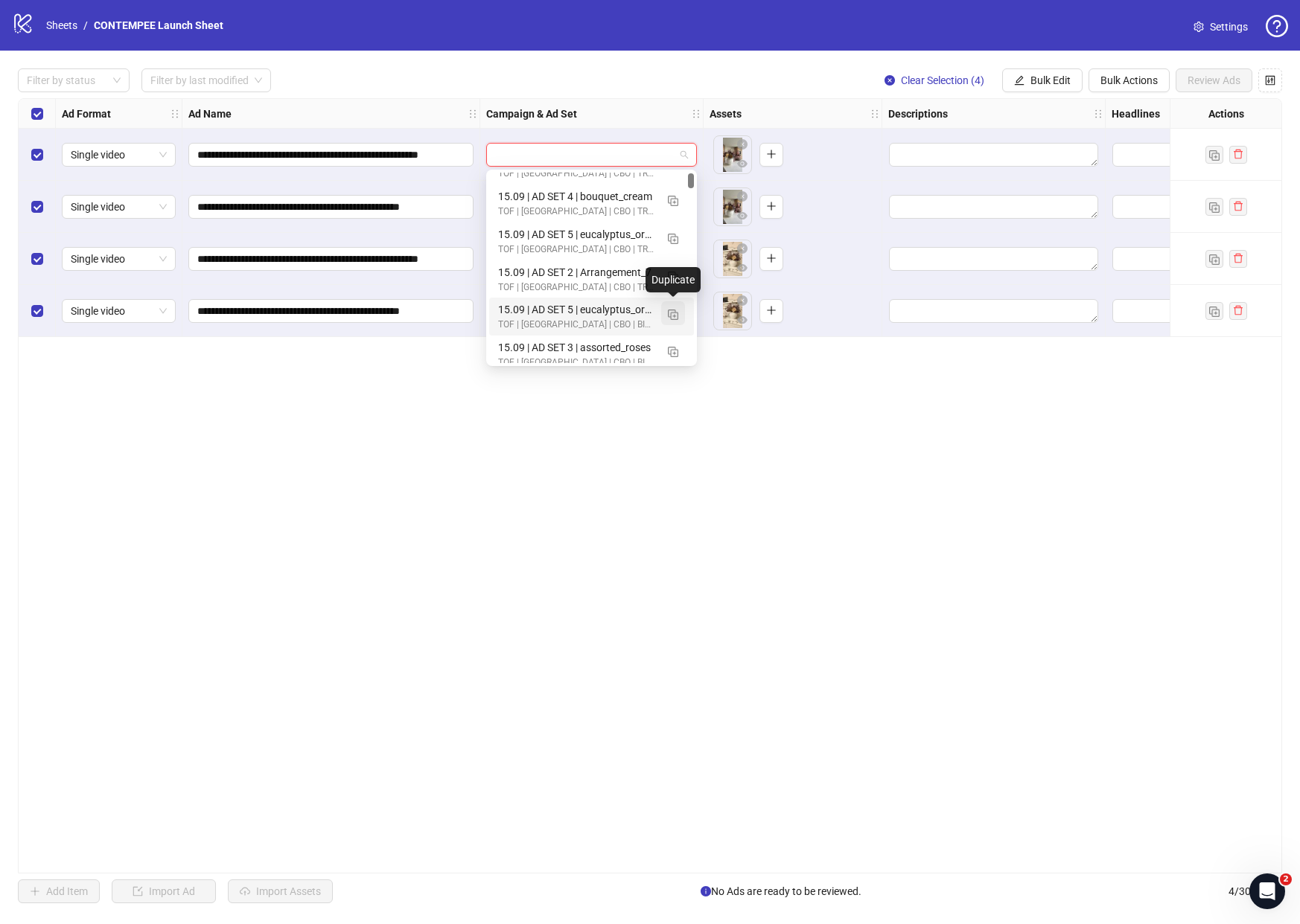
click at [676, 316] on img "button" at bounding box center [673, 314] width 10 height 10
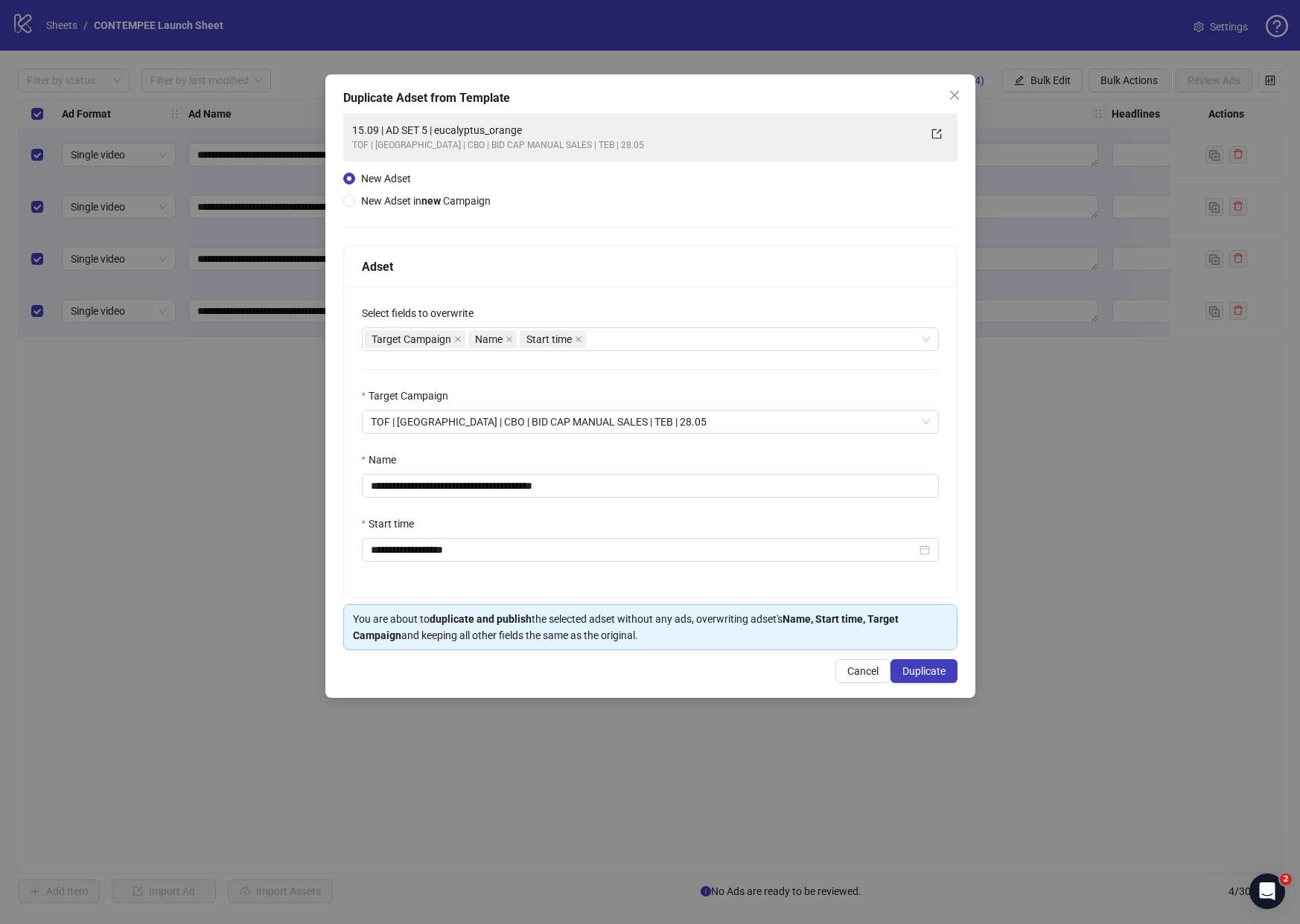
click at [555, 463] on div "Name" at bounding box center [651, 463] width 577 height 23
click at [478, 484] on input "**********" at bounding box center [651, 486] width 577 height 24
paste input "********"
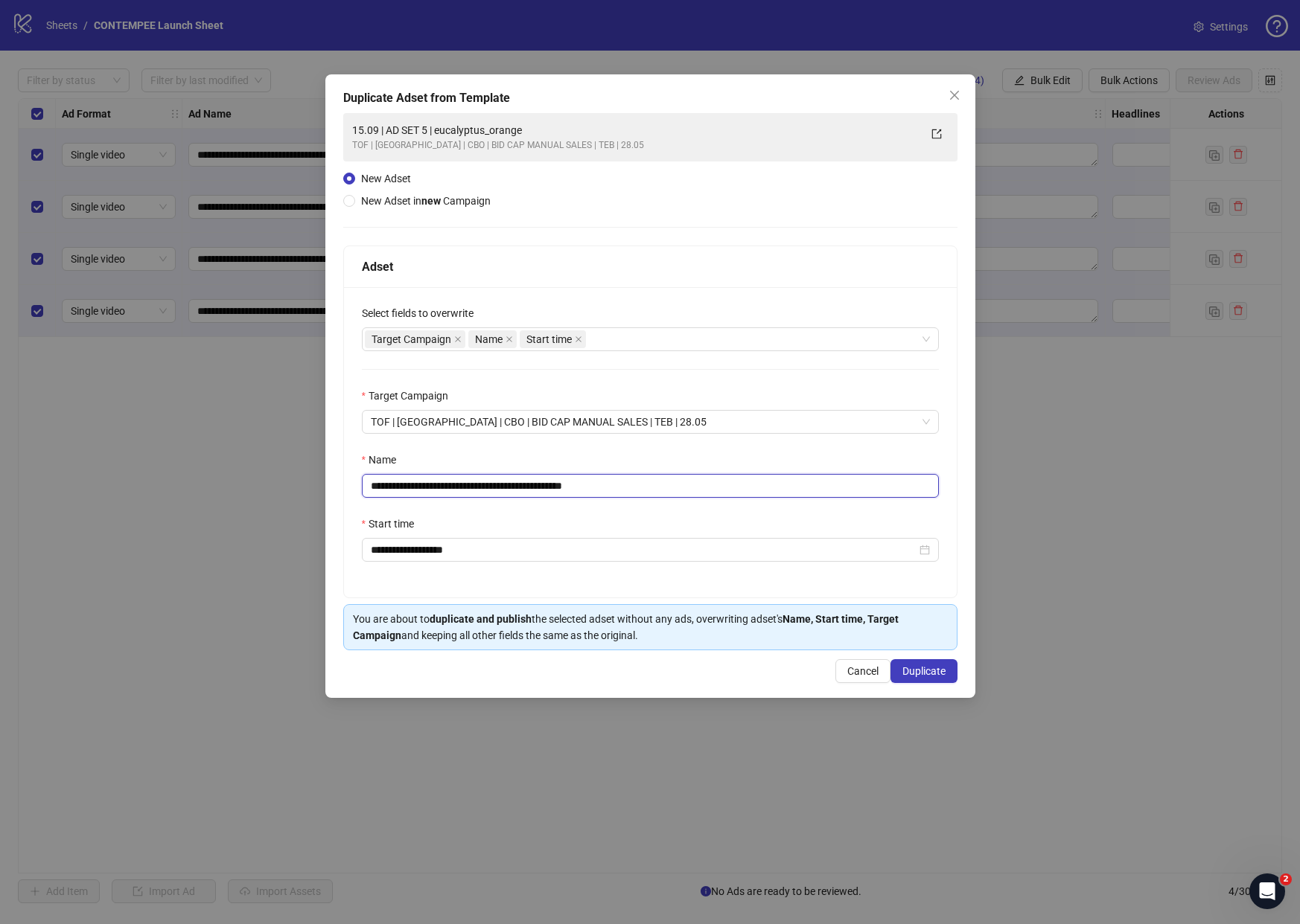
type input "**********"
click at [484, 519] on div "Start time" at bounding box center [651, 526] width 577 height 23
click at [443, 548] on input "**********" at bounding box center [643, 550] width 546 height 16
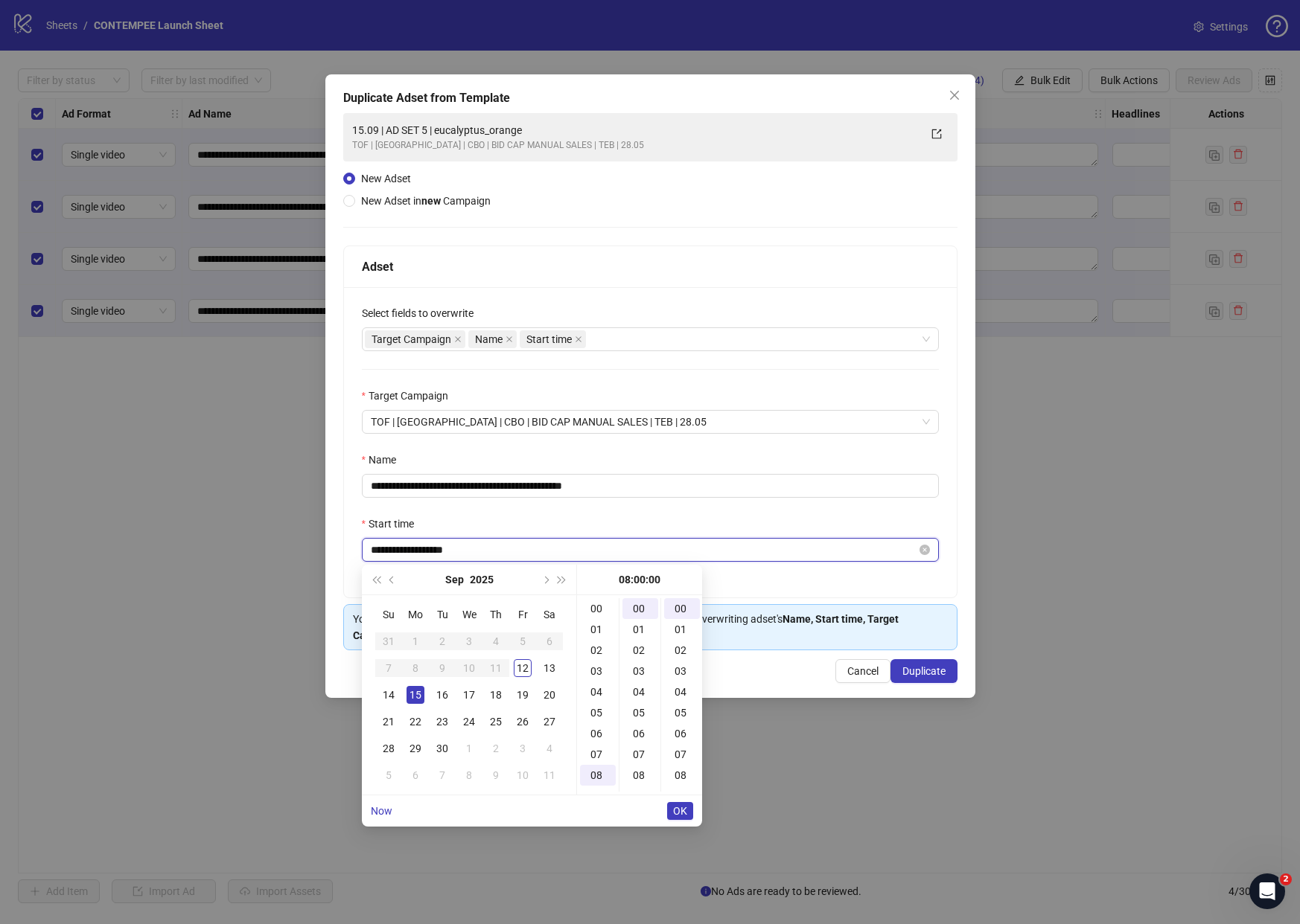
scroll to position [167, 0]
click at [525, 670] on div "12" at bounding box center [523, 669] width 18 height 18
click at [387, 805] on link "Now" at bounding box center [381, 811] width 22 height 12
type input "**********"
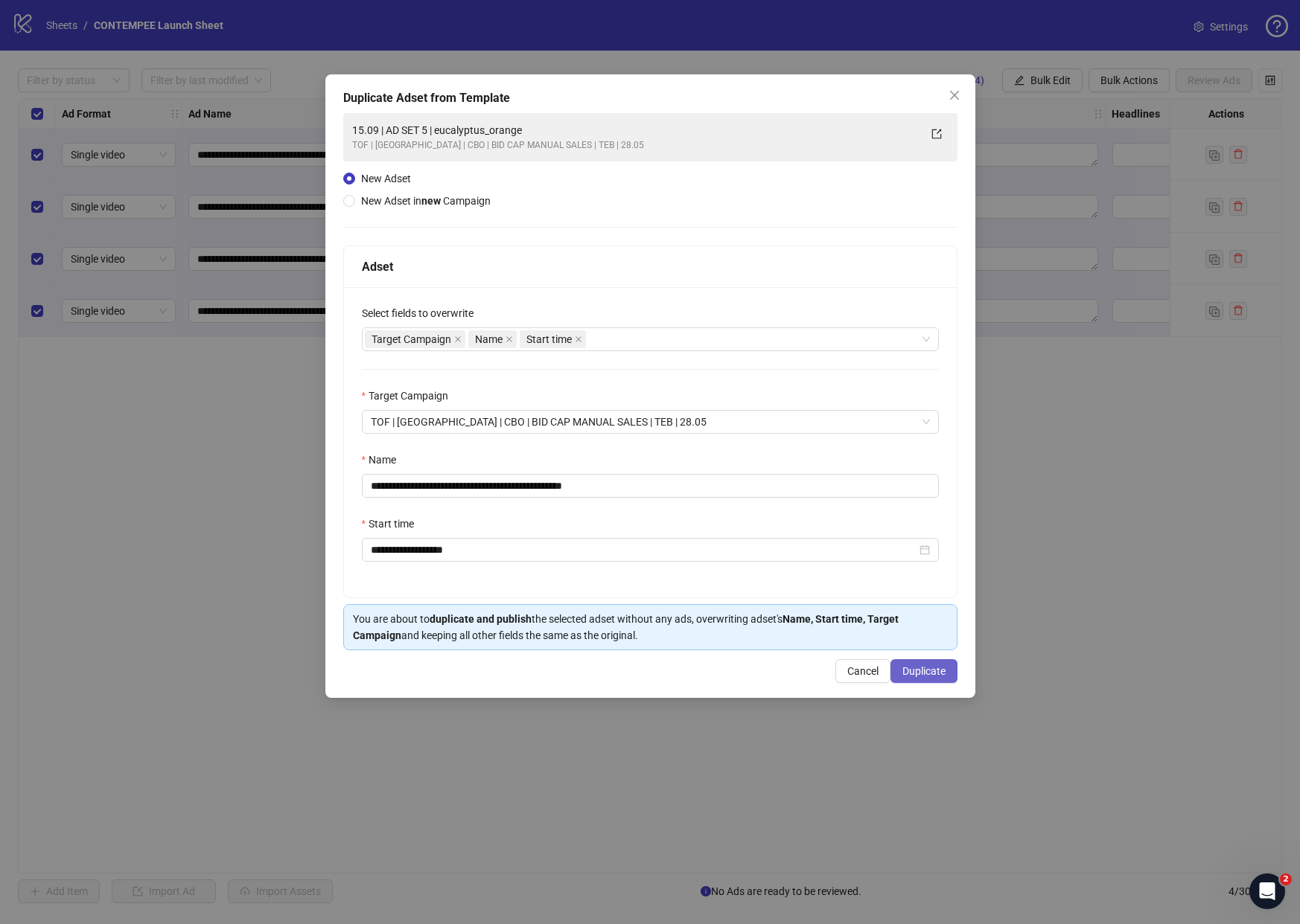
click at [932, 668] on span "Duplicate" at bounding box center [924, 671] width 44 height 12
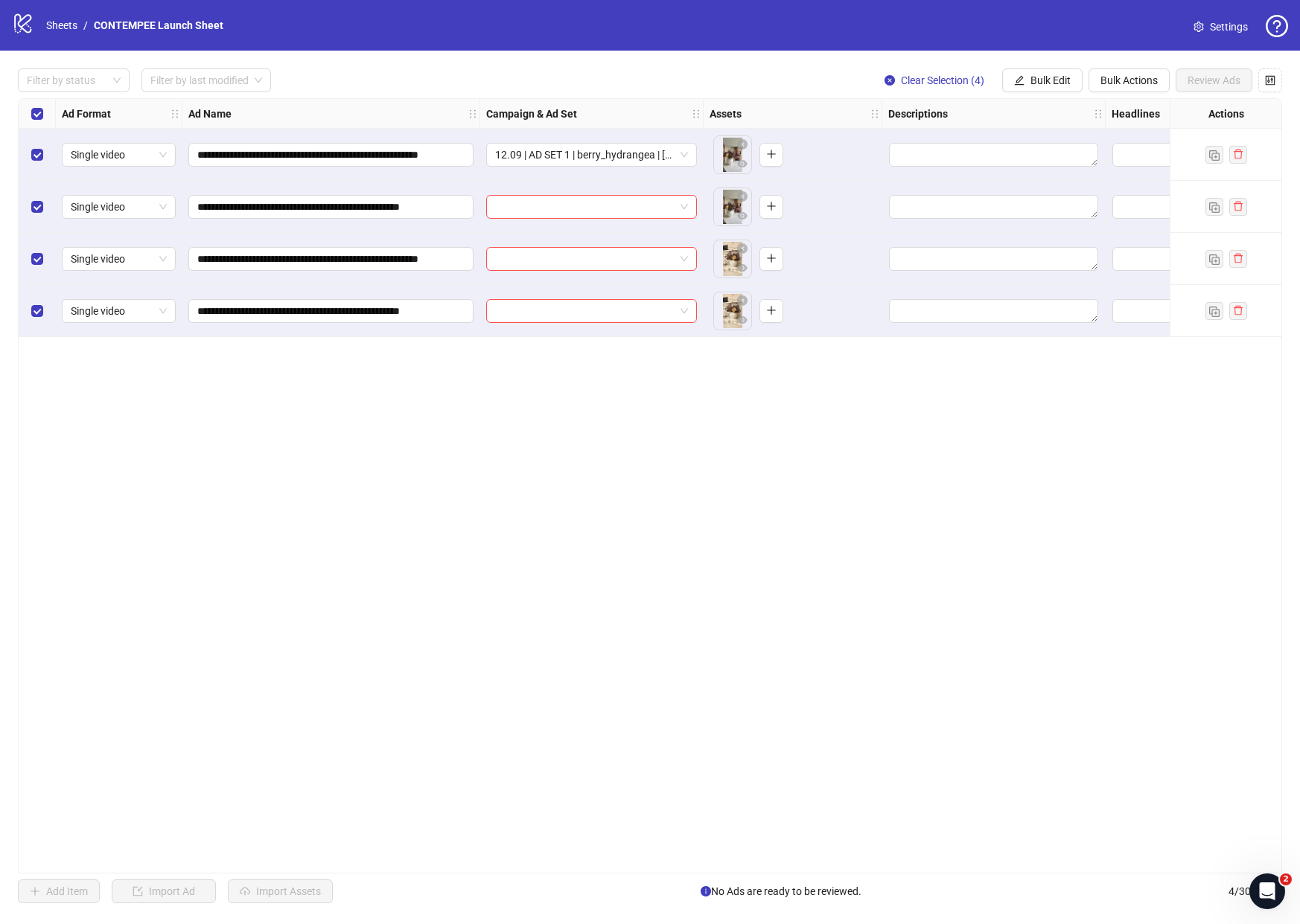
click at [623, 225] on div at bounding box center [592, 206] width 223 height 52
click at [624, 223] on div at bounding box center [592, 206] width 223 height 52
click at [630, 216] on input "search" at bounding box center [585, 207] width 180 height 23
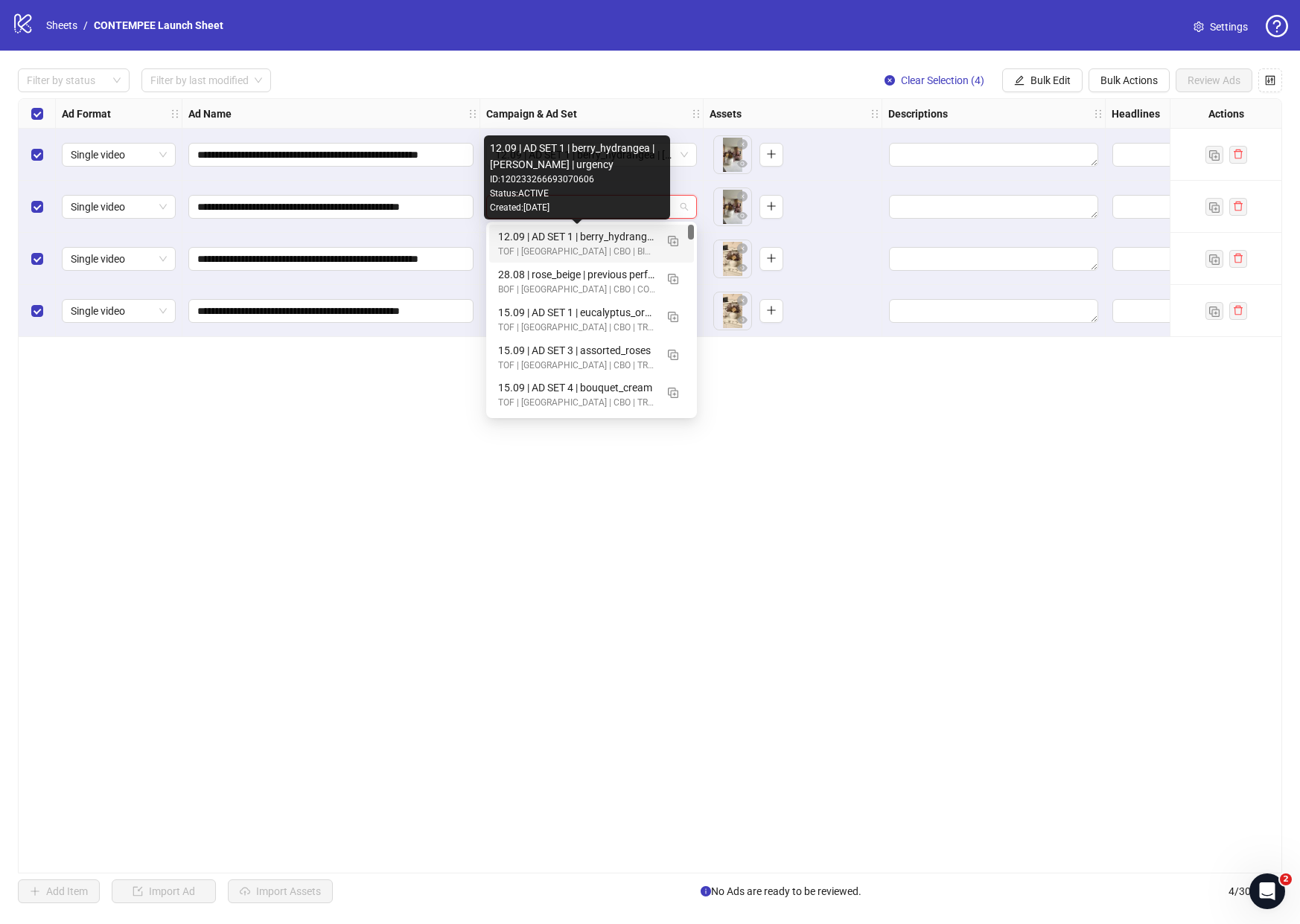
click at [589, 241] on div "12.09 | AD SET 1 | berry_hydrangea | [PERSON_NAME] | urgency" at bounding box center [576, 237] width 157 height 16
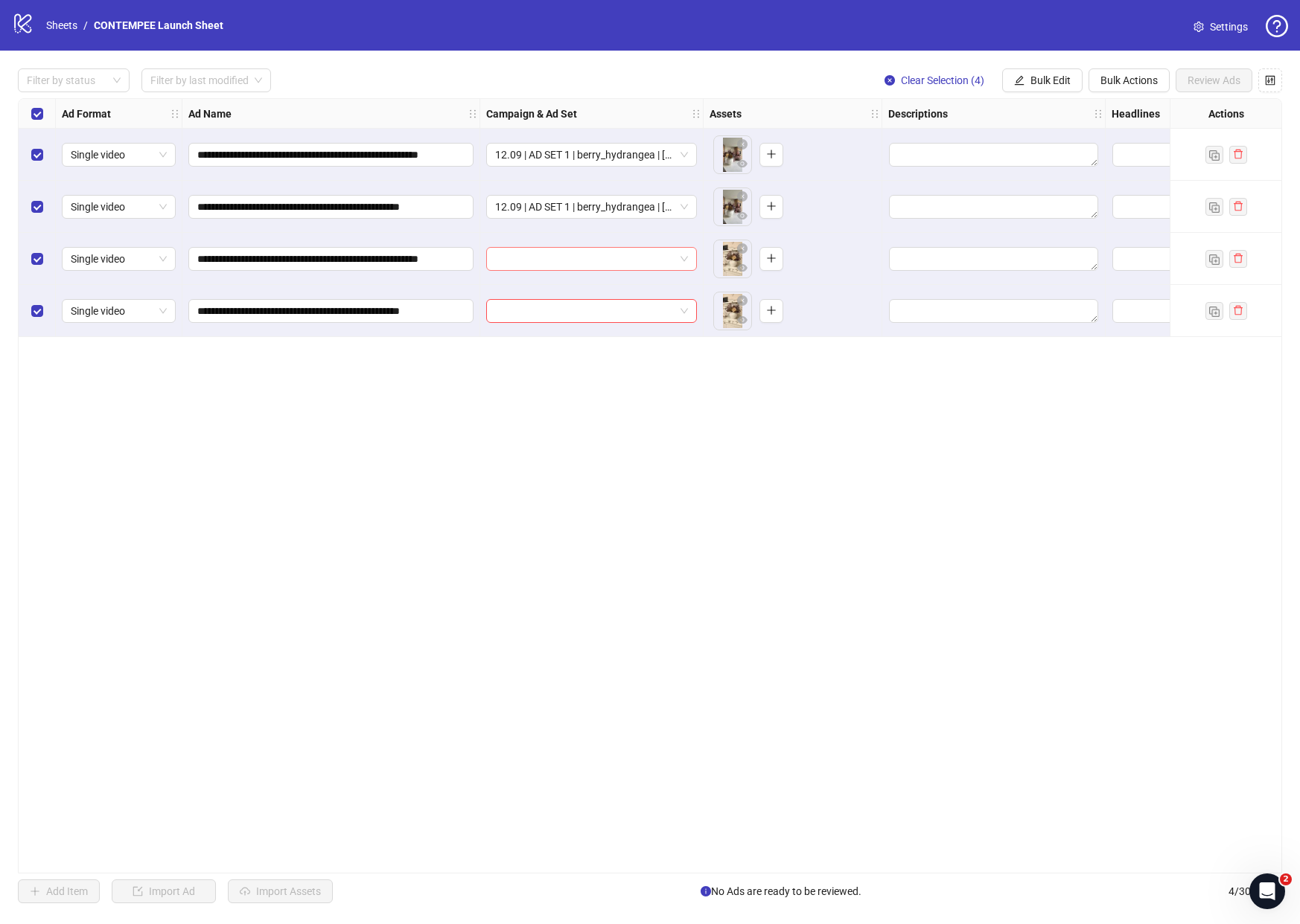
click at [589, 261] on input "search" at bounding box center [585, 259] width 180 height 23
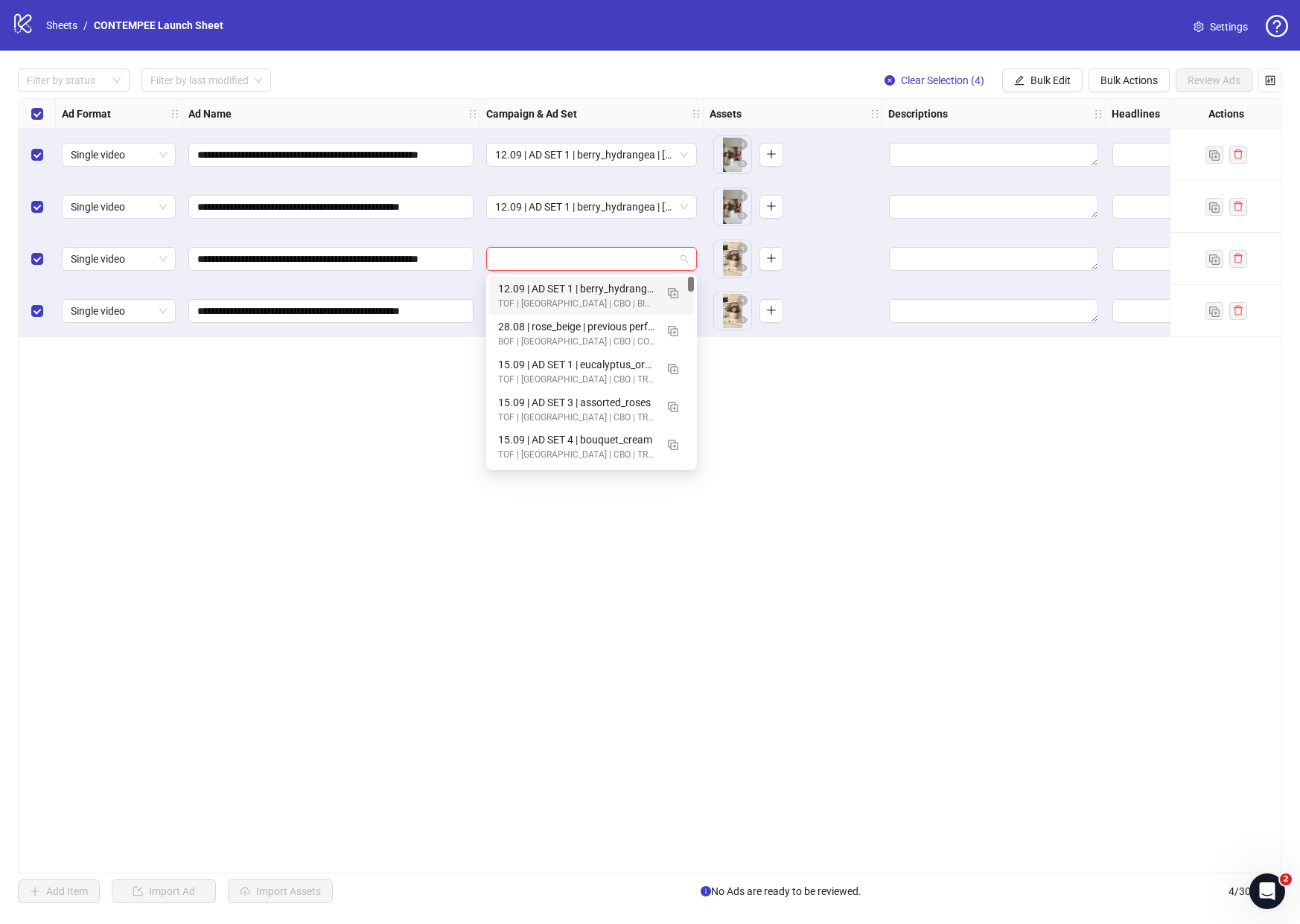
click at [556, 287] on div "12.09 | AD SET 1 | berry_hydrangea | [PERSON_NAME] | urgency" at bounding box center [576, 289] width 157 height 16
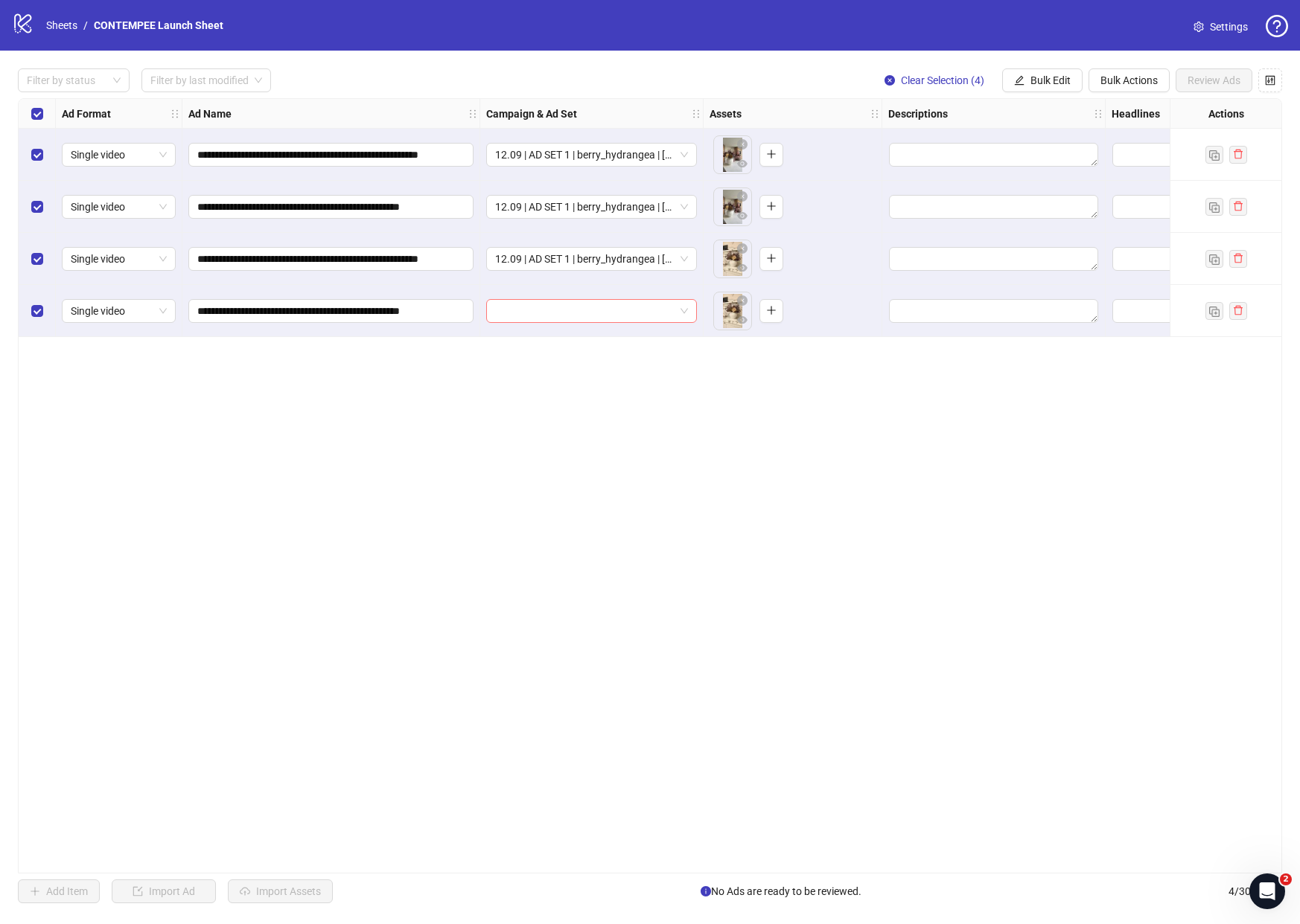
click at [586, 300] on input "search" at bounding box center [585, 310] width 180 height 23
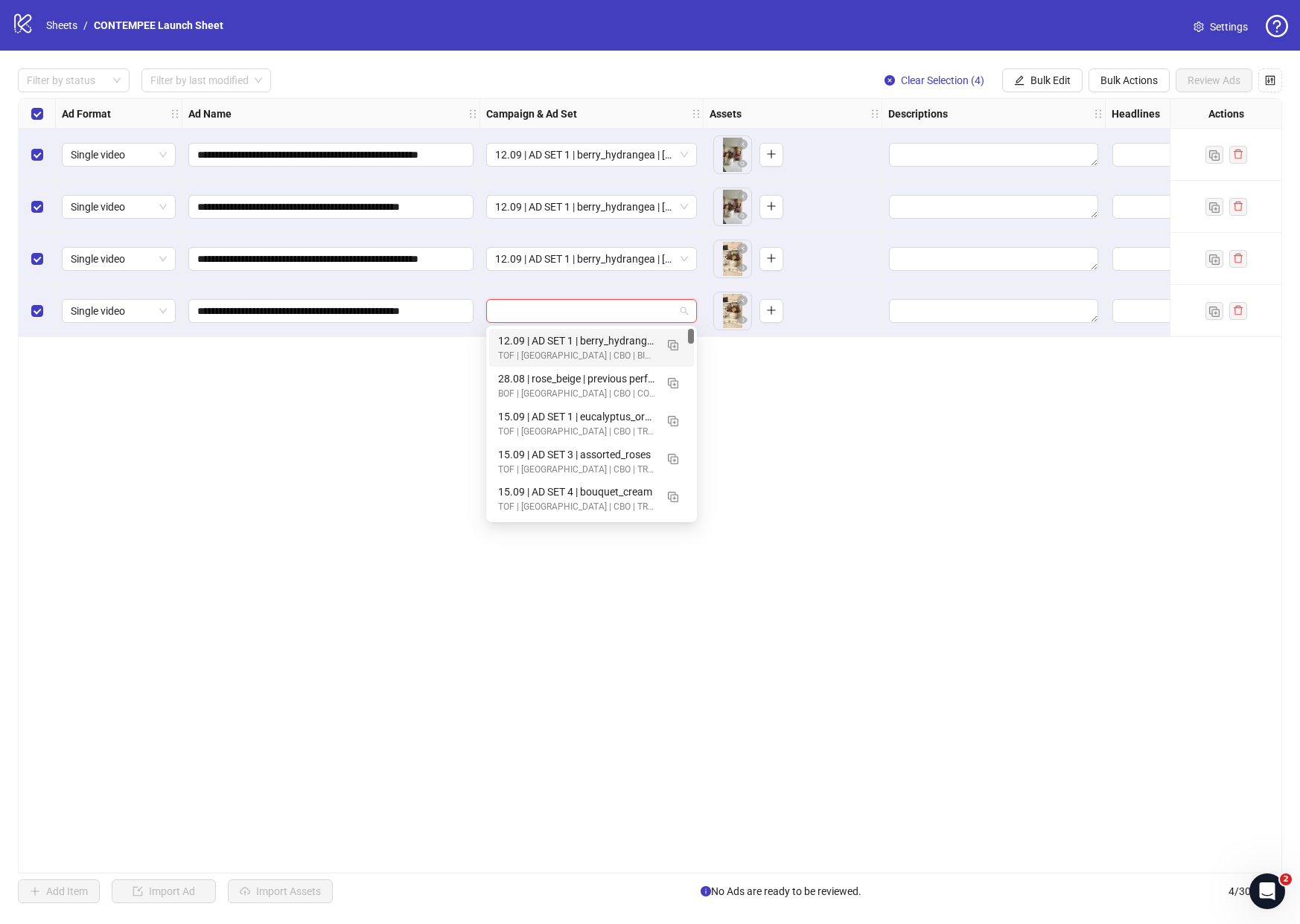
click at [550, 344] on div "12.09 | AD SET 1 | berry_hydrangea | [PERSON_NAME] | urgency" at bounding box center [576, 341] width 157 height 16
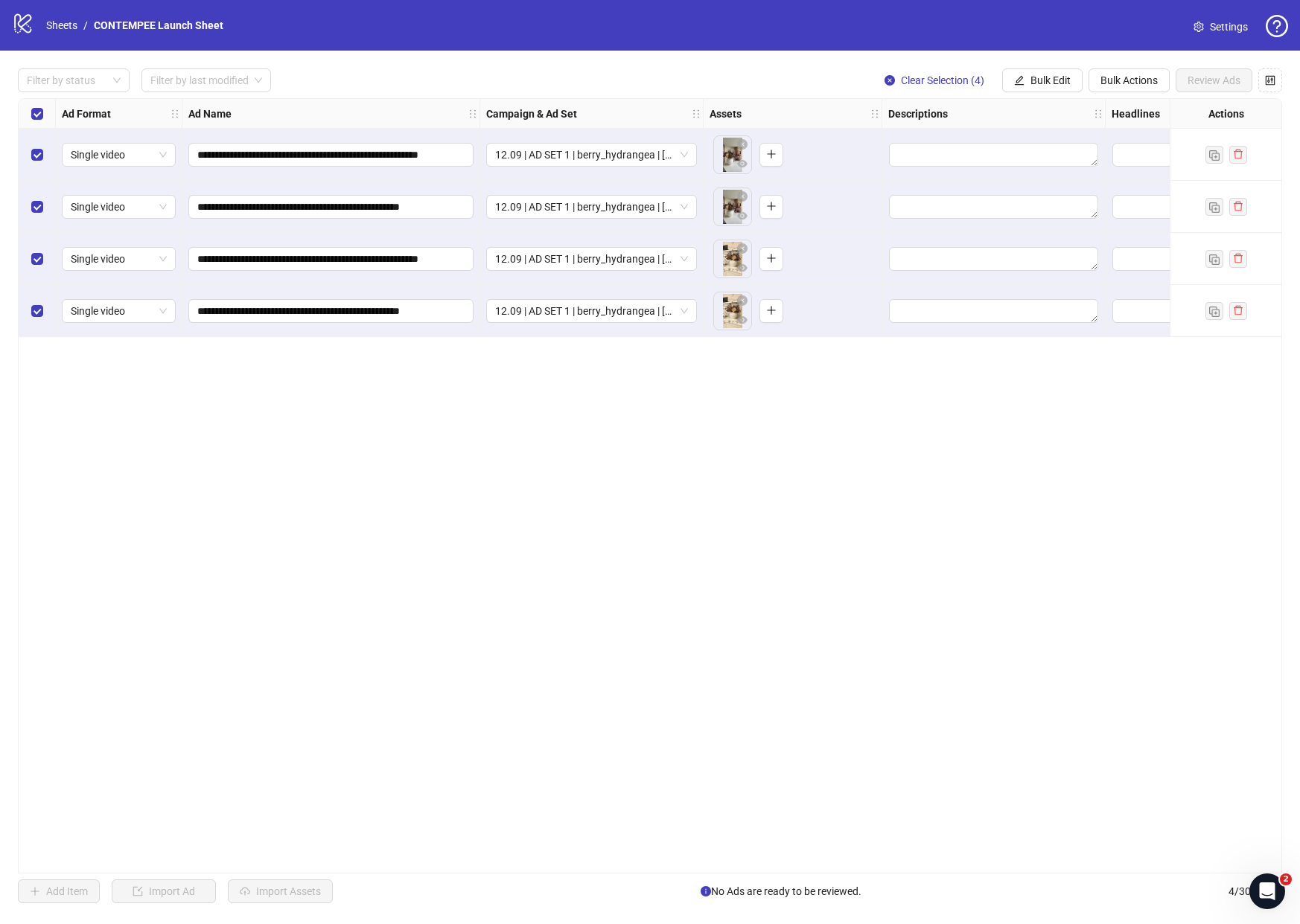
click at [665, 404] on div "**********" at bounding box center [650, 486] width 1264 height 775
click at [107, 163] on span "Single video" at bounding box center [119, 154] width 96 height 23
click at [302, 408] on div "**********" at bounding box center [650, 486] width 1264 height 775
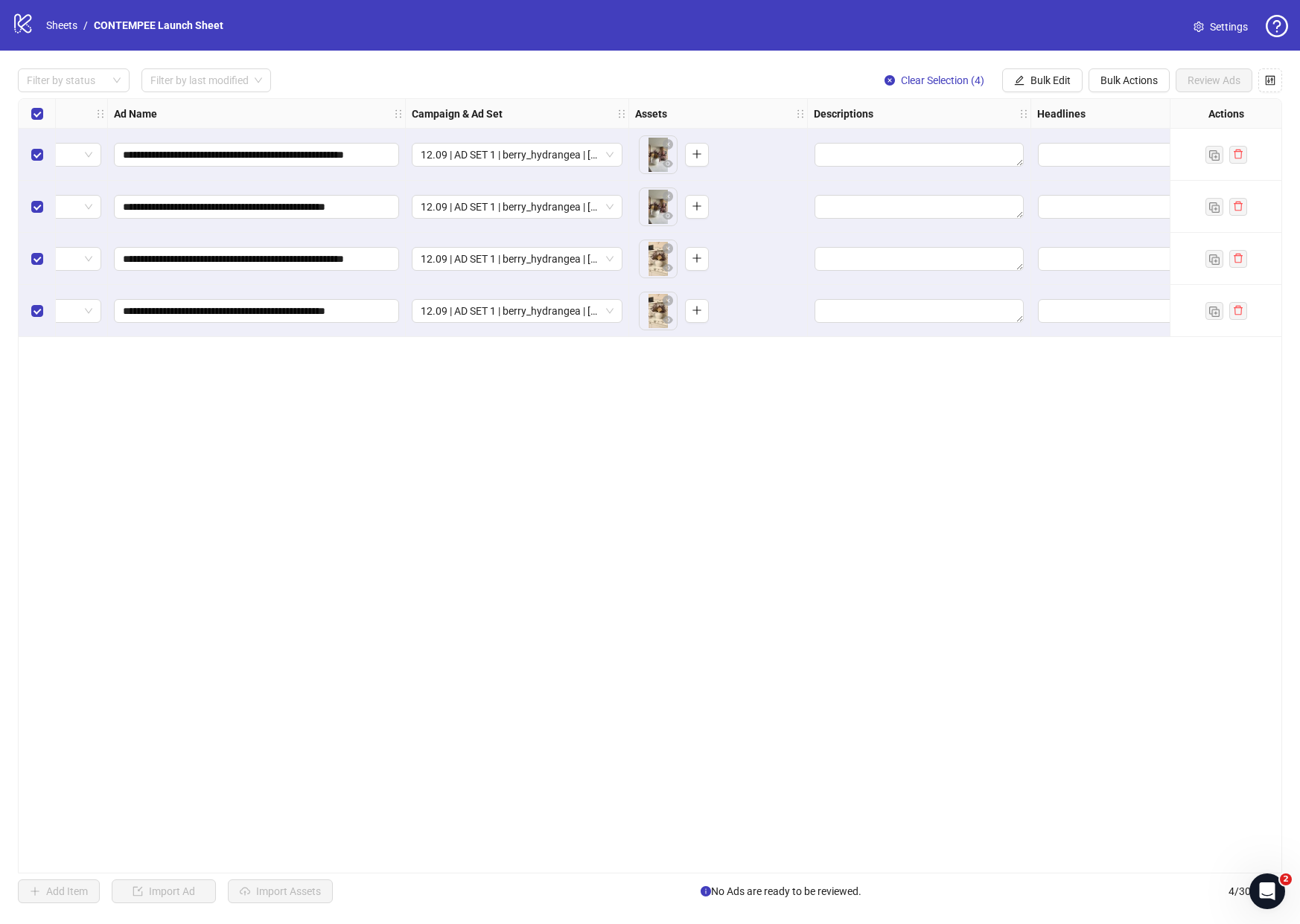
scroll to position [0, 0]
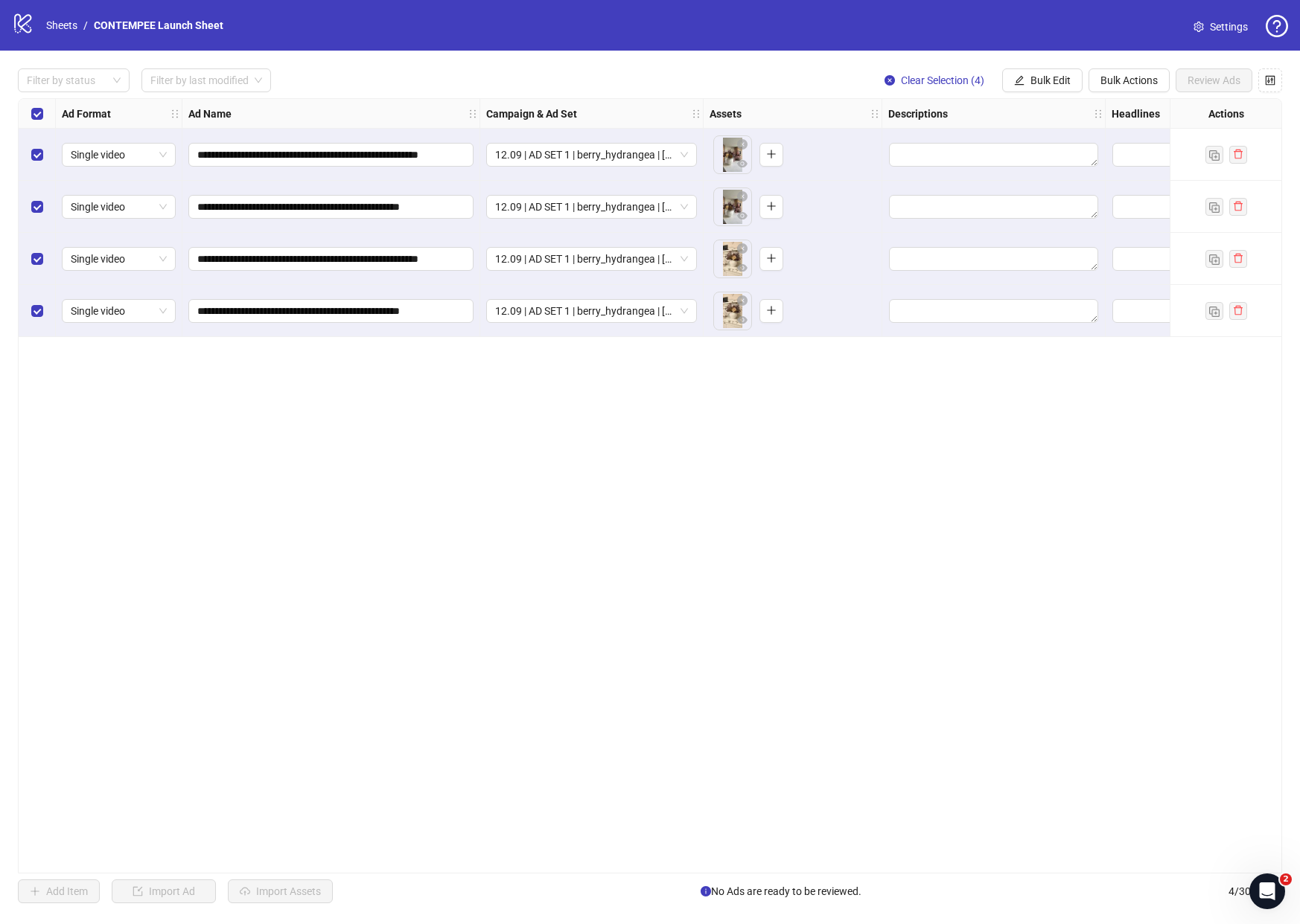
click at [870, 411] on div "**********" at bounding box center [650, 486] width 1264 height 775
drag, startPoint x: 412, startPoint y: 439, endPoint x: 501, endPoint y: 92, distance: 358.2
click at [412, 439] on div "**********" at bounding box center [650, 486] width 1264 height 775
click at [497, 415] on div "**********" at bounding box center [650, 486] width 1264 height 775
click at [653, 156] on span "12.09 | AD SET 1 | berry_hydrangea | [PERSON_NAME] | urgency" at bounding box center [591, 154] width 192 height 23
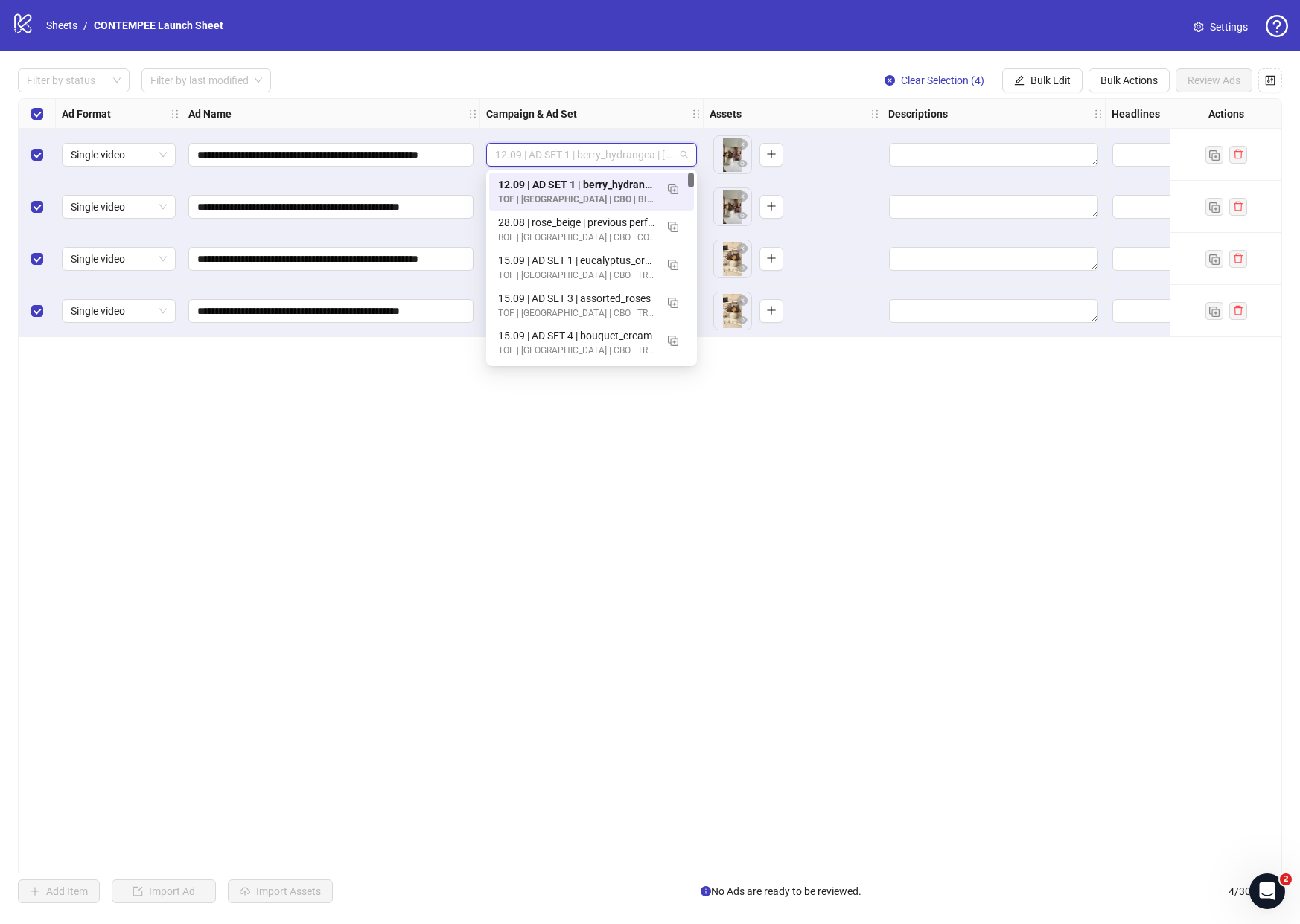
click at [642, 153] on span "12.09 | AD SET 1 | berry_hydrangea | [PERSON_NAME] | urgency" at bounding box center [591, 154] width 192 height 23
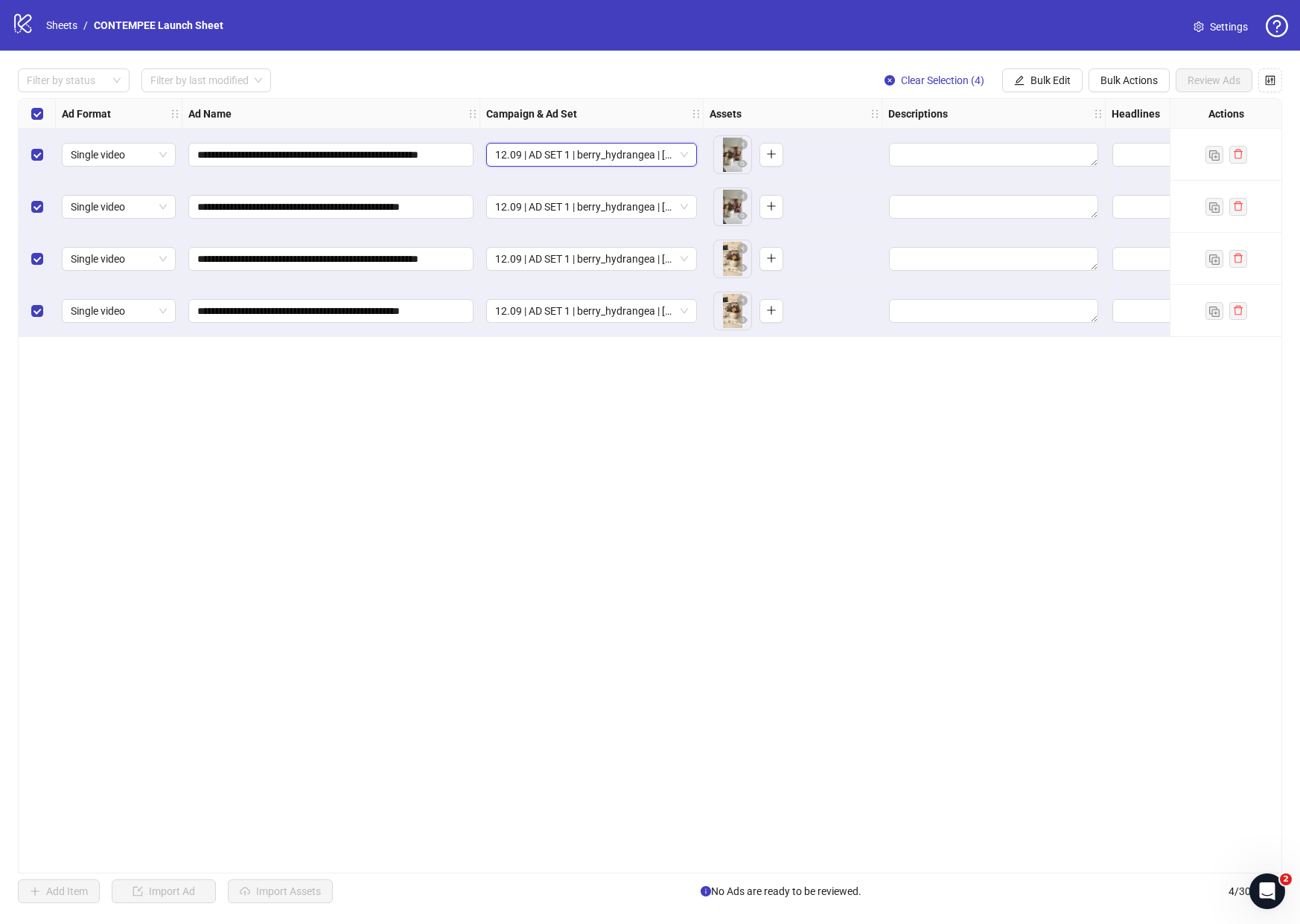
click at [702, 441] on div "**********" at bounding box center [650, 486] width 1264 height 775
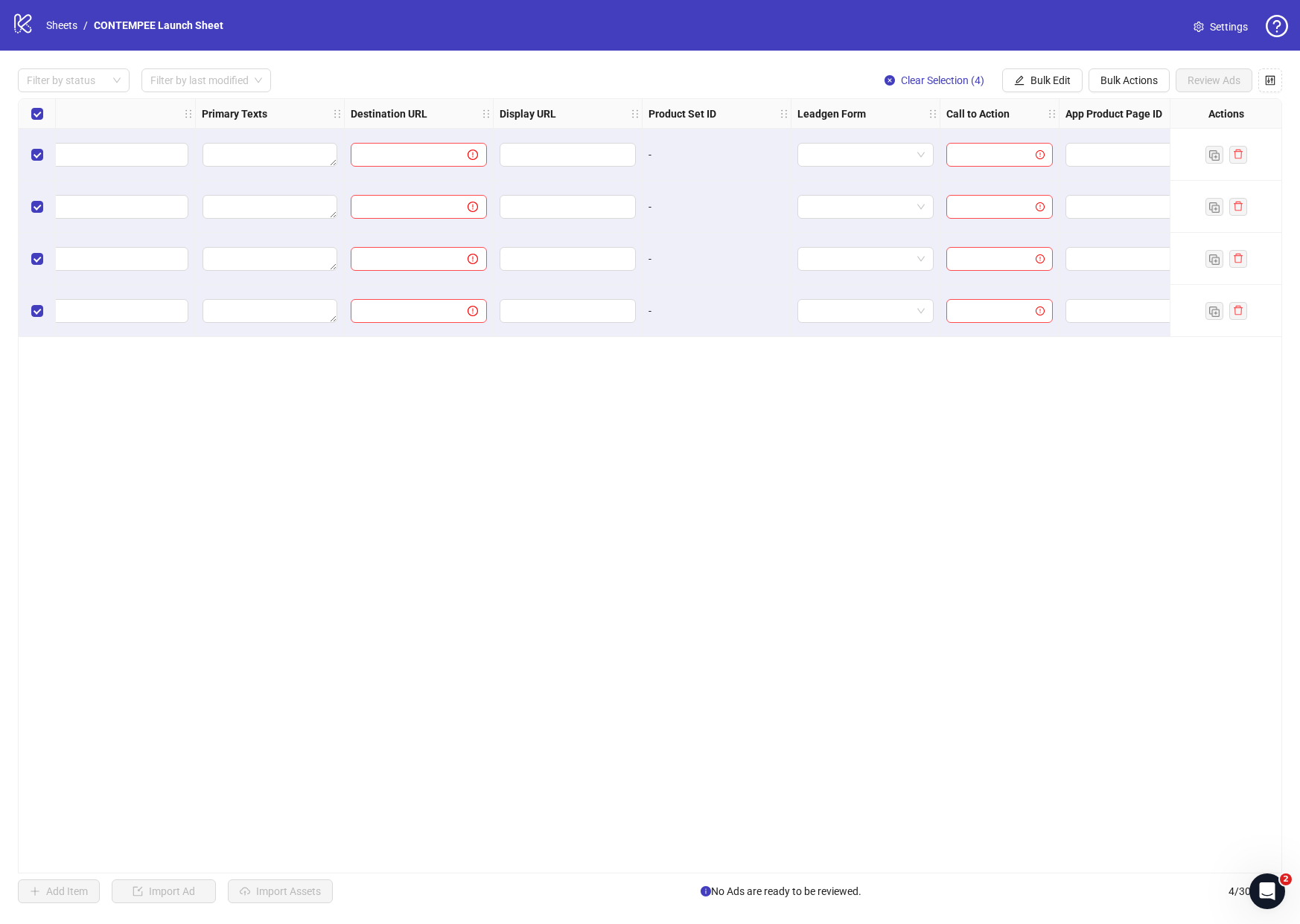
scroll to position [0, 1172]
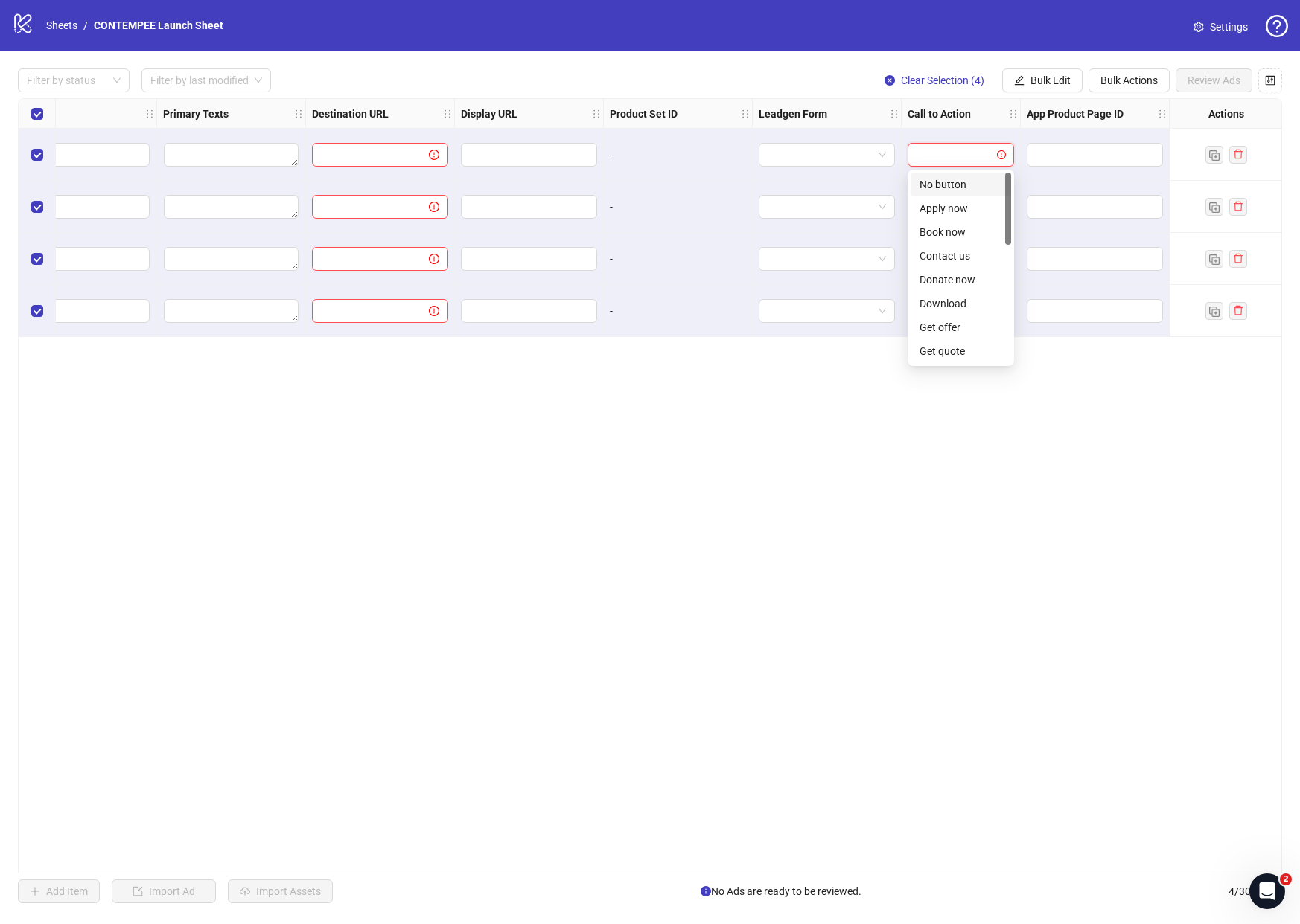
click at [929, 164] on input "search" at bounding box center [953, 154] width 75 height 23
click at [821, 384] on div "Ad Format Ad Name Campaign & Ad Set Assets Descriptions Headlines Primary Texts…" at bounding box center [650, 486] width 1264 height 775
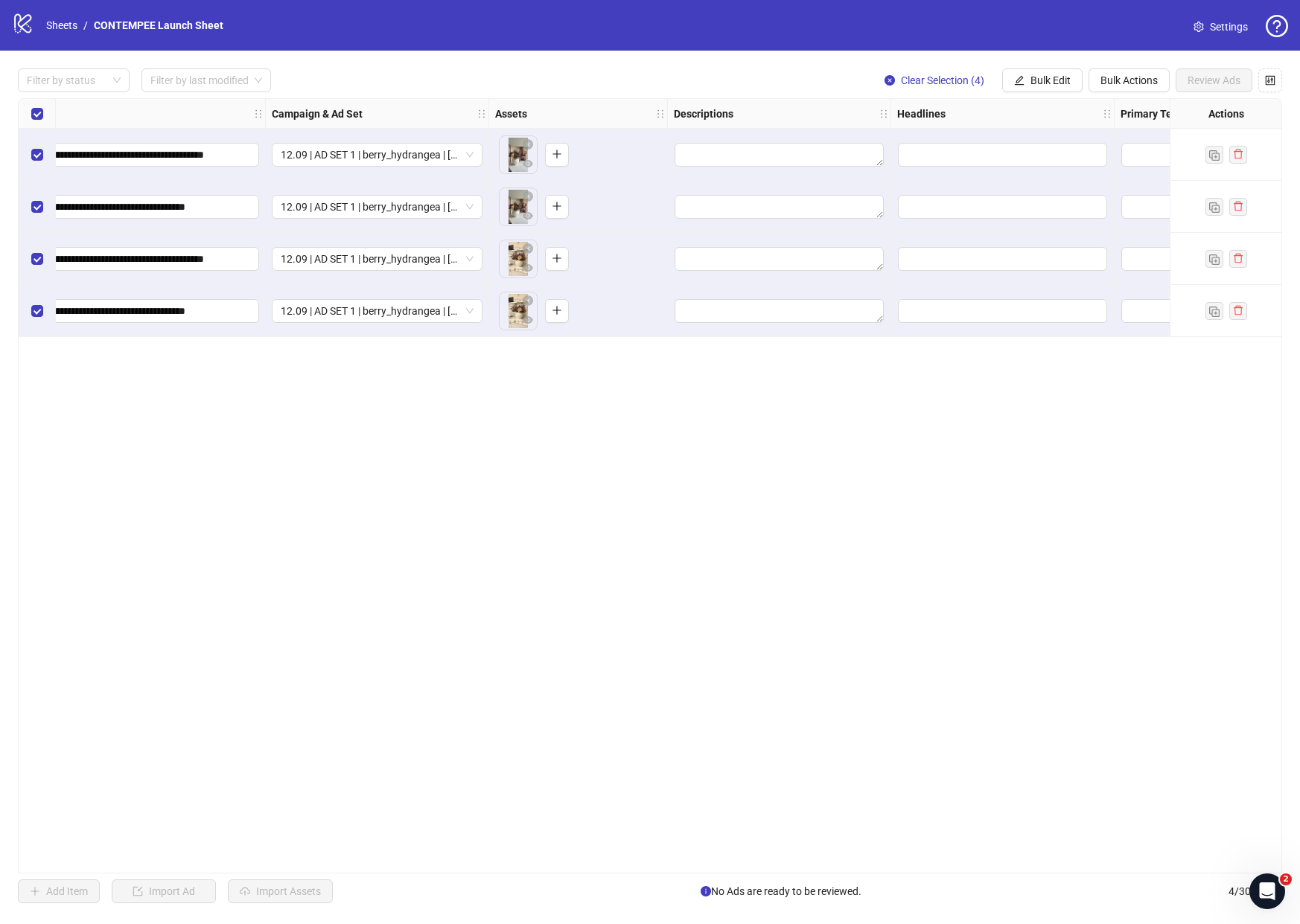
scroll to position [0, 0]
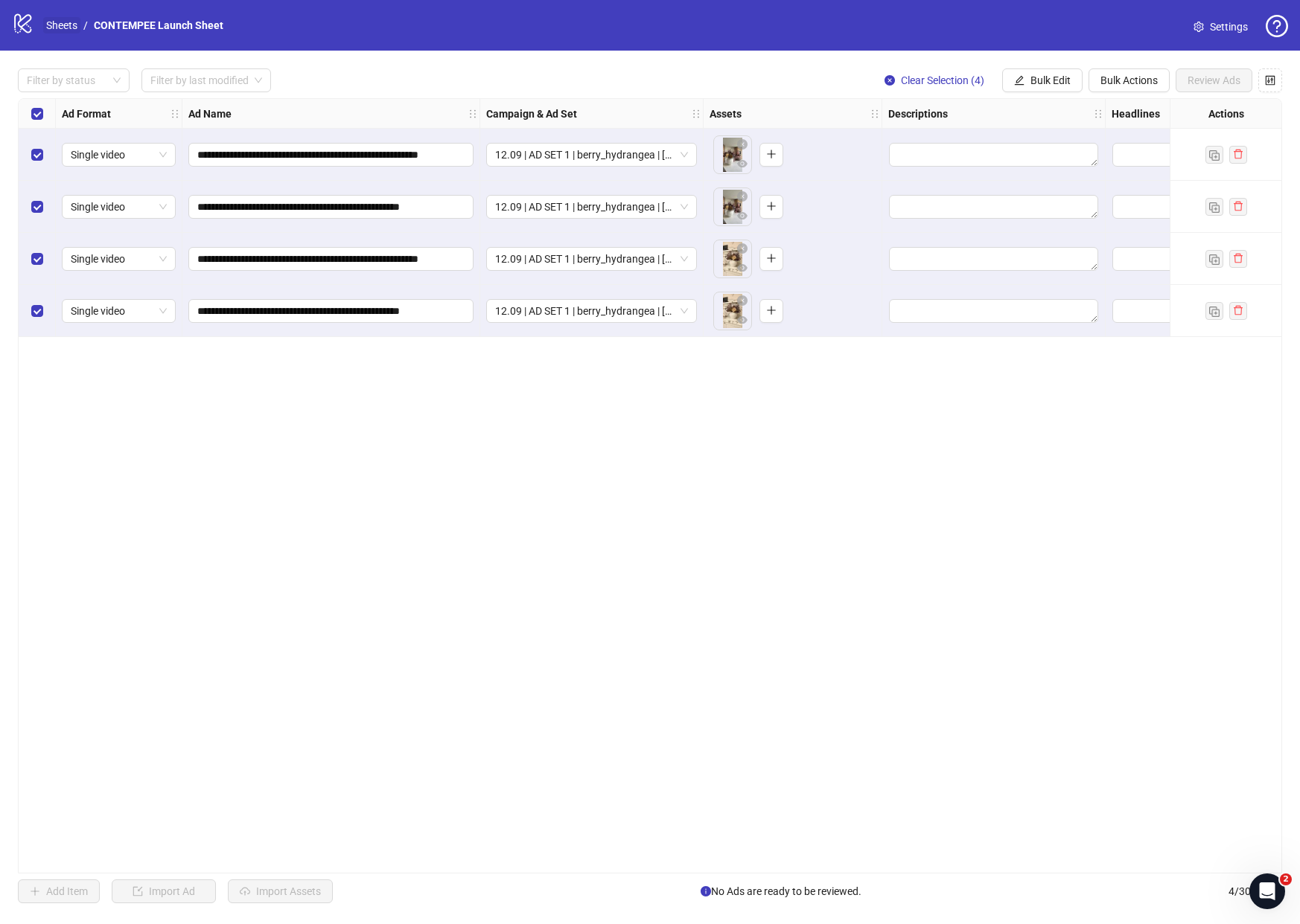
click at [64, 27] on link "Sheets" at bounding box center [62, 25] width 37 height 16
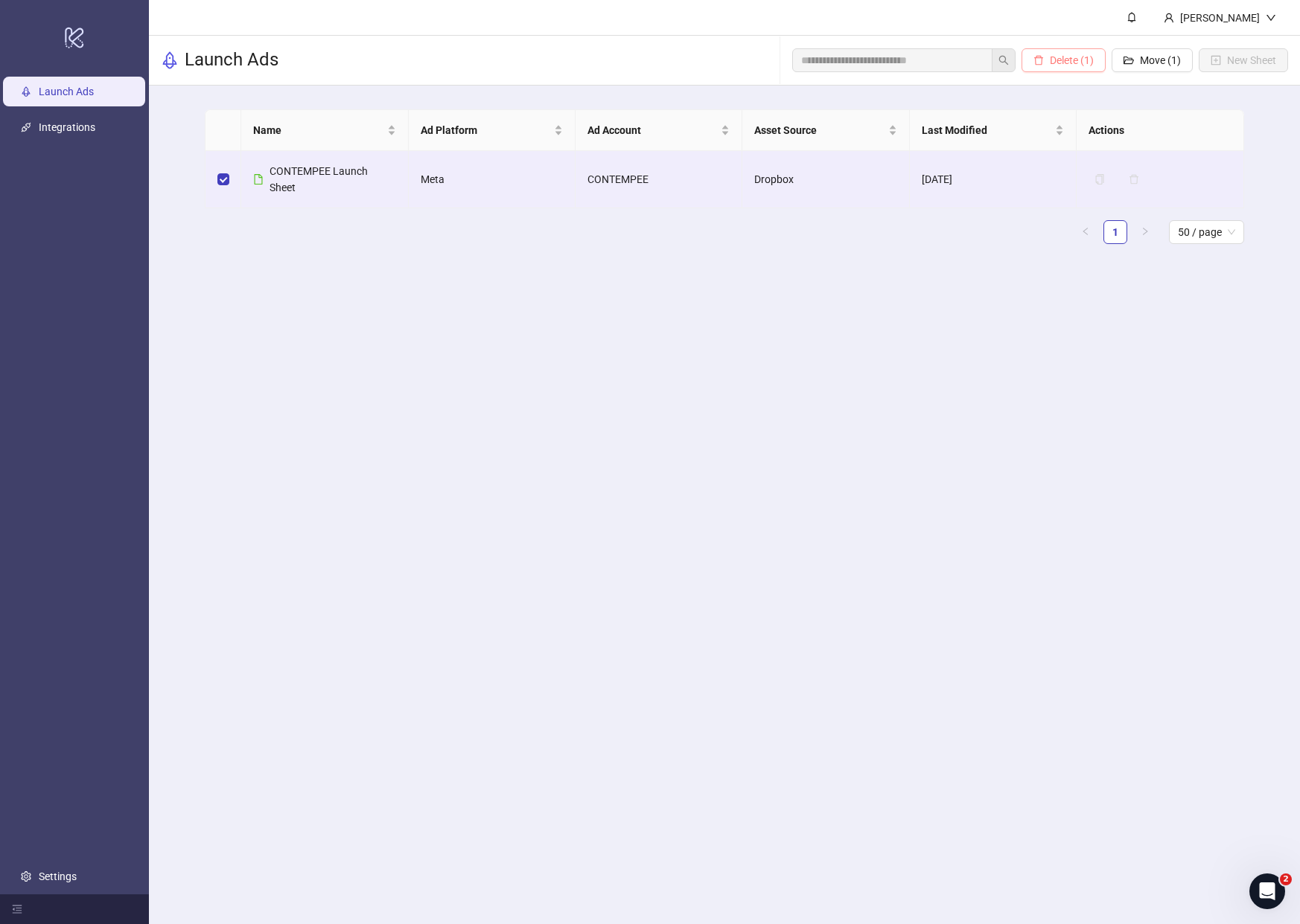
click at [1082, 68] on button "Delete (1)" at bounding box center [1063, 60] width 84 height 24
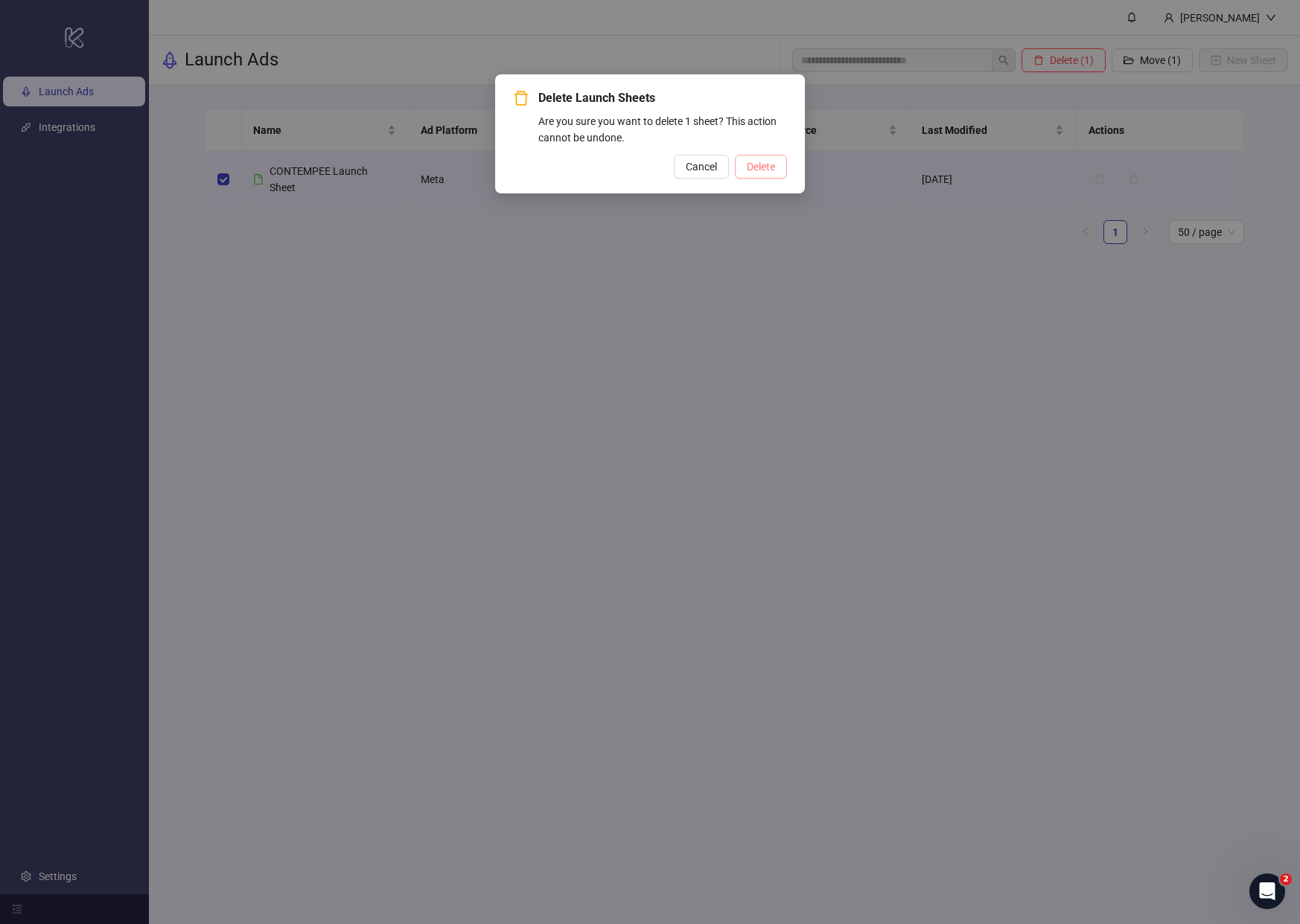
click at [749, 164] on span "Delete" at bounding box center [761, 166] width 28 height 12
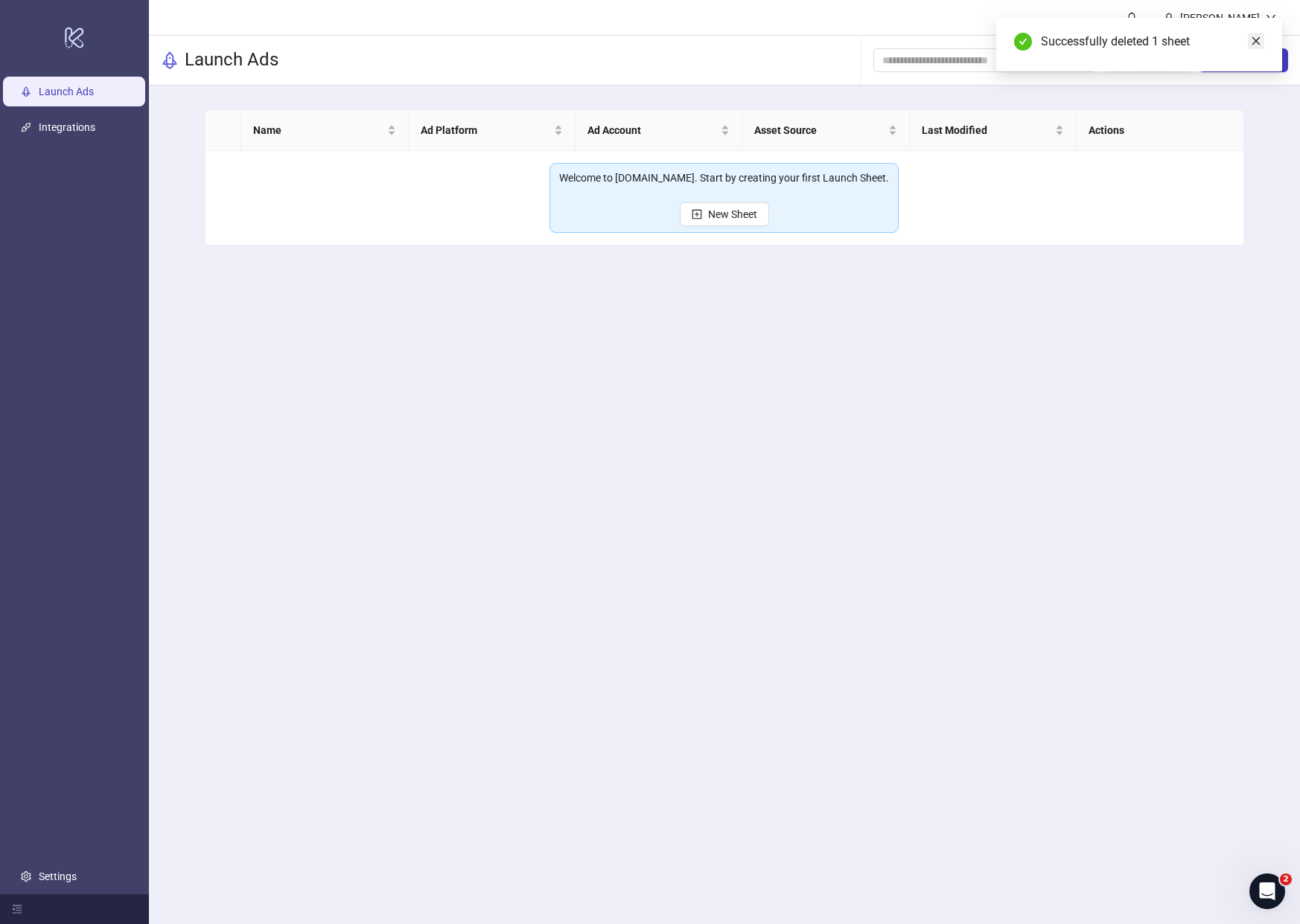
click at [1254, 45] on icon "close" at bounding box center [1256, 40] width 10 height 10
click at [1239, 60] on span "New Sheet" at bounding box center [1251, 60] width 49 height 12
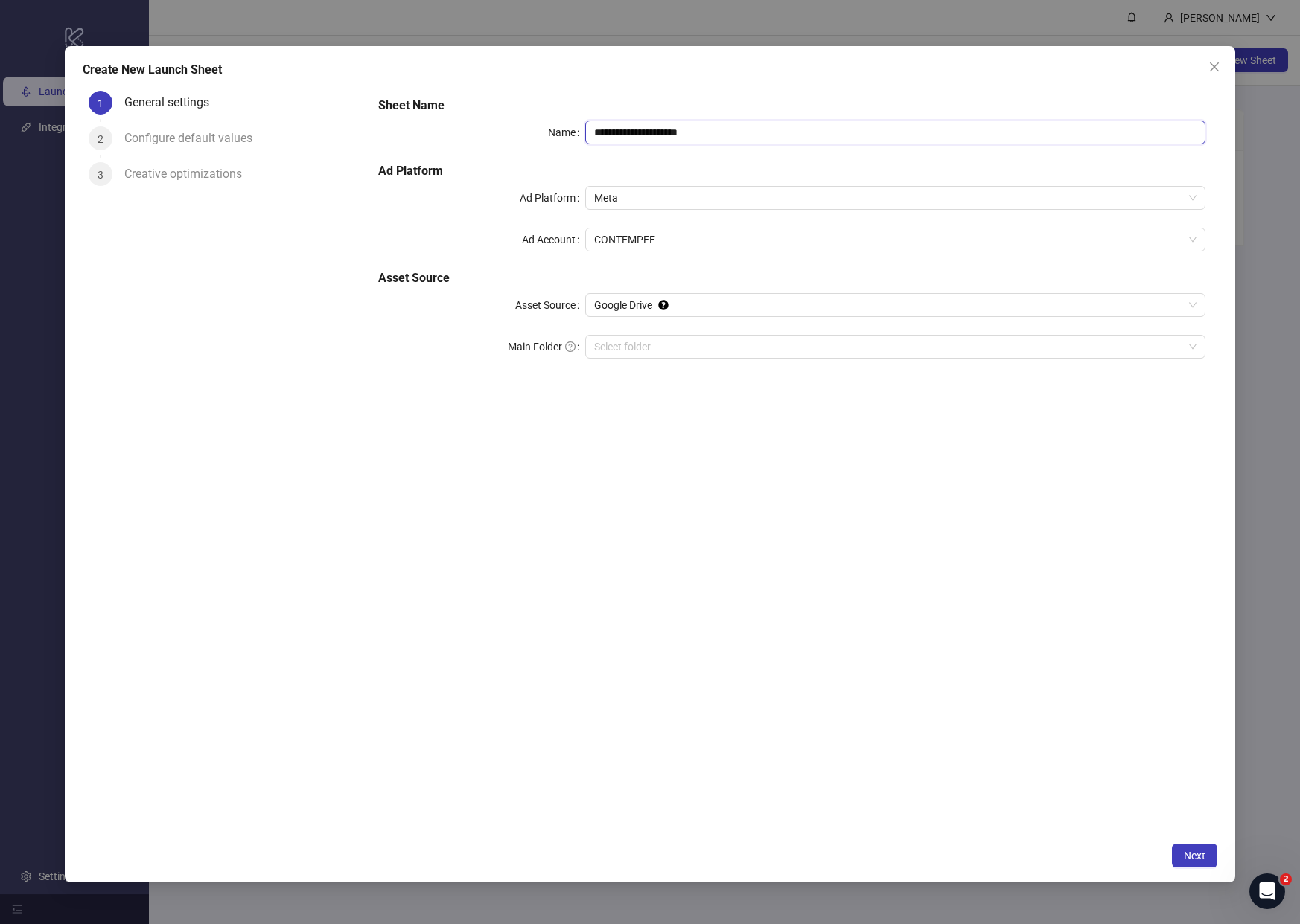
click at [698, 138] on input "**********" at bounding box center [895, 133] width 620 height 24
click at [664, 133] on input "**********" at bounding box center [895, 133] width 620 height 24
click at [702, 129] on input "**********" at bounding box center [895, 133] width 620 height 24
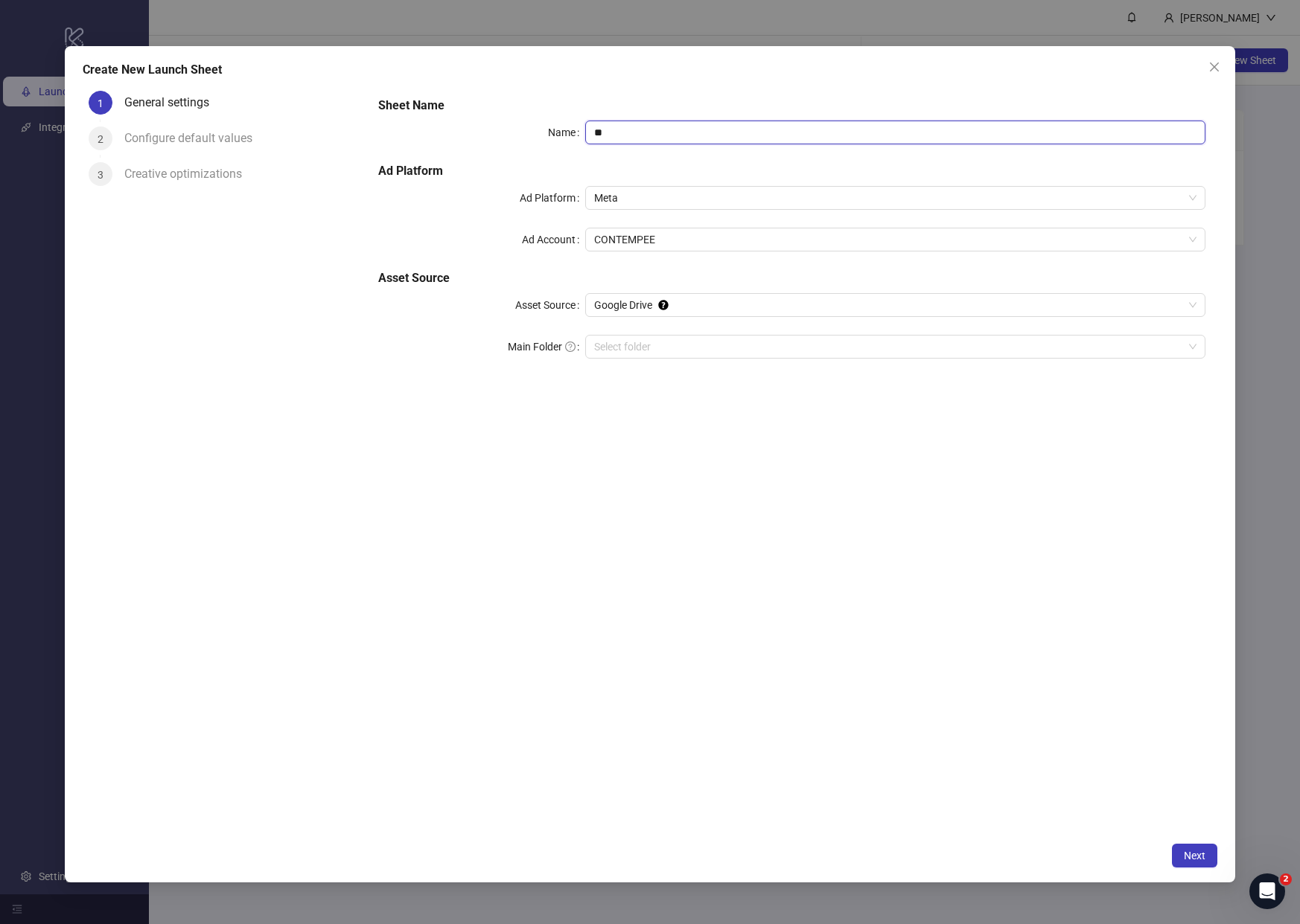
type input "*"
type input "**********"
click at [727, 176] on h5 "Ad Platform" at bounding box center [792, 172] width 827 height 18
click at [635, 344] on input "Main Folder" at bounding box center [888, 347] width 589 height 23
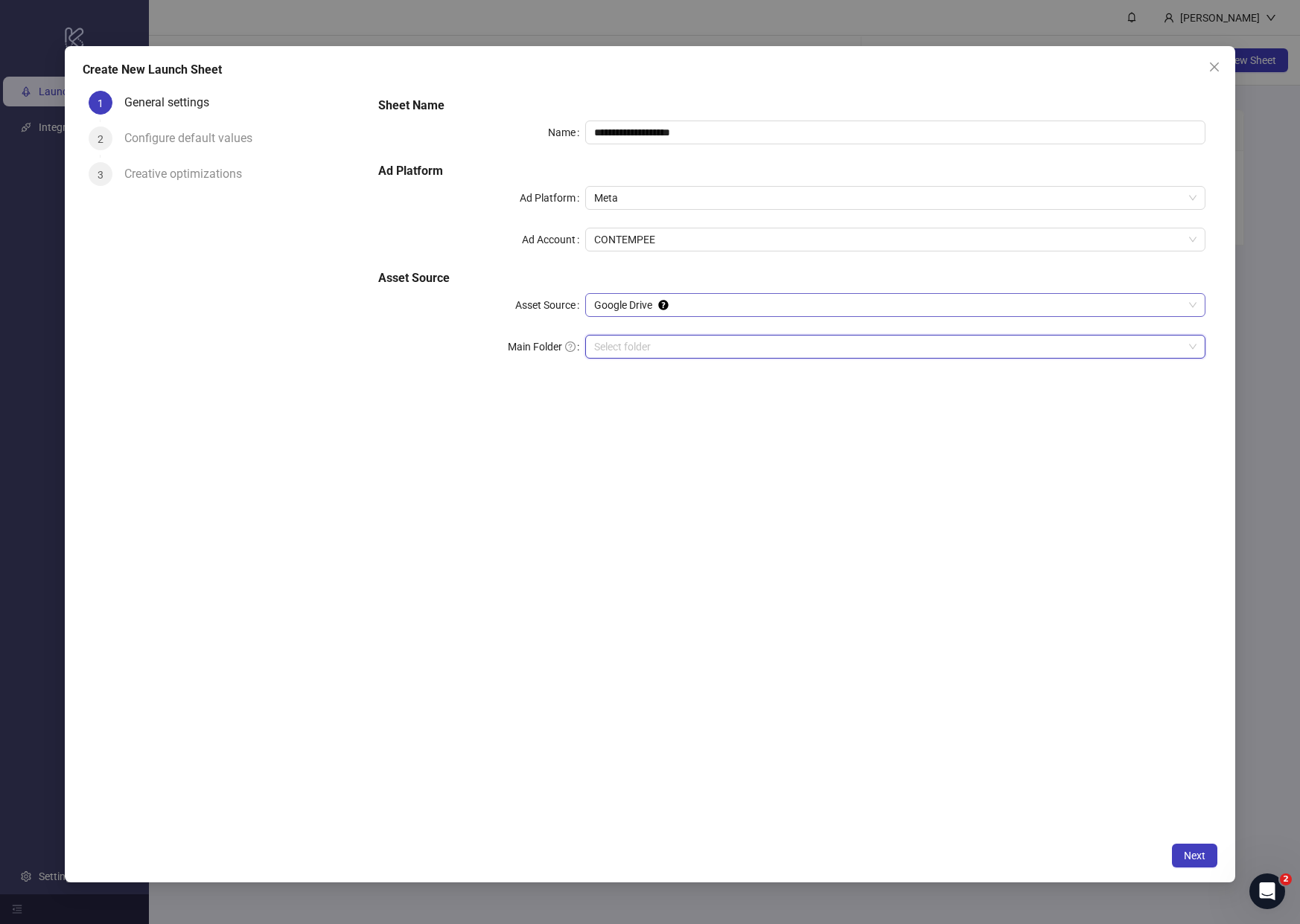
click at [626, 304] on span "Google Drive" at bounding box center [894, 305] width 602 height 23
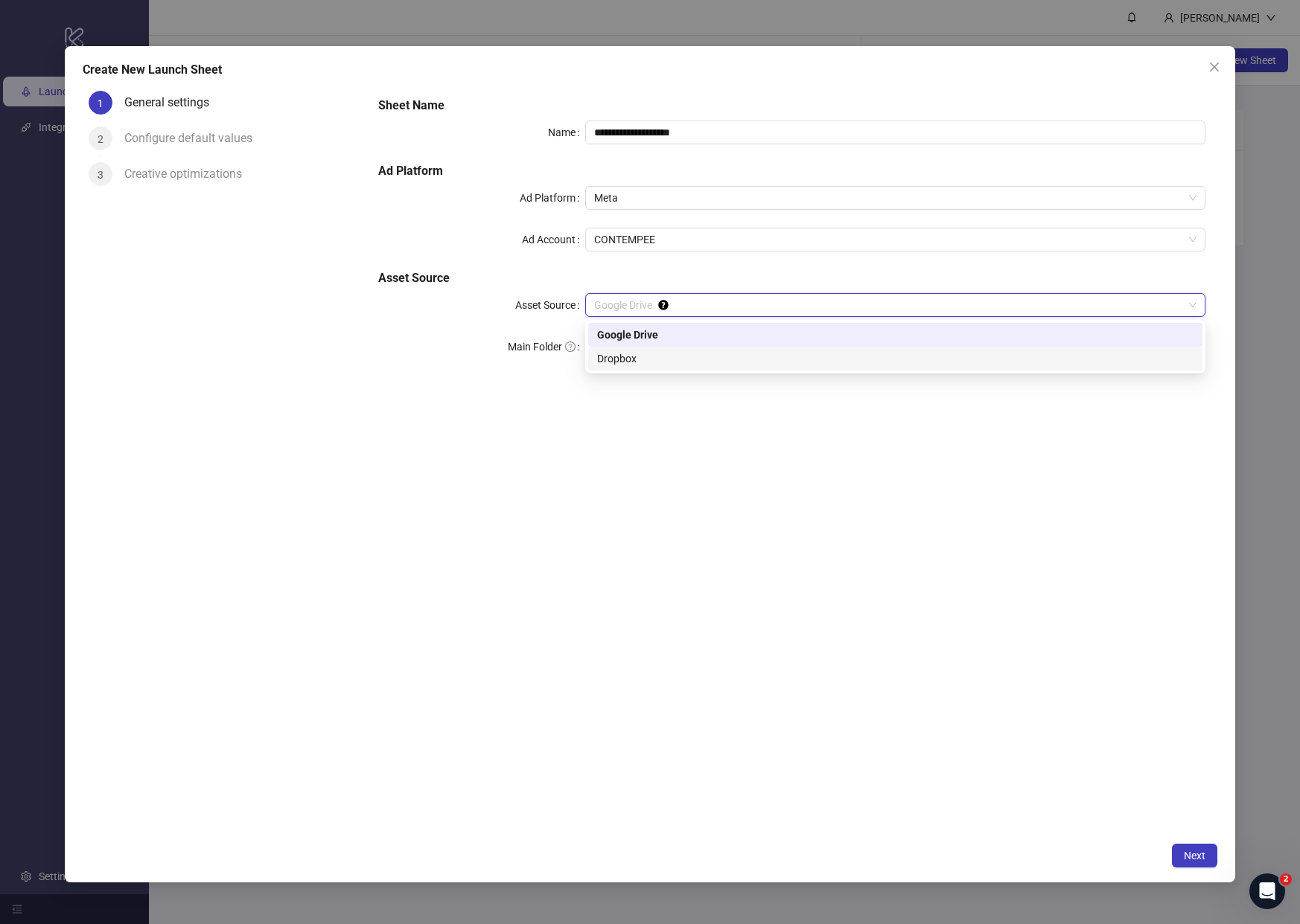
click at [639, 350] on div "Dropbox" at bounding box center [895, 359] width 596 height 16
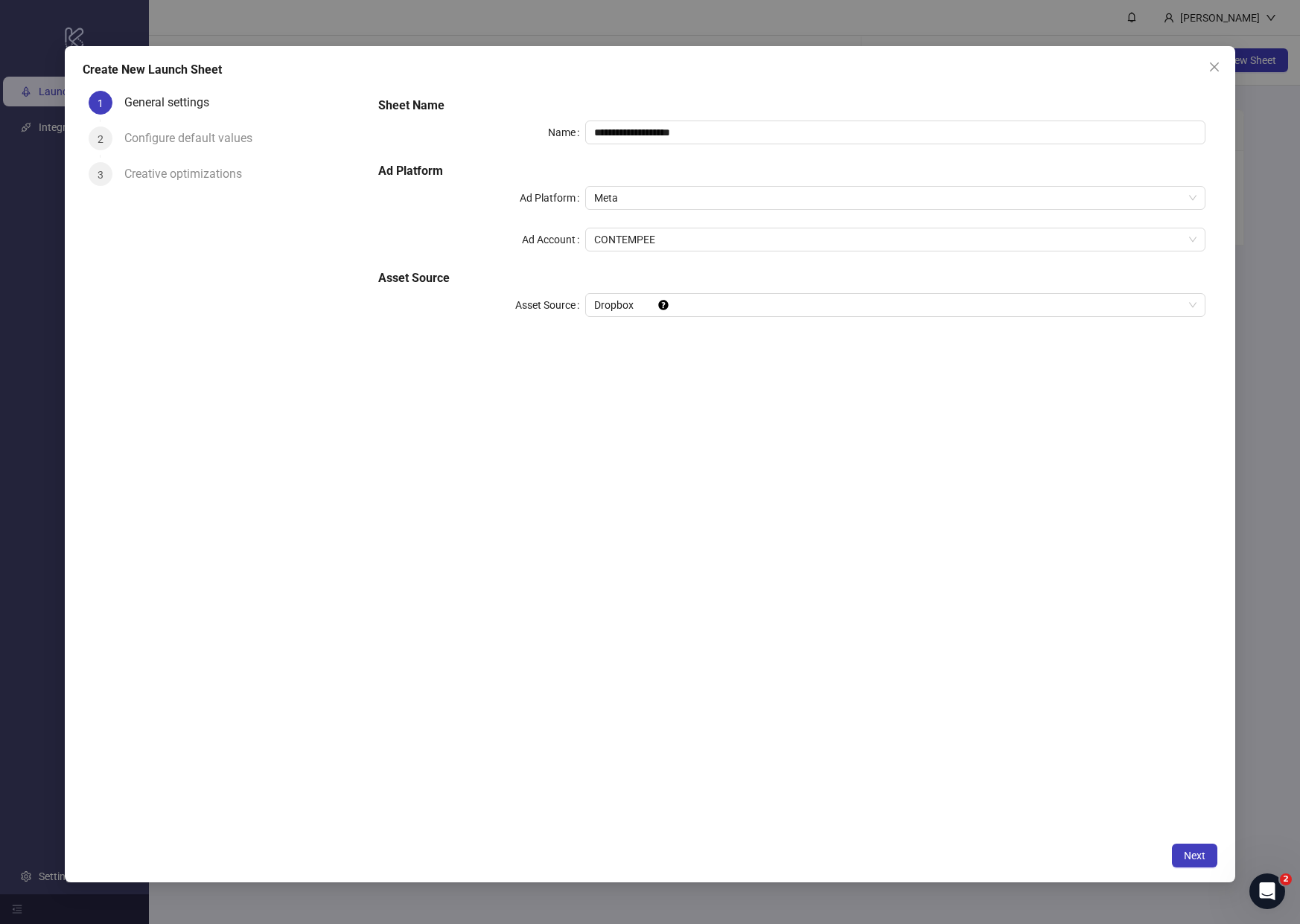
click at [626, 346] on form "**********" at bounding box center [791, 215] width 851 height 262
click at [1182, 848] on button "Next" at bounding box center [1195, 856] width 45 height 24
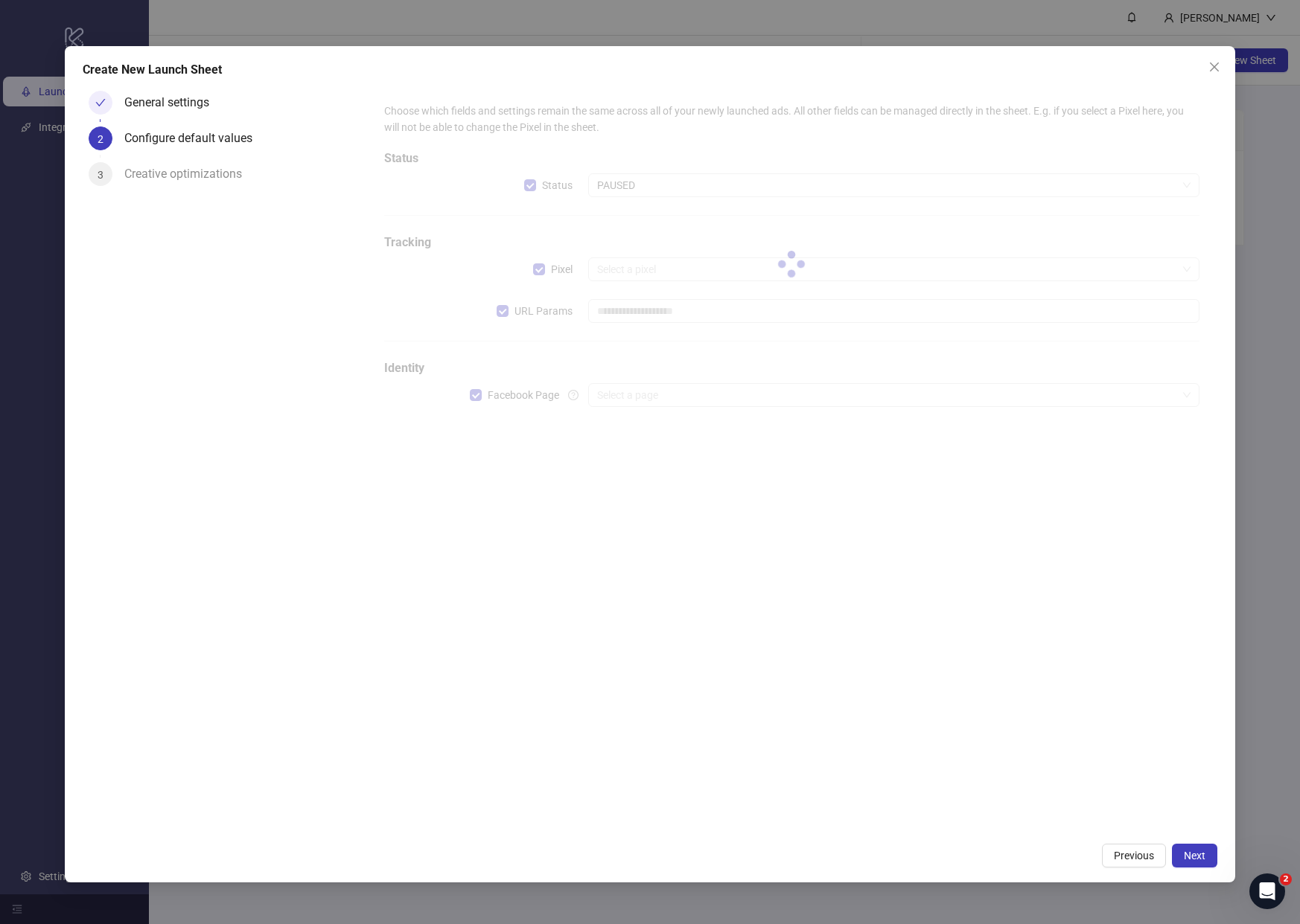
type input "**********"
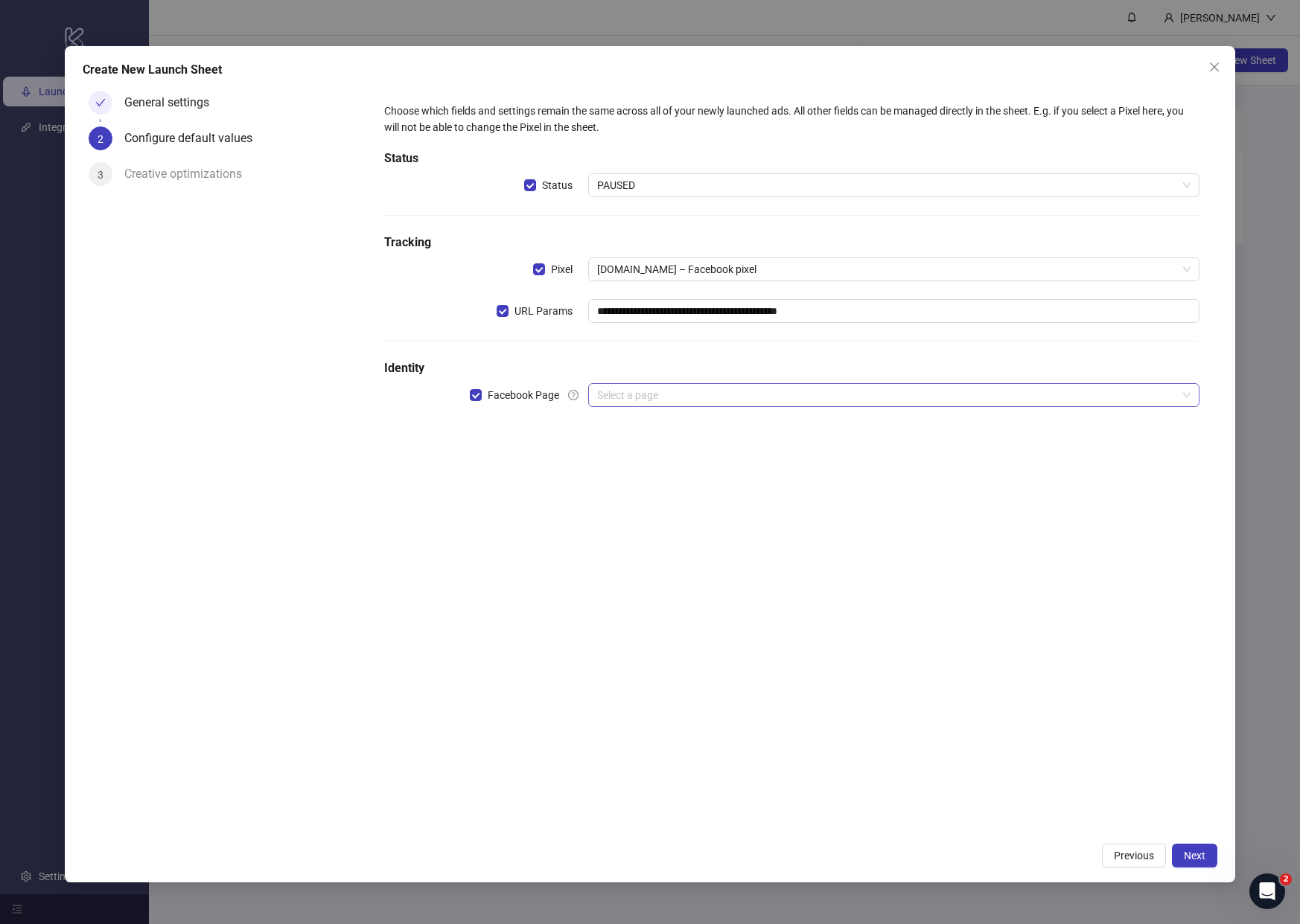
click at [663, 392] on input "search" at bounding box center [887, 395] width 580 height 23
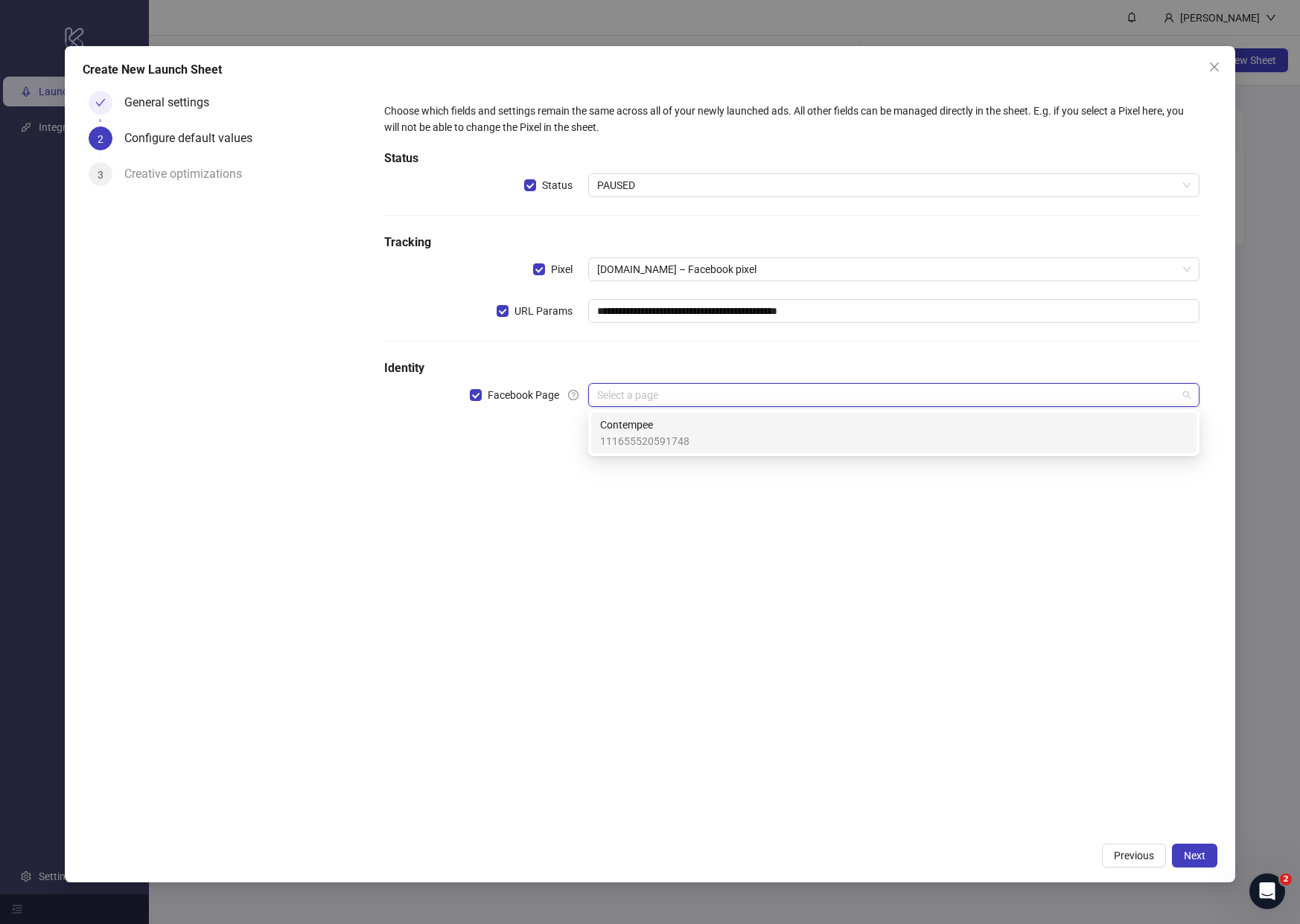
click at [645, 422] on span "Contempee" at bounding box center [645, 425] width 89 height 16
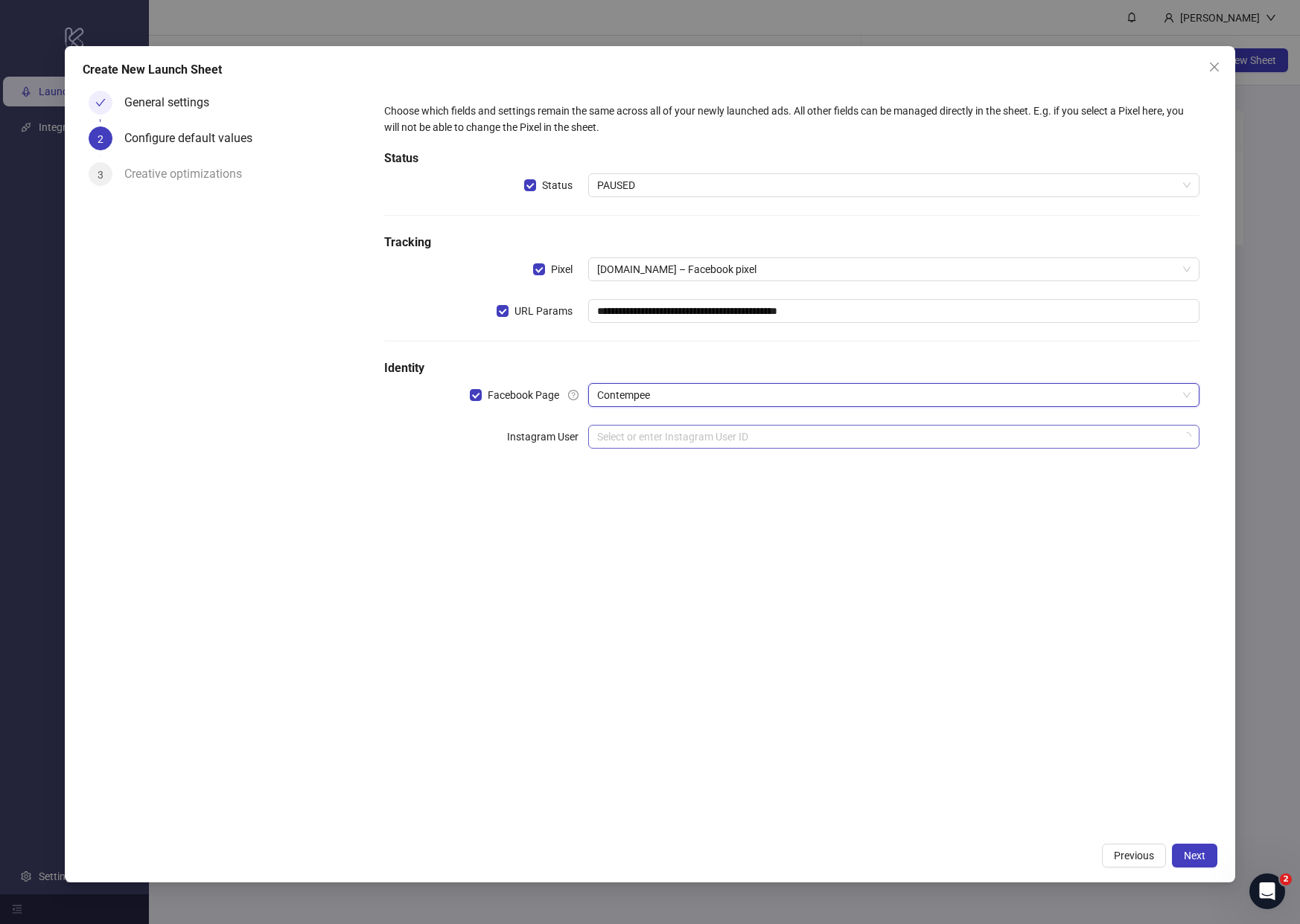
click at [658, 445] on input "search" at bounding box center [887, 437] width 580 height 23
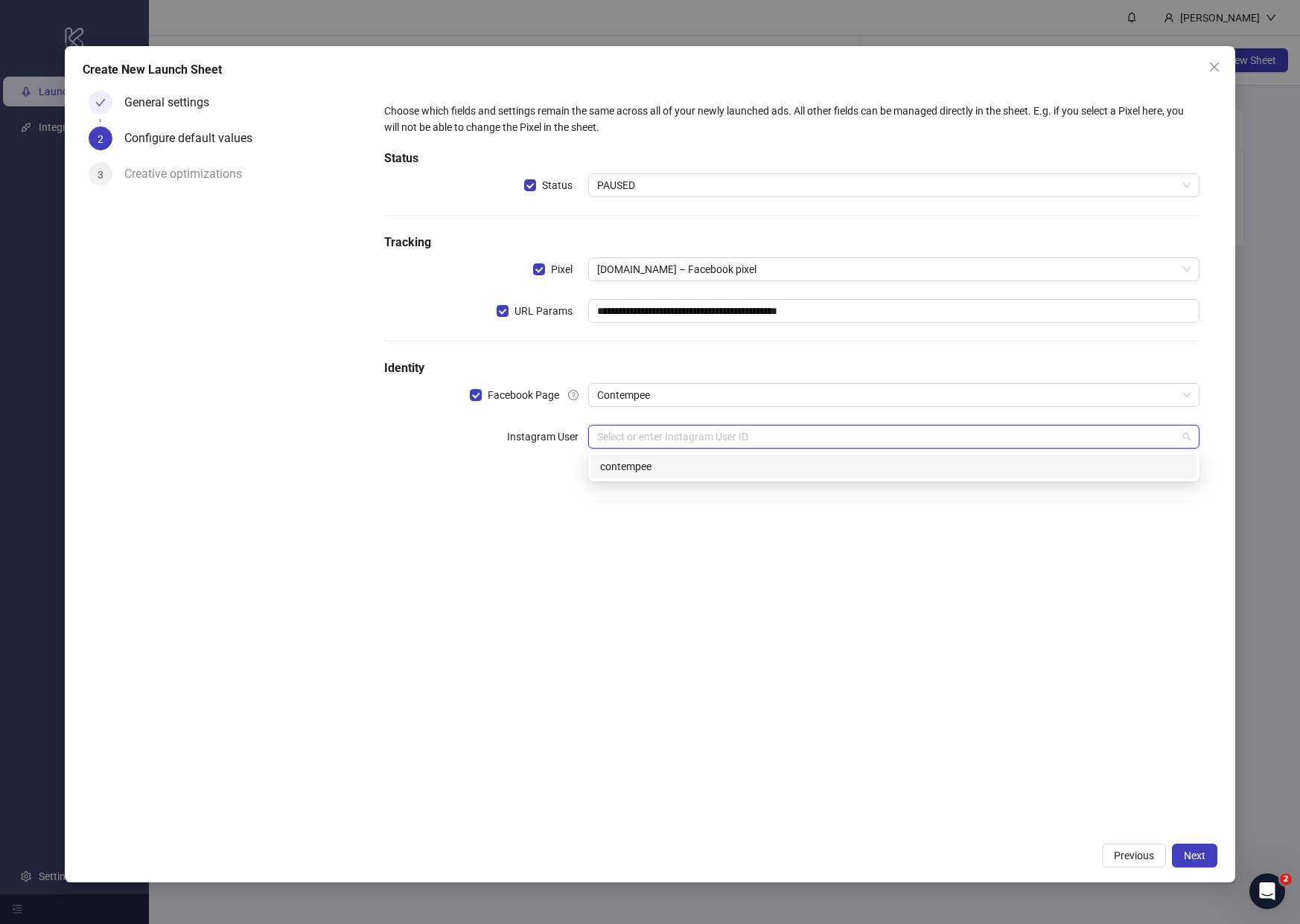
click at [659, 473] on div "contempee" at bounding box center [893, 467] width 587 height 16
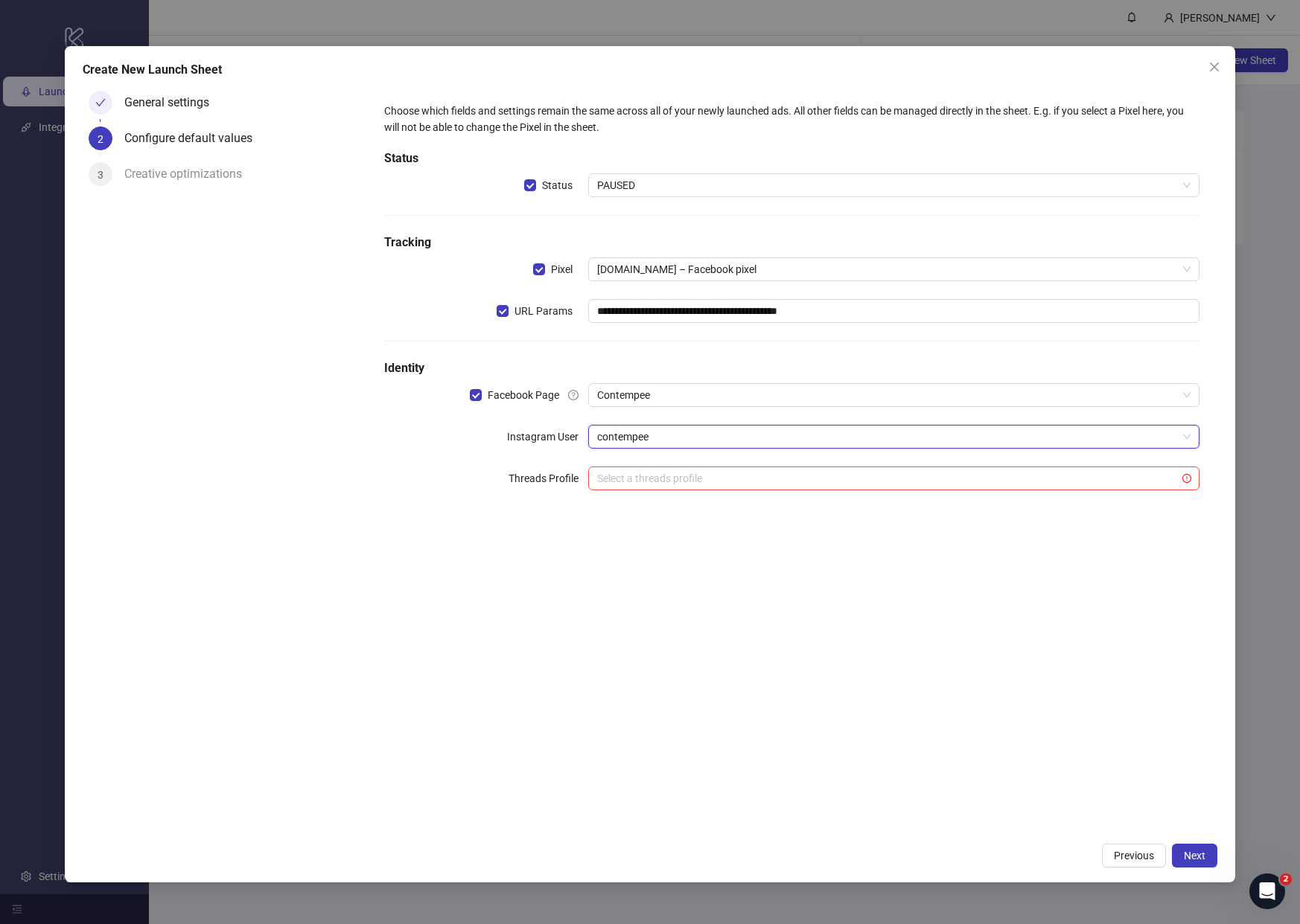
click at [618, 512] on div "**********" at bounding box center [792, 306] width 827 height 418
click at [1195, 860] on span "Next" at bounding box center [1195, 855] width 22 height 12
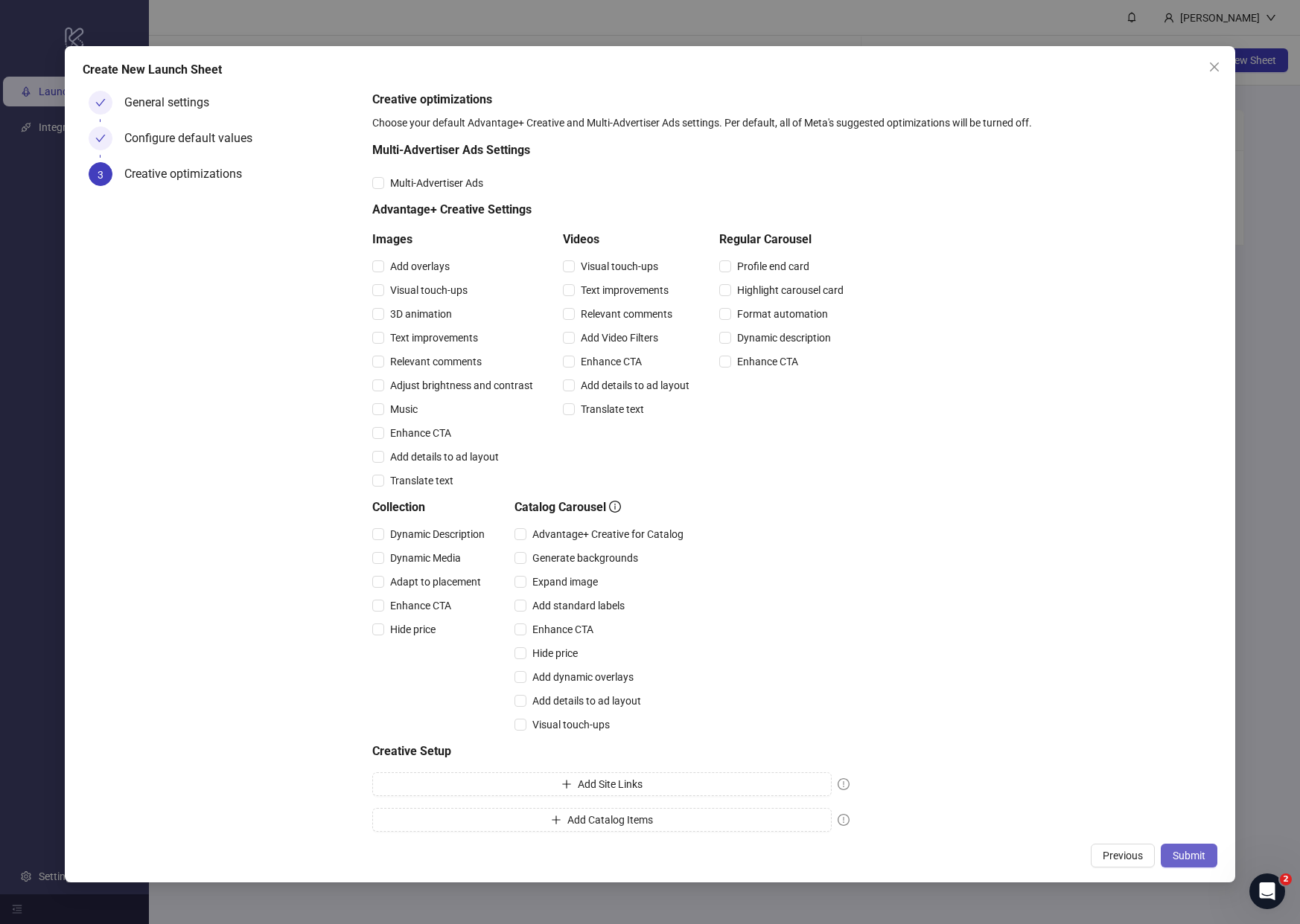
click at [1194, 856] on span "Submit" at bounding box center [1189, 855] width 33 height 12
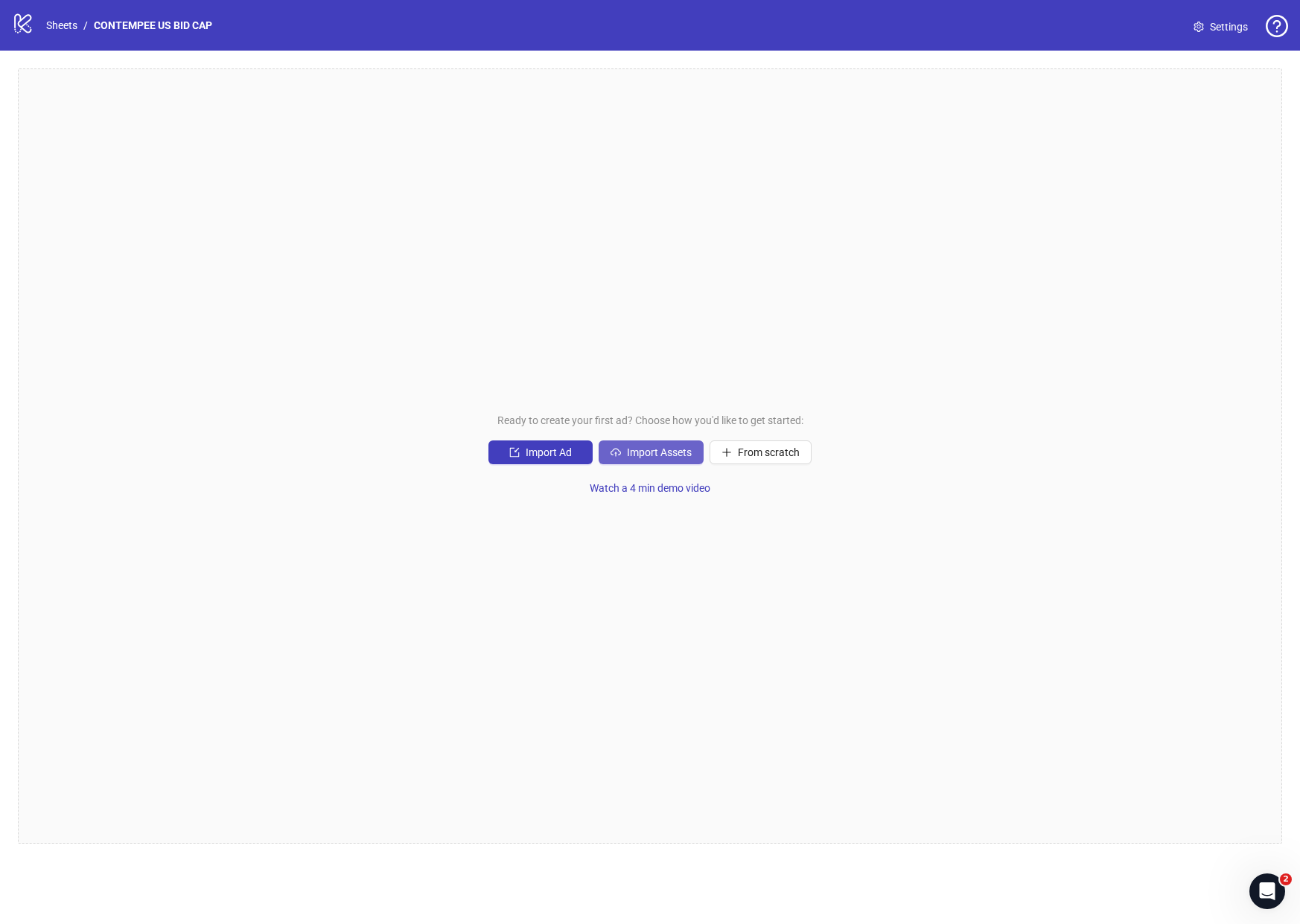
click at [653, 457] on span "Import Assets" at bounding box center [658, 452] width 64 height 12
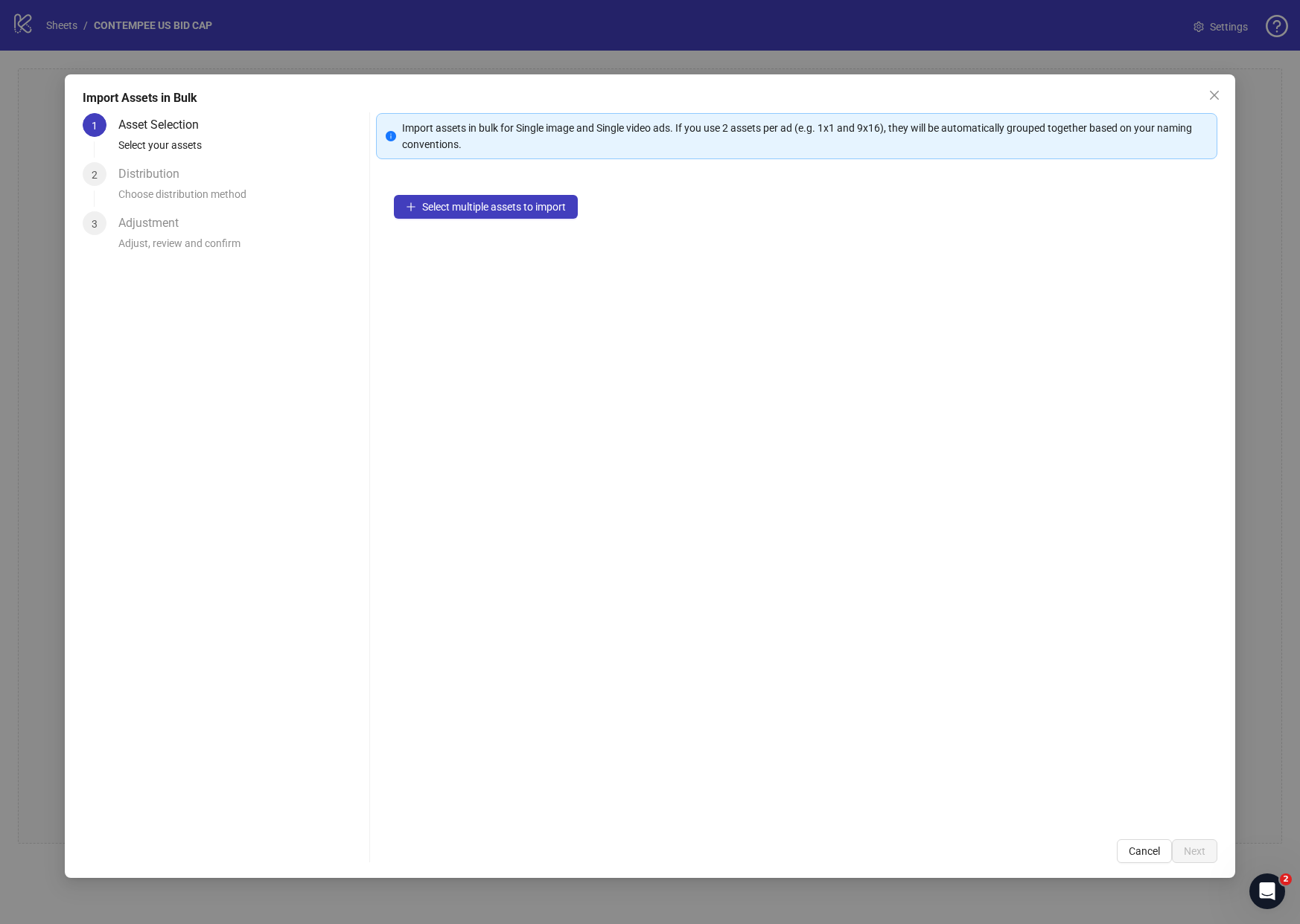
click at [463, 220] on div "Select multiple assets to import" at bounding box center [796, 499] width 842 height 644
click at [463, 210] on span "Select multiple assets to import" at bounding box center [494, 206] width 143 height 12
click at [1176, 840] on button "Next" at bounding box center [1195, 851] width 45 height 24
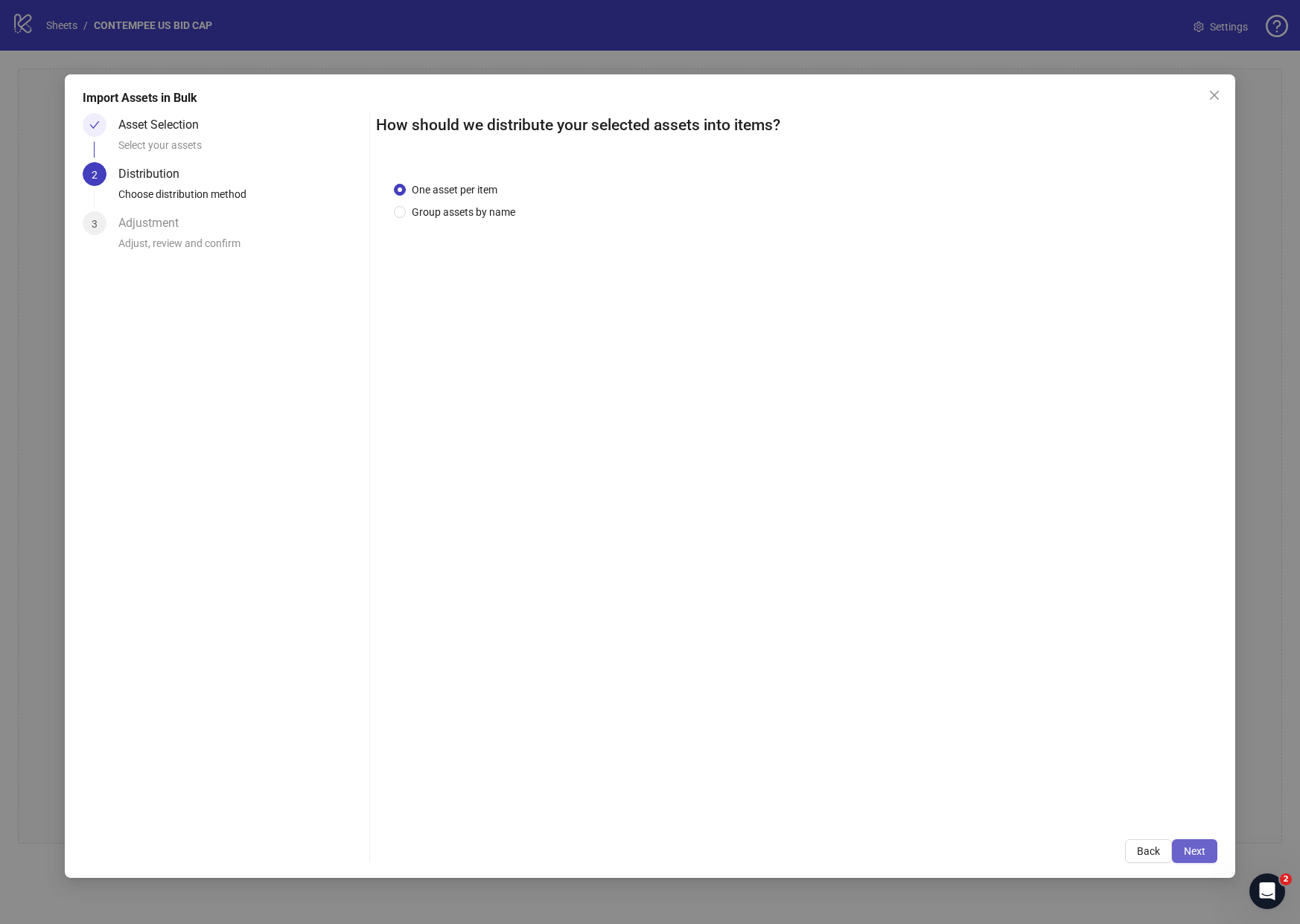
click at [1203, 861] on button "Next" at bounding box center [1195, 851] width 45 height 24
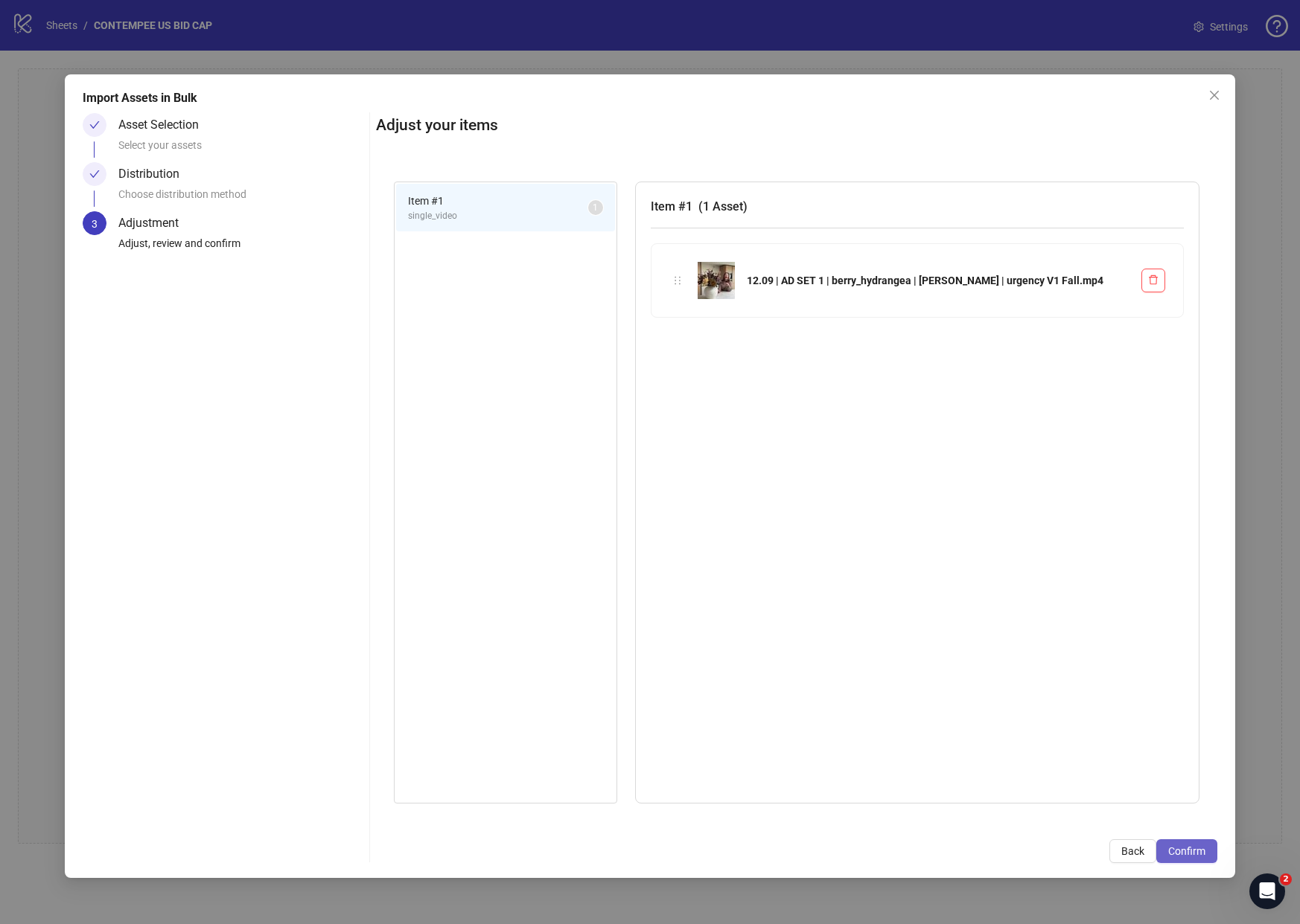
click at [1199, 858] on button "Confirm" at bounding box center [1187, 851] width 61 height 24
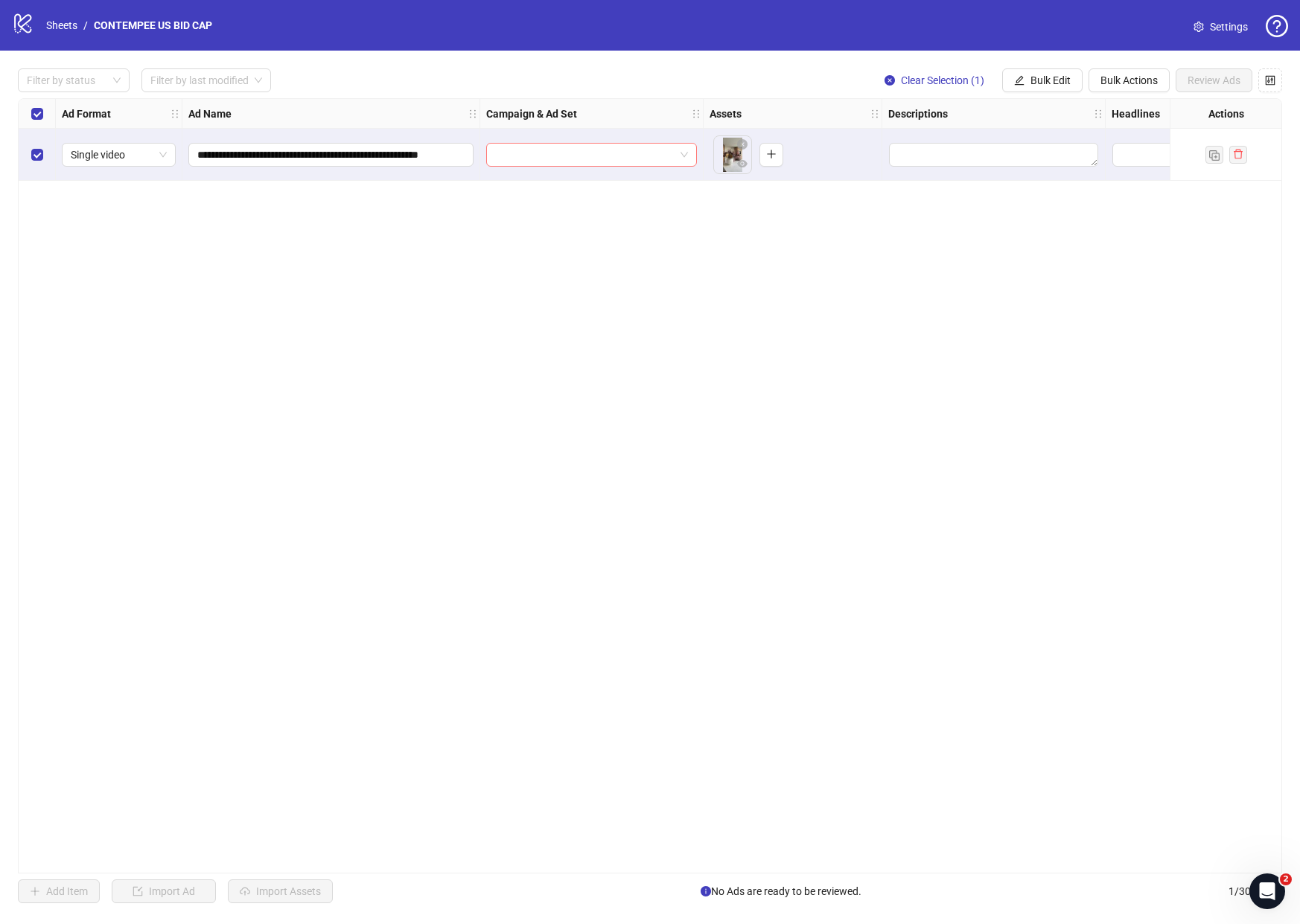
click at [547, 158] on input "search" at bounding box center [585, 154] width 180 height 23
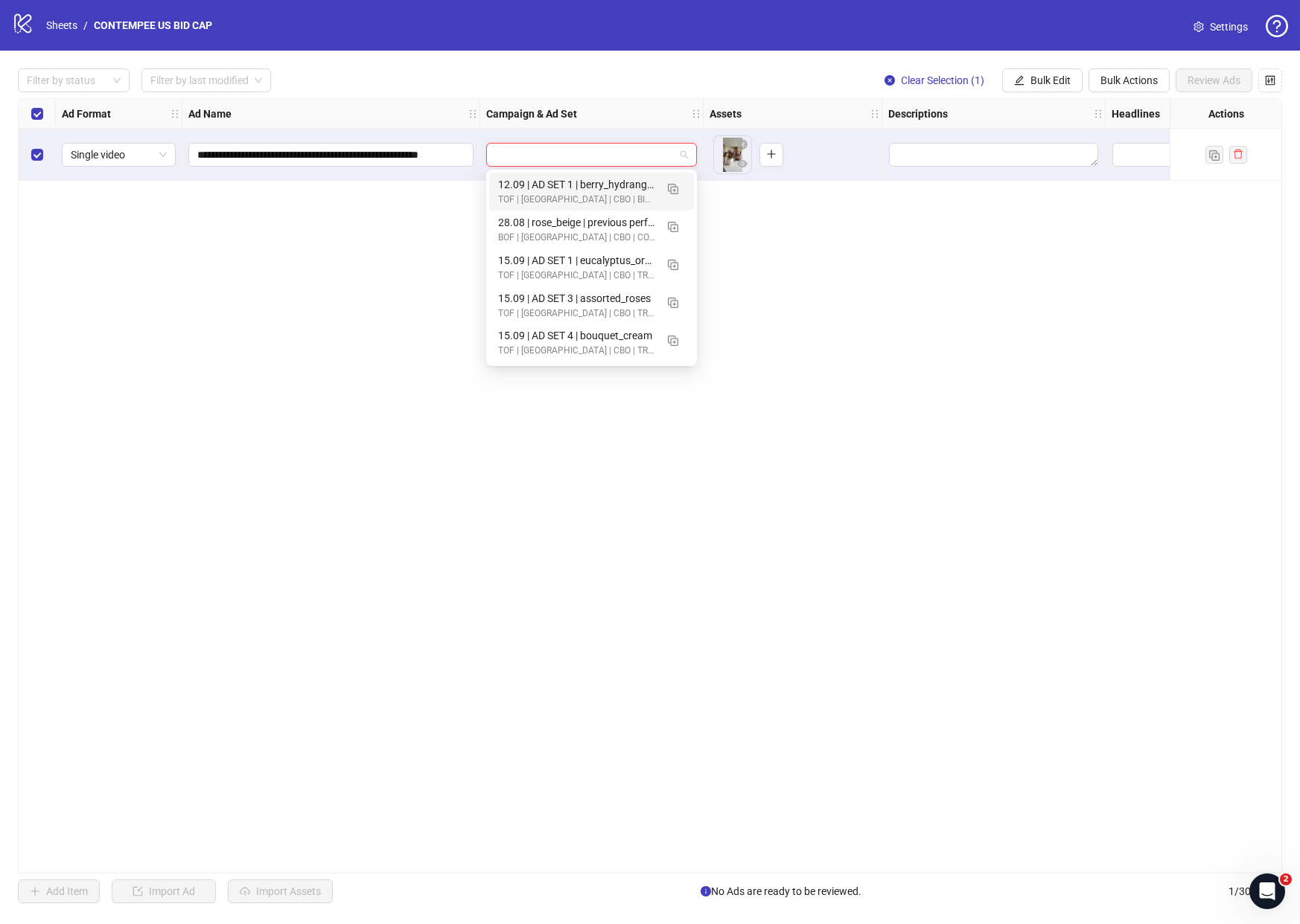
click at [317, 213] on div "**********" at bounding box center [650, 486] width 1264 height 775
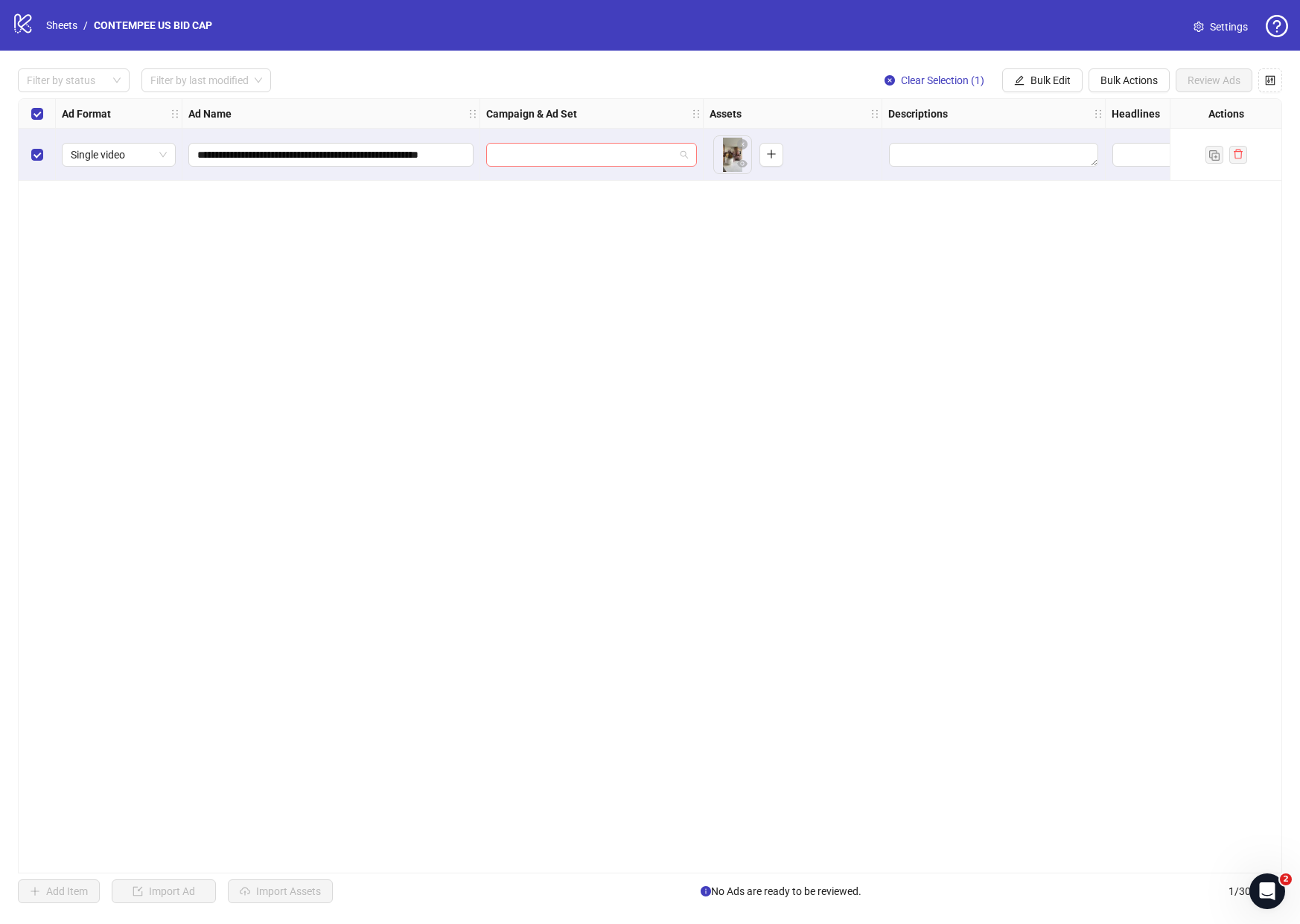
click at [599, 155] on input "search" at bounding box center [585, 154] width 180 height 23
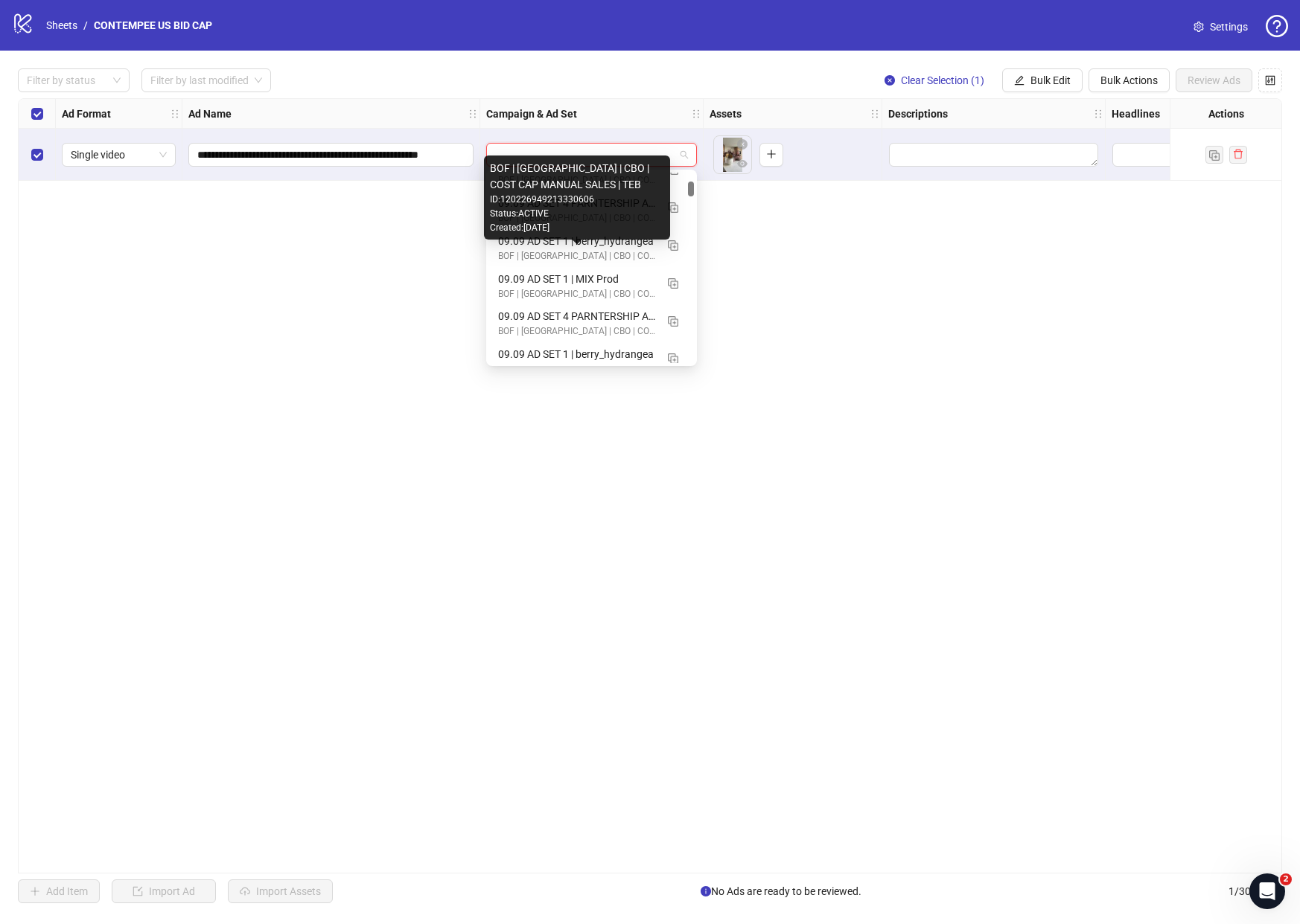
scroll to position [855, 0]
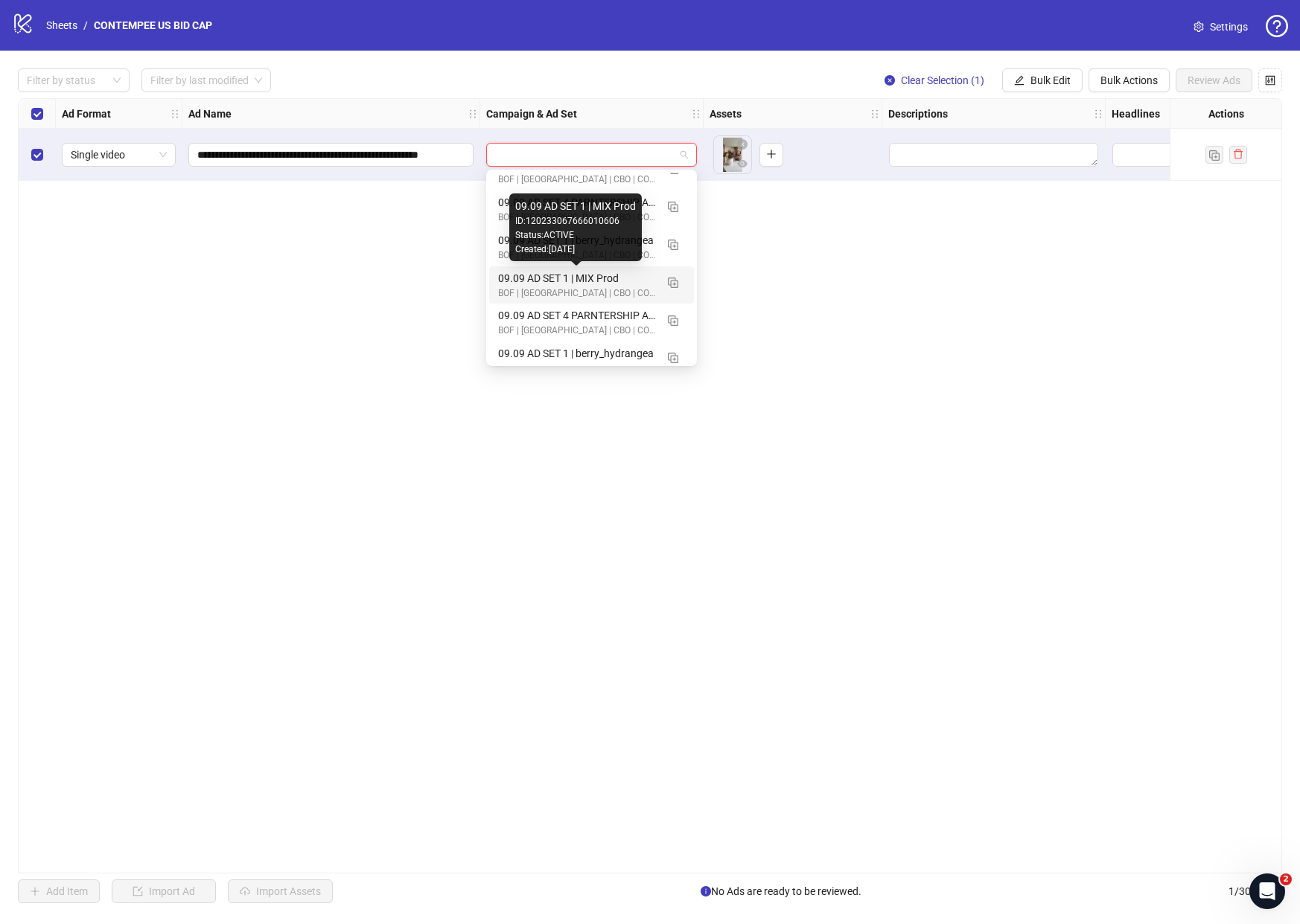
click at [558, 283] on div "09.09 AD SET 1 | MIX Prod" at bounding box center [576, 279] width 157 height 16
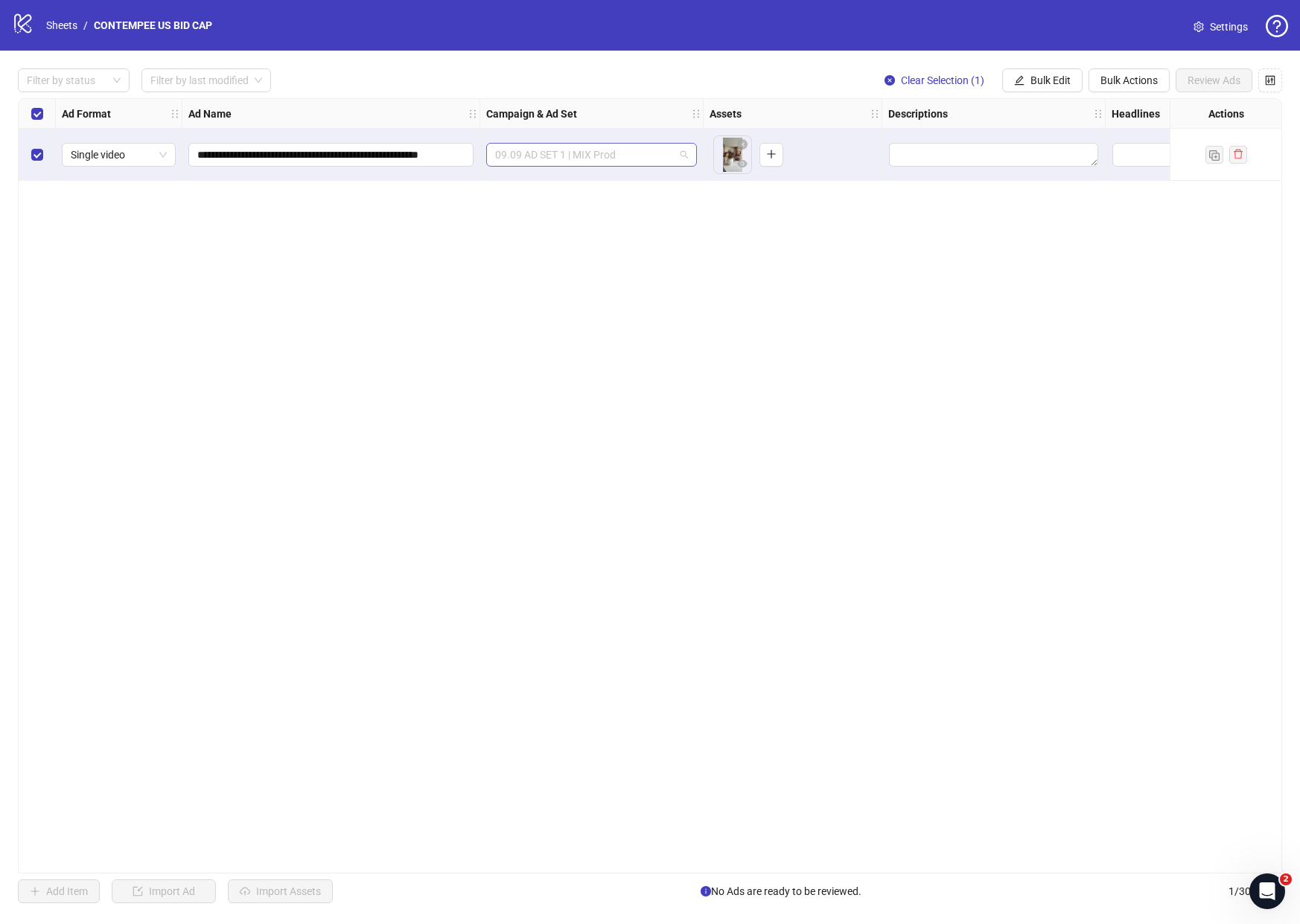
click at [685, 156] on span "09.09 AD SET 1 | MIX Prod" at bounding box center [591, 154] width 192 height 23
click at [680, 154] on span "09.09 AD SET 1 | MIX Prod" at bounding box center [591, 154] width 192 height 23
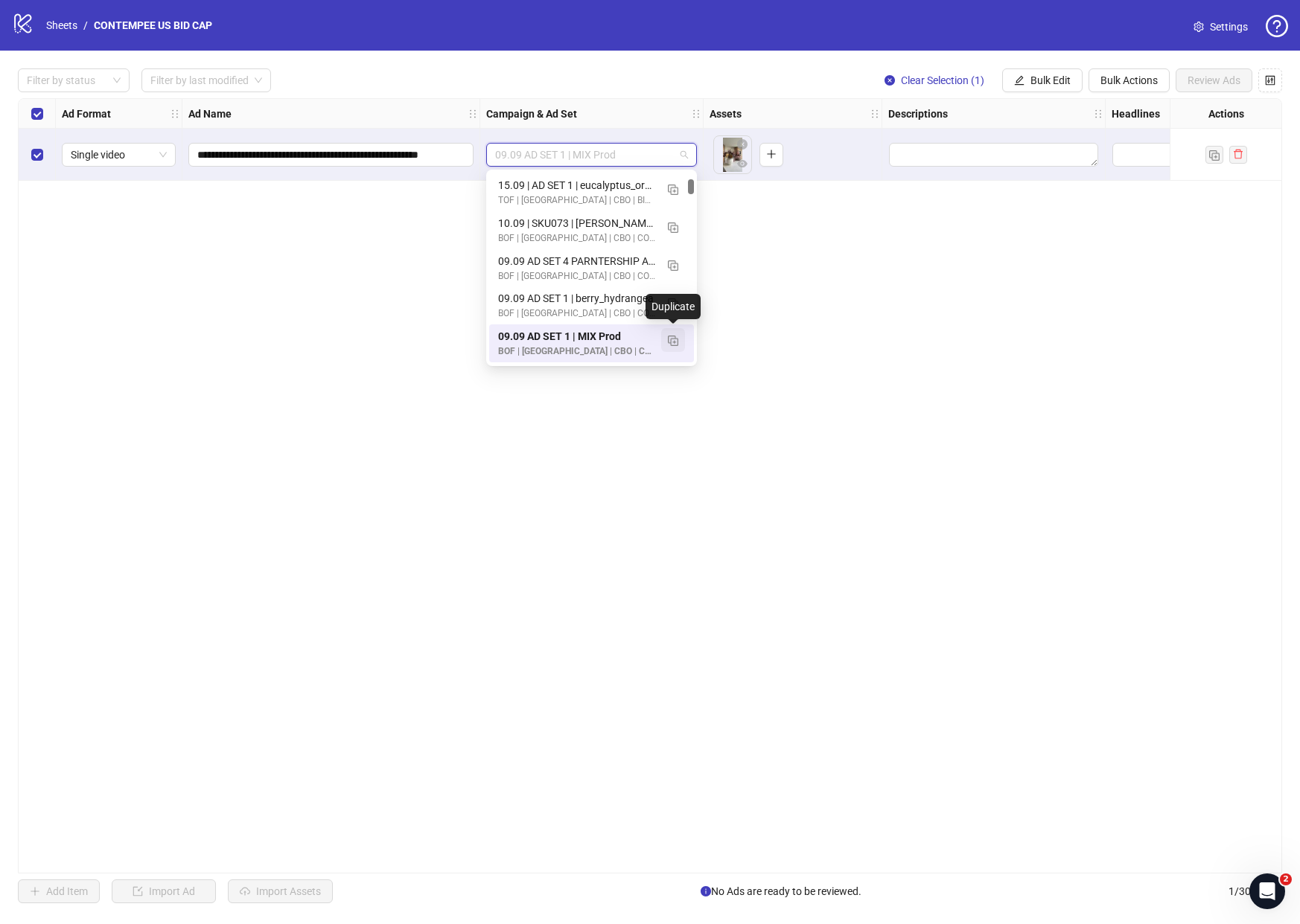
click at [674, 340] on img "button" at bounding box center [673, 340] width 10 height 10
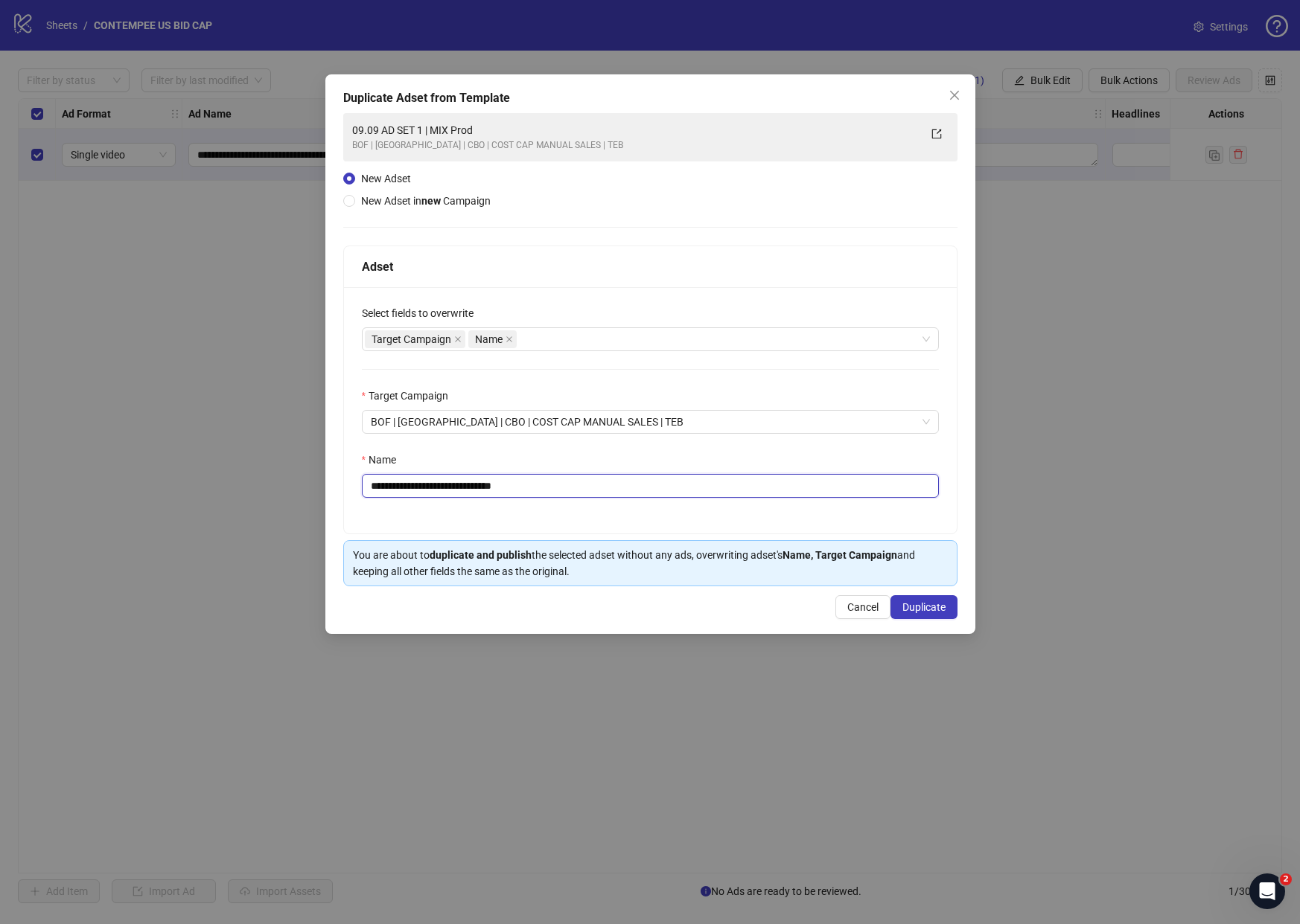
click at [472, 490] on input "**********" at bounding box center [651, 486] width 577 height 24
paste input "**********"
type input "**********"
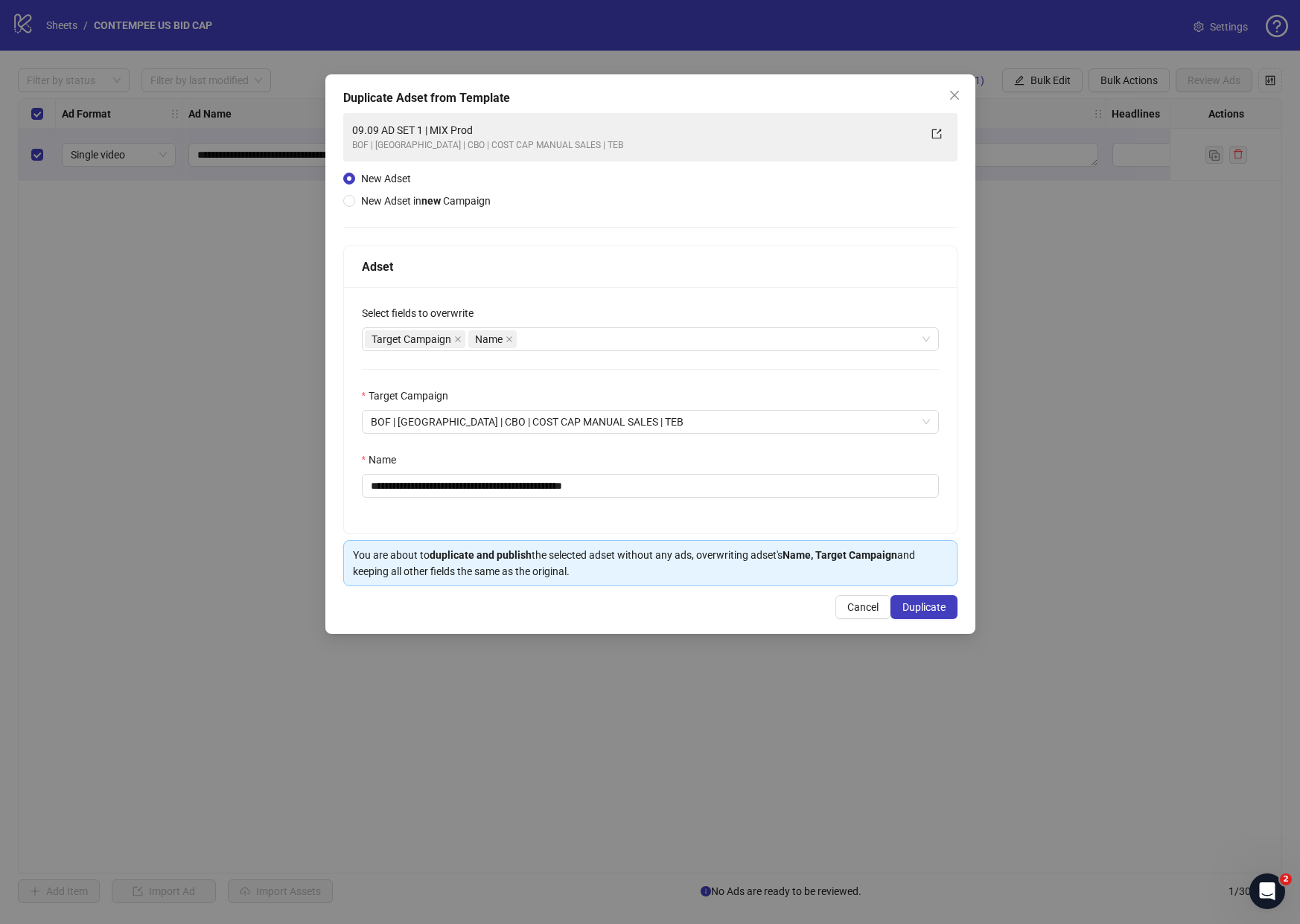
click at [496, 511] on div "**********" at bounding box center [650, 410] width 613 height 246
click at [915, 613] on span "Duplicate" at bounding box center [924, 607] width 44 height 12
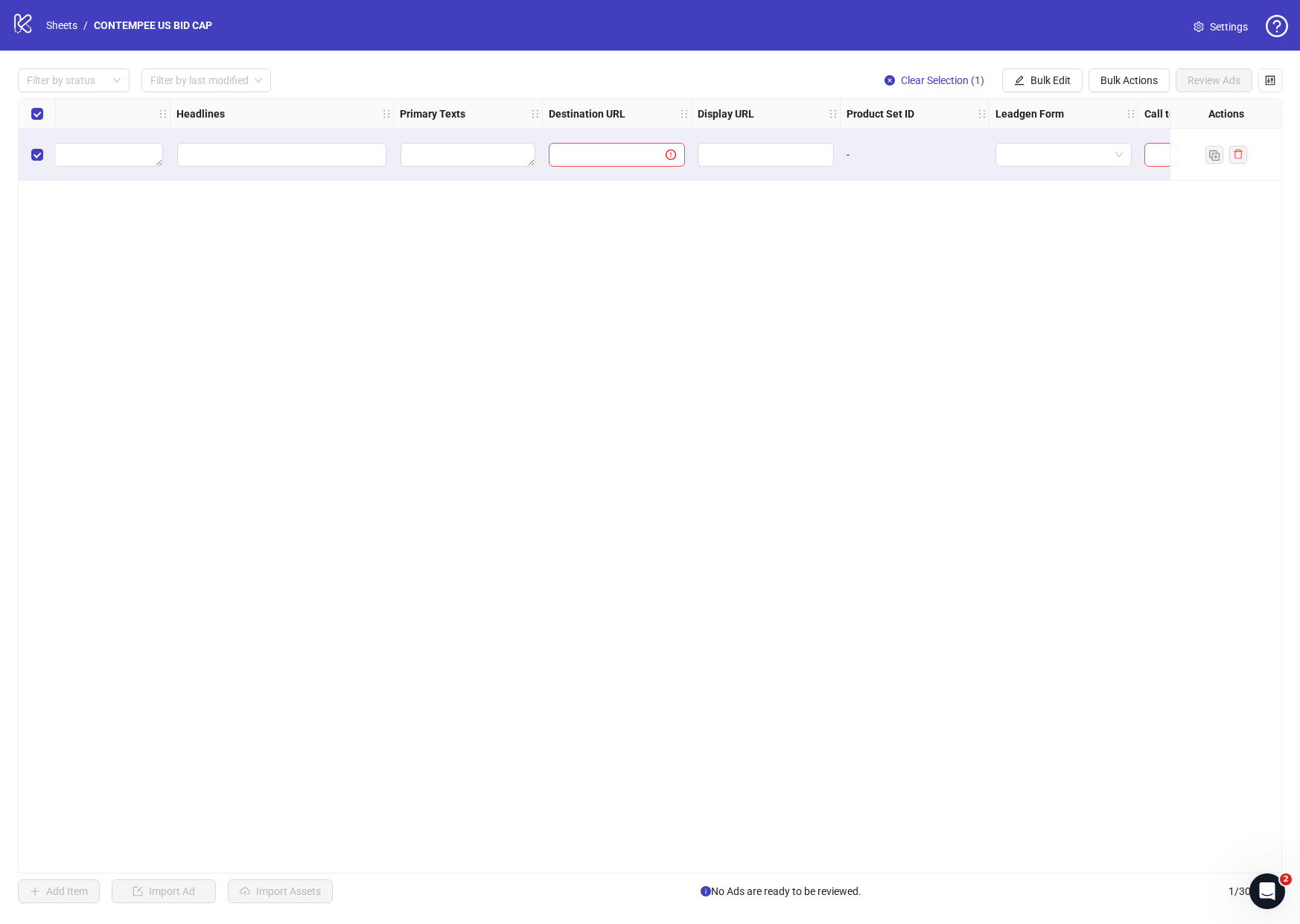
scroll to position [0, 906]
click at [538, 259] on div "Ad Format Ad Name Campaign & Ad Set Assets Descriptions Headlines Primary Texts…" at bounding box center [650, 486] width 1264 height 775
